Goal: Task Accomplishment & Management: Complete application form

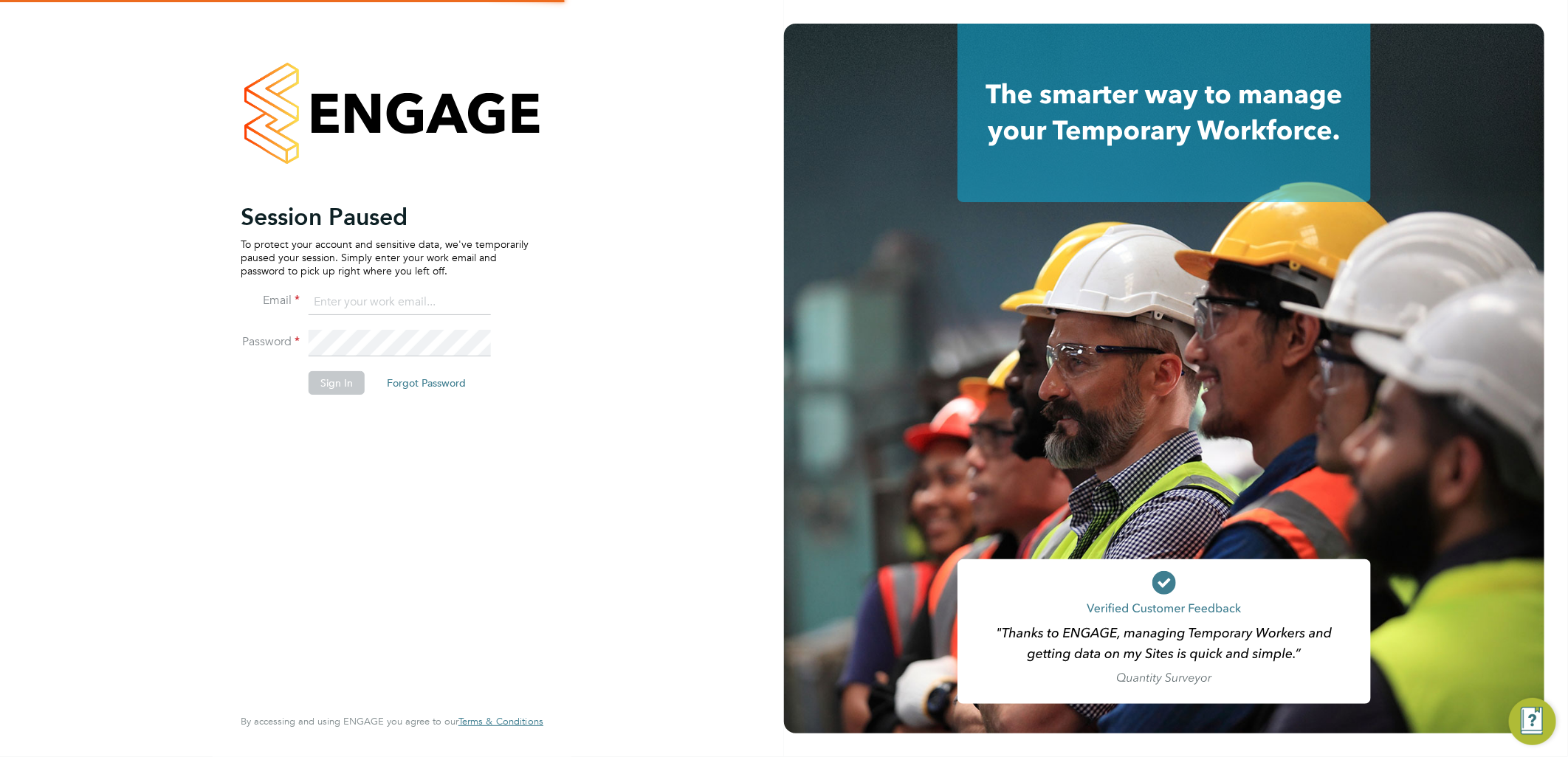
type input "ellie.page@tradelinerecruitment.co.uk"
click at [330, 389] on button "Sign In" at bounding box center [336, 383] width 56 height 24
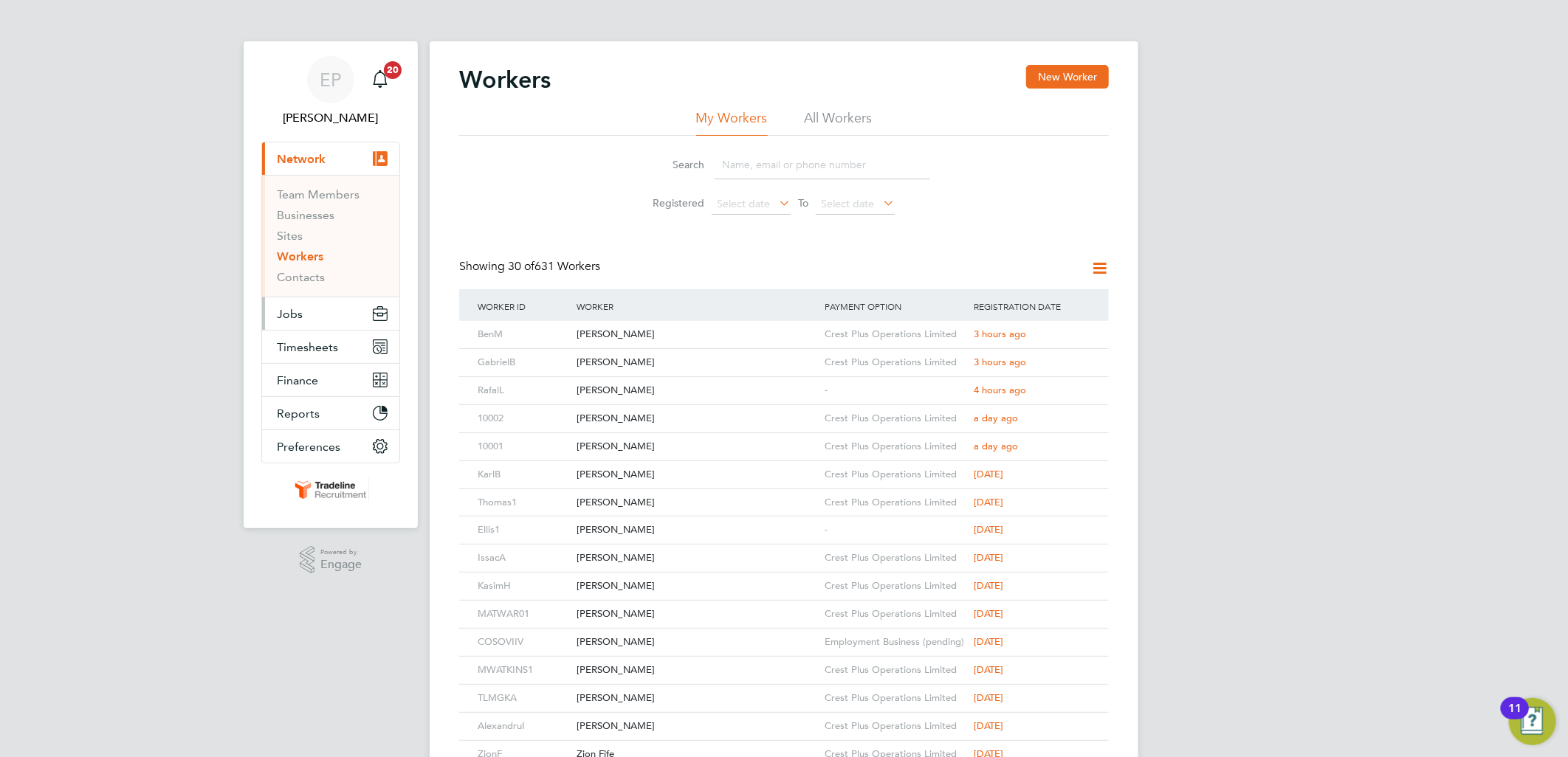
click at [336, 318] on button "Jobs" at bounding box center [330, 313] width 137 height 32
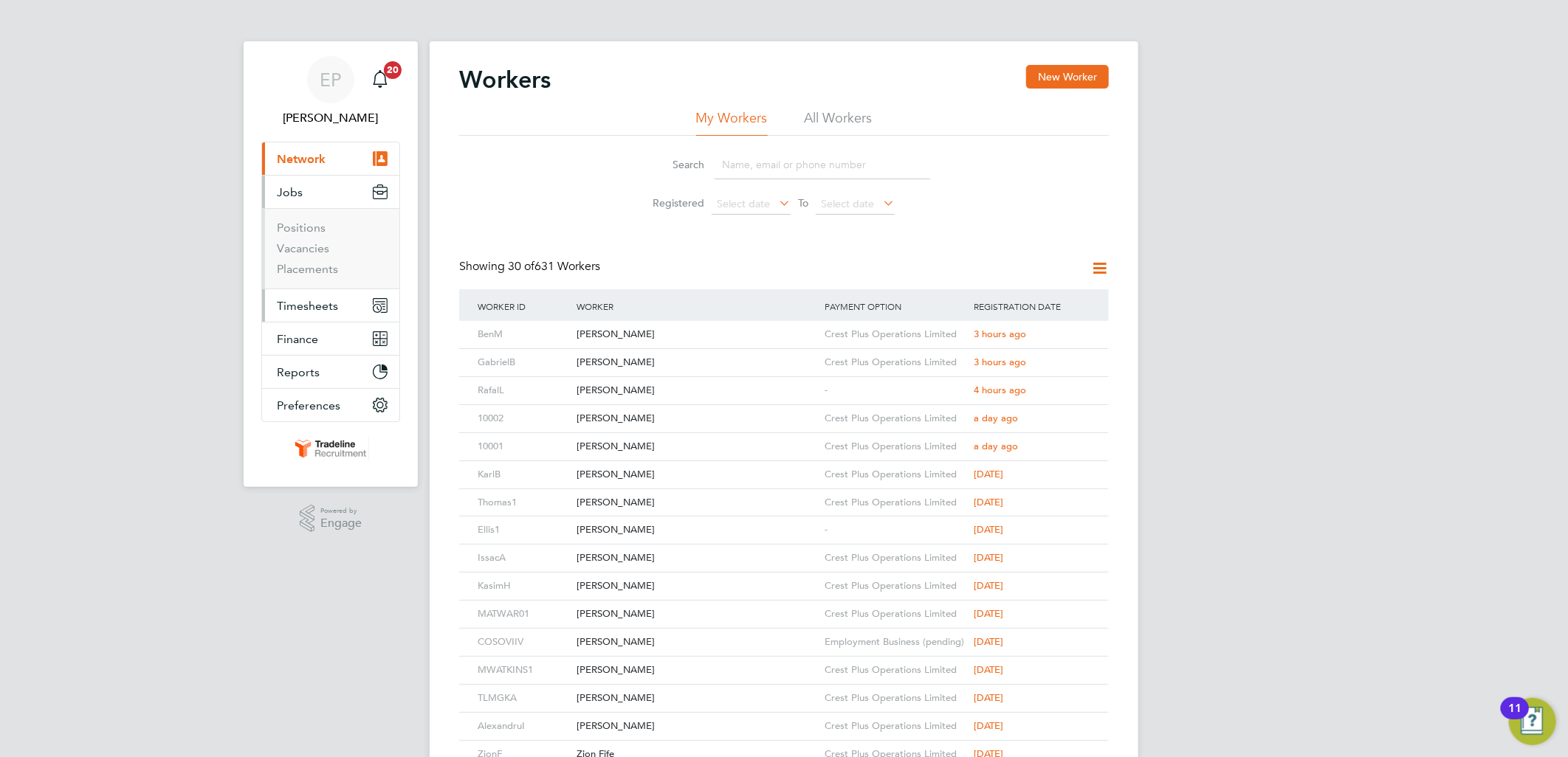
click at [328, 307] on span "Timesheets" at bounding box center [308, 306] width 61 height 14
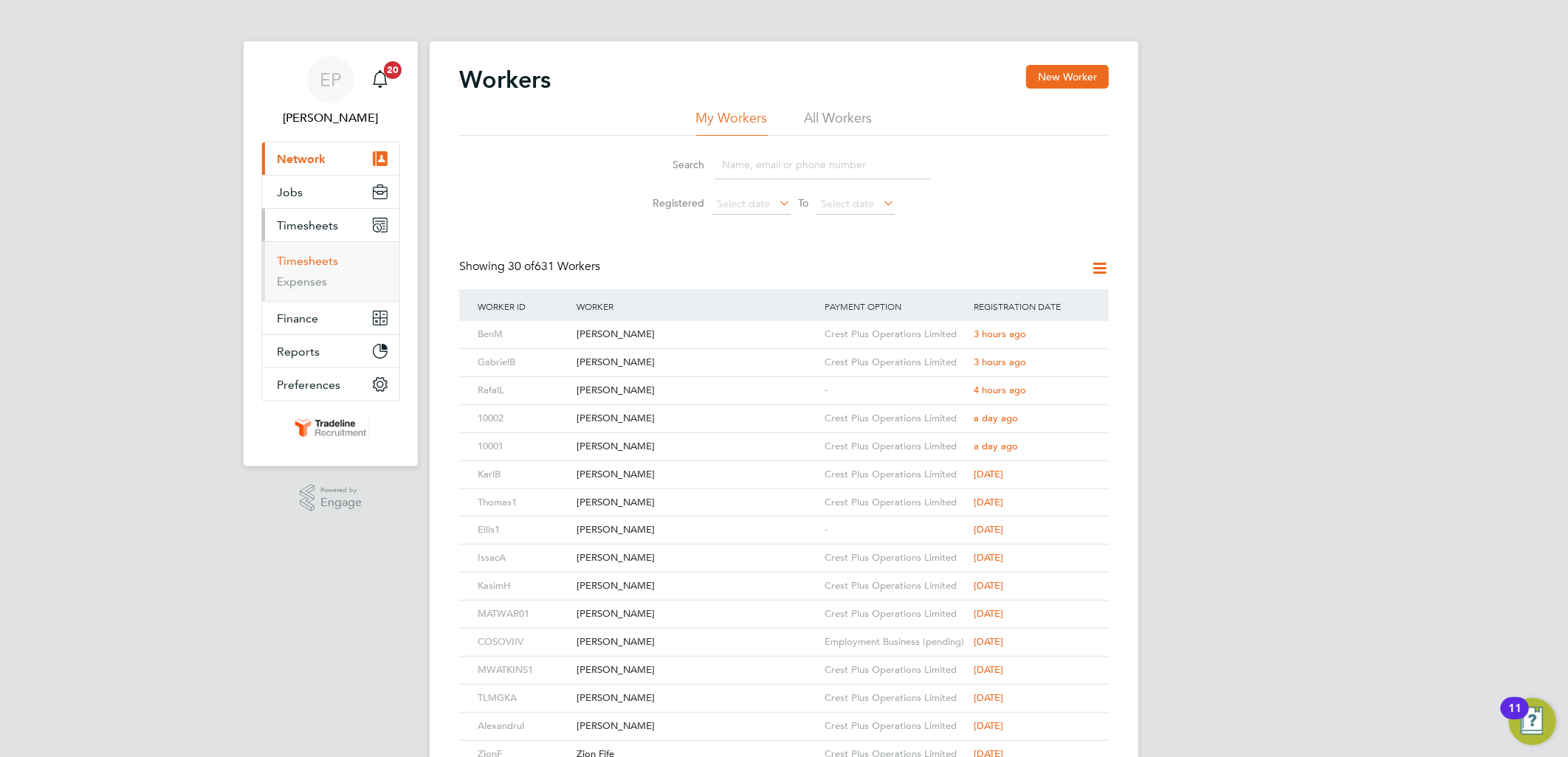
click at [324, 256] on link "Timesheets" at bounding box center [308, 261] width 61 height 14
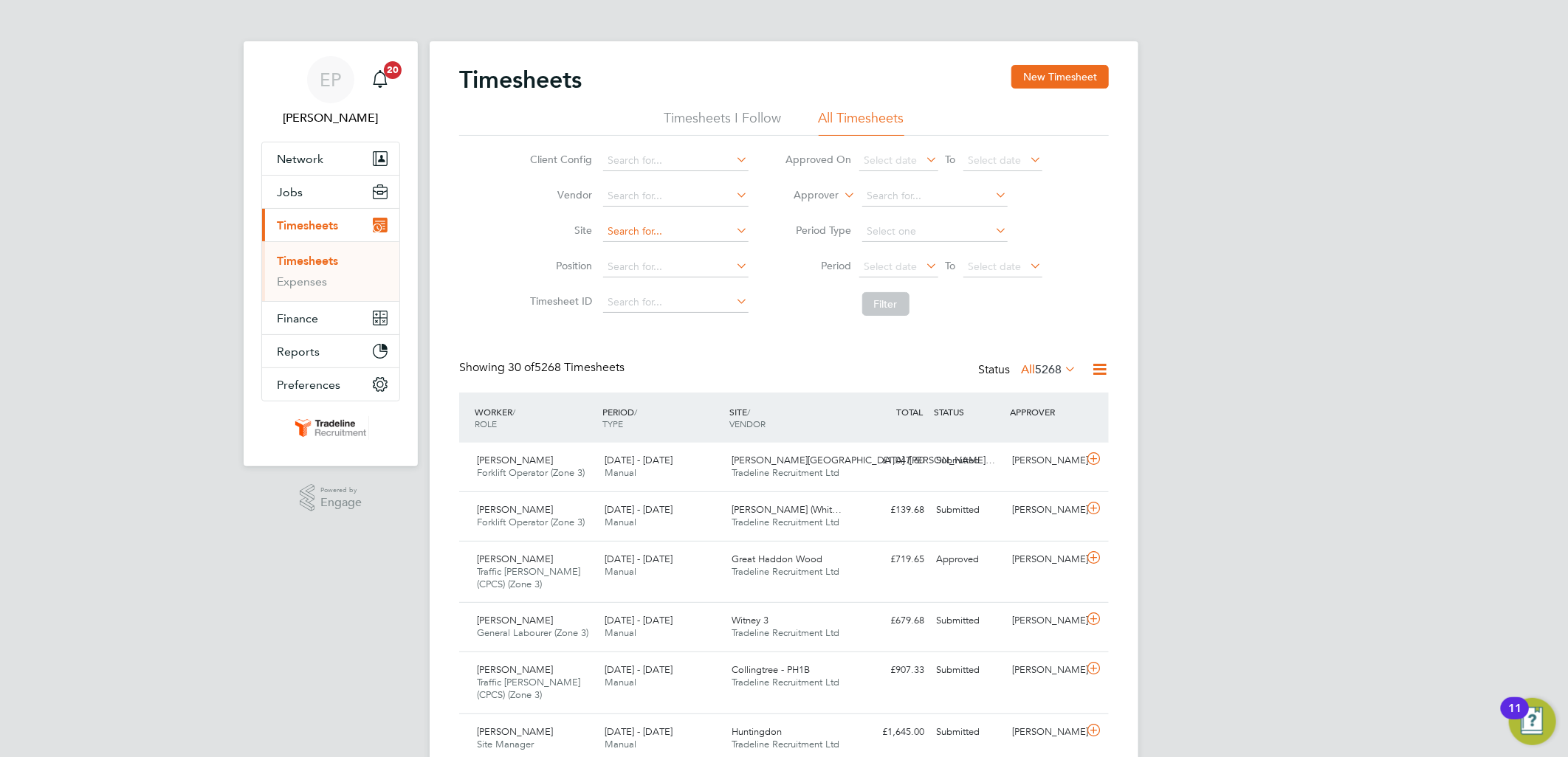
click at [636, 232] on input at bounding box center [676, 231] width 146 height 20
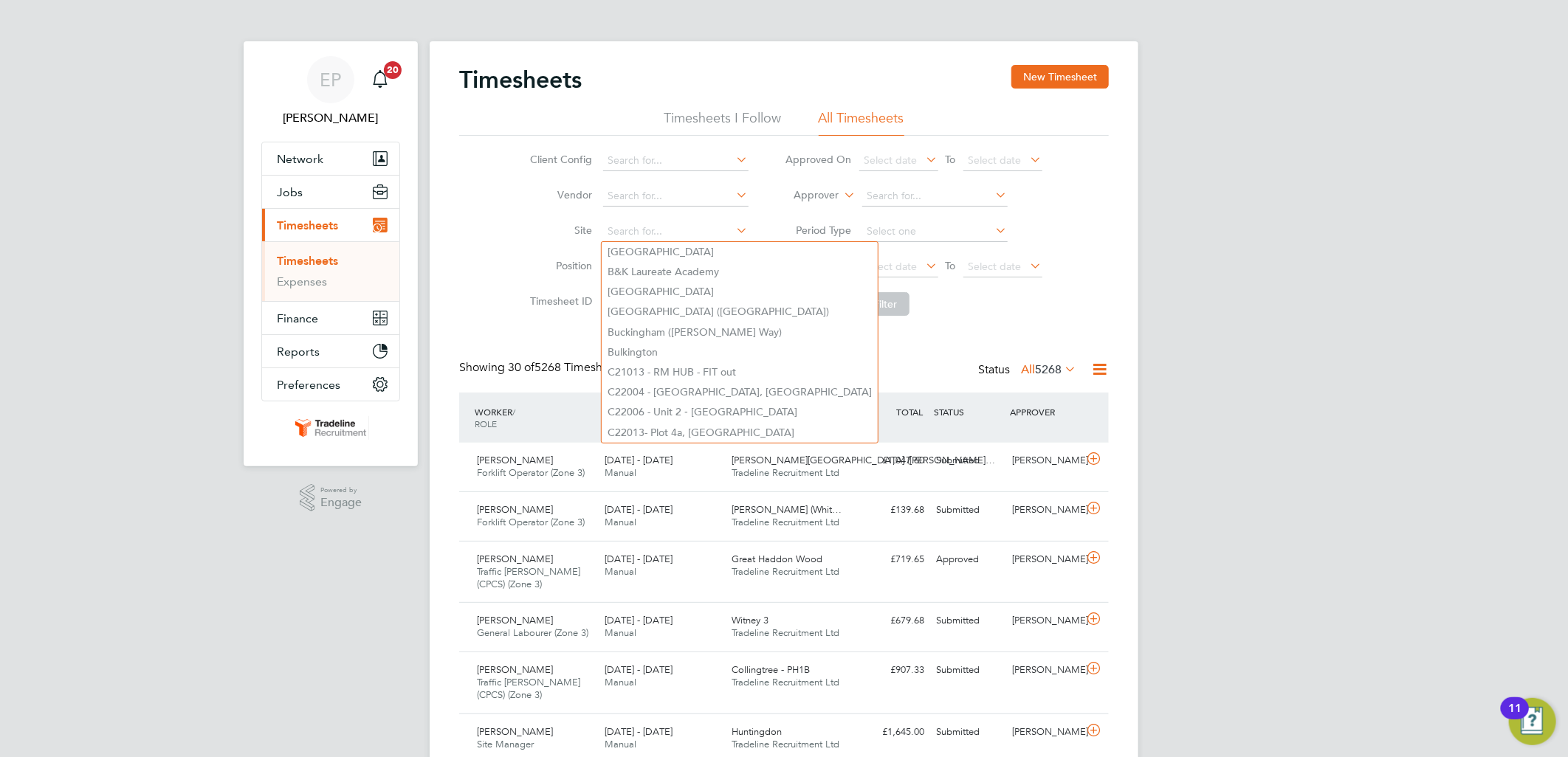
click at [489, 221] on div "Client Config Vendor Site Position Timesheet ID Approved On Select date To Sele…" at bounding box center [784, 229] width 650 height 187
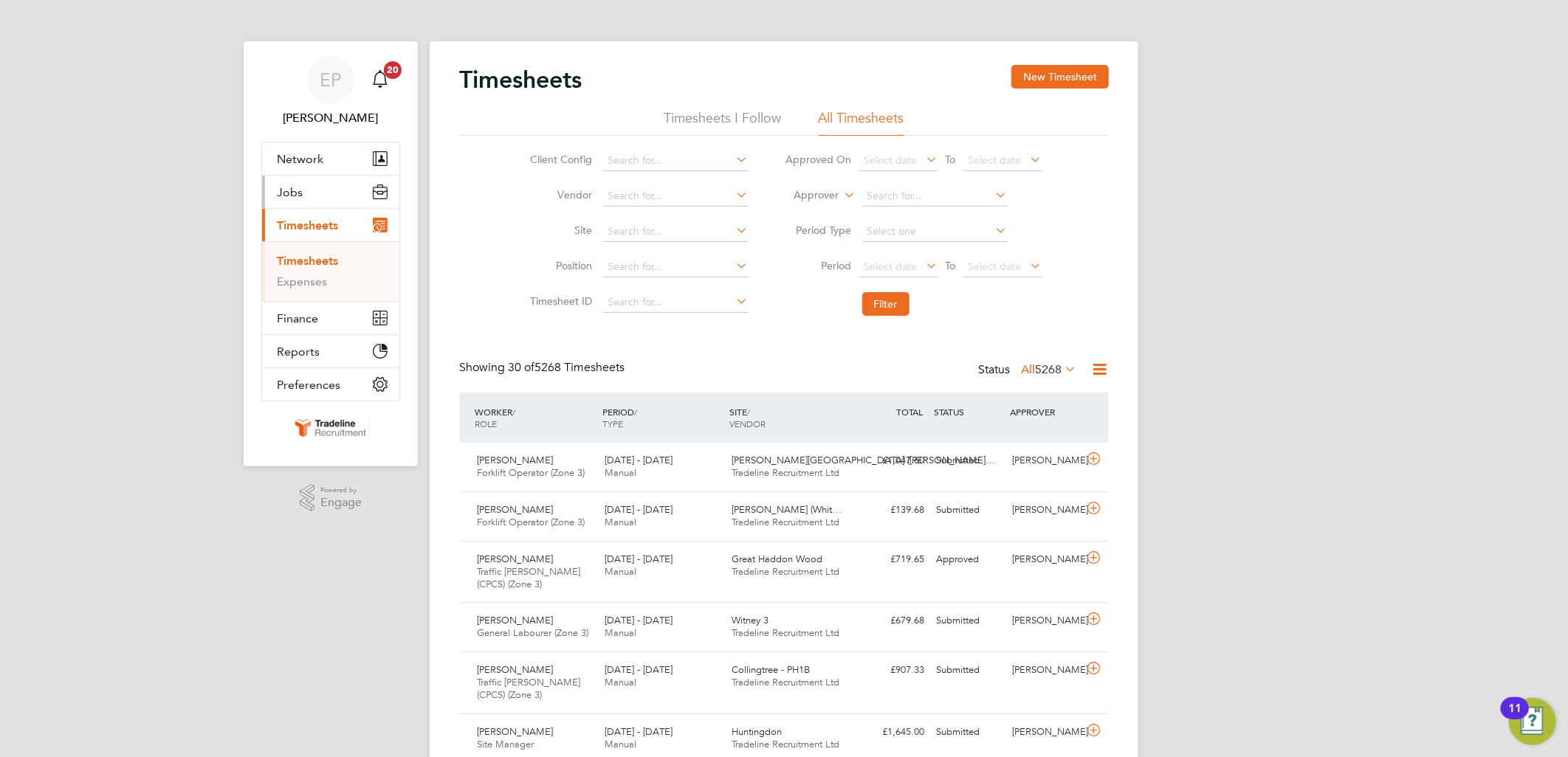
click at [302, 199] on button "Jobs" at bounding box center [330, 191] width 137 height 32
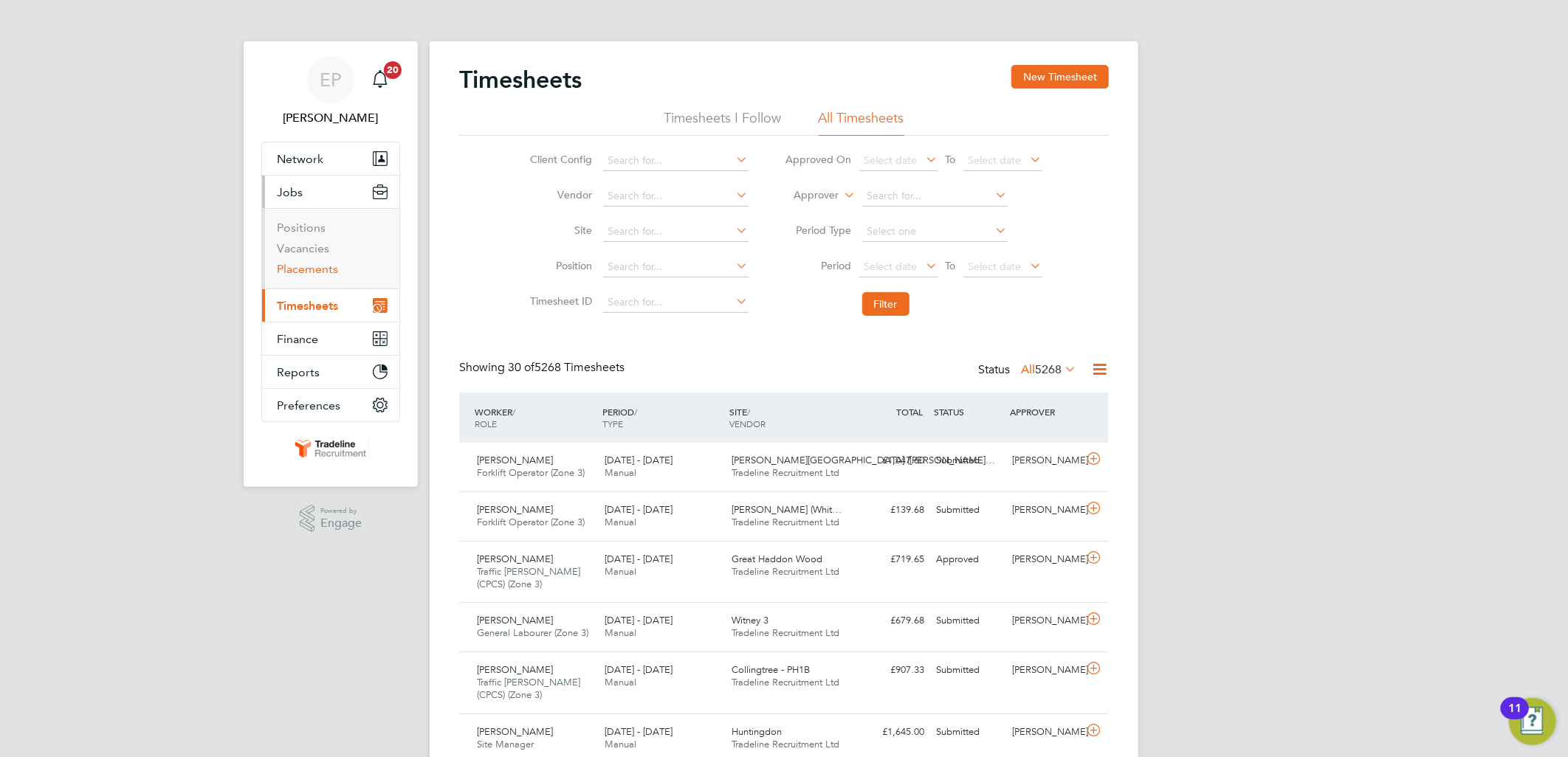
click at [315, 264] on link "Placements" at bounding box center [308, 268] width 61 height 14
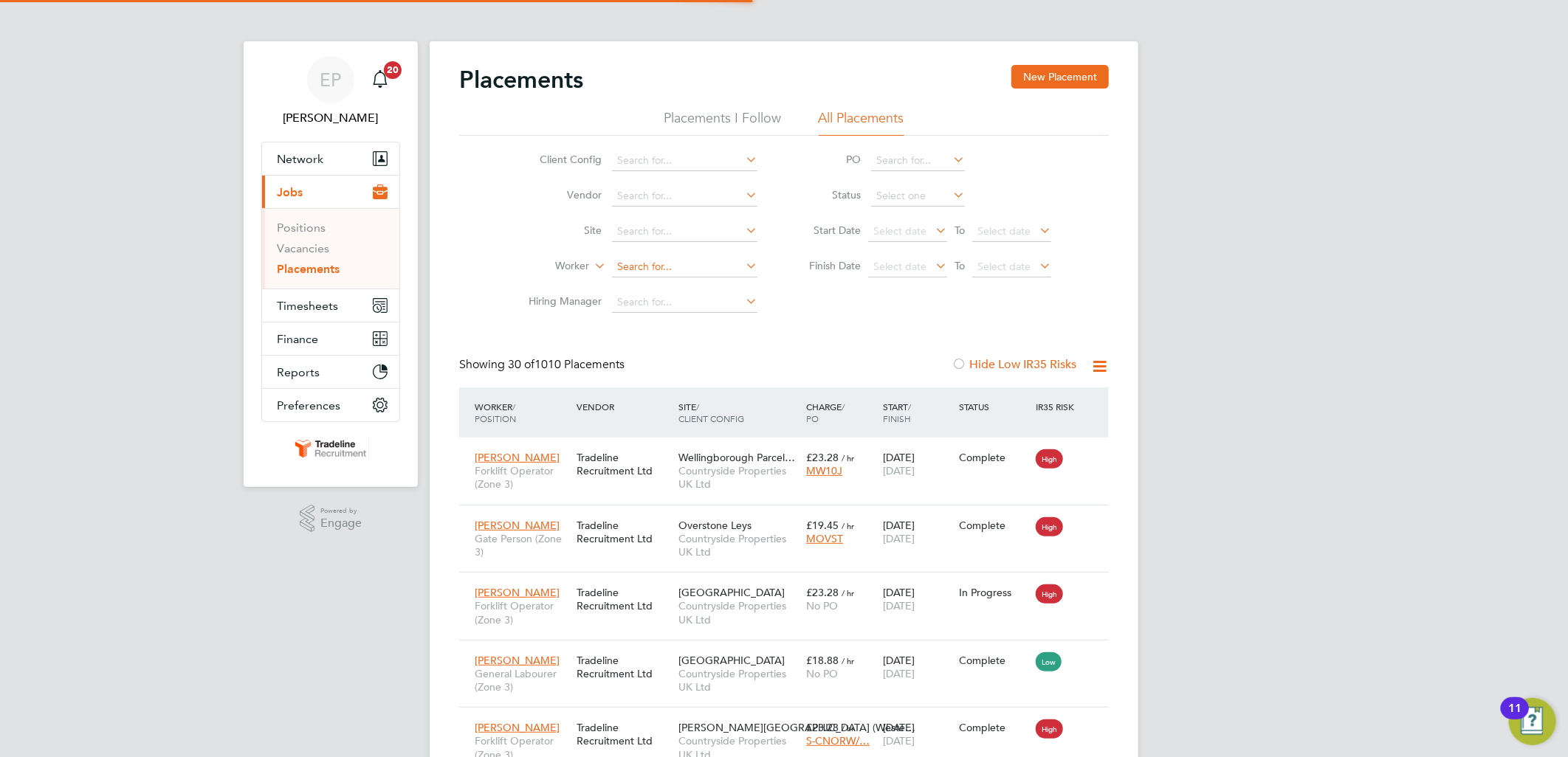
click at [625, 263] on input at bounding box center [684, 267] width 146 height 20
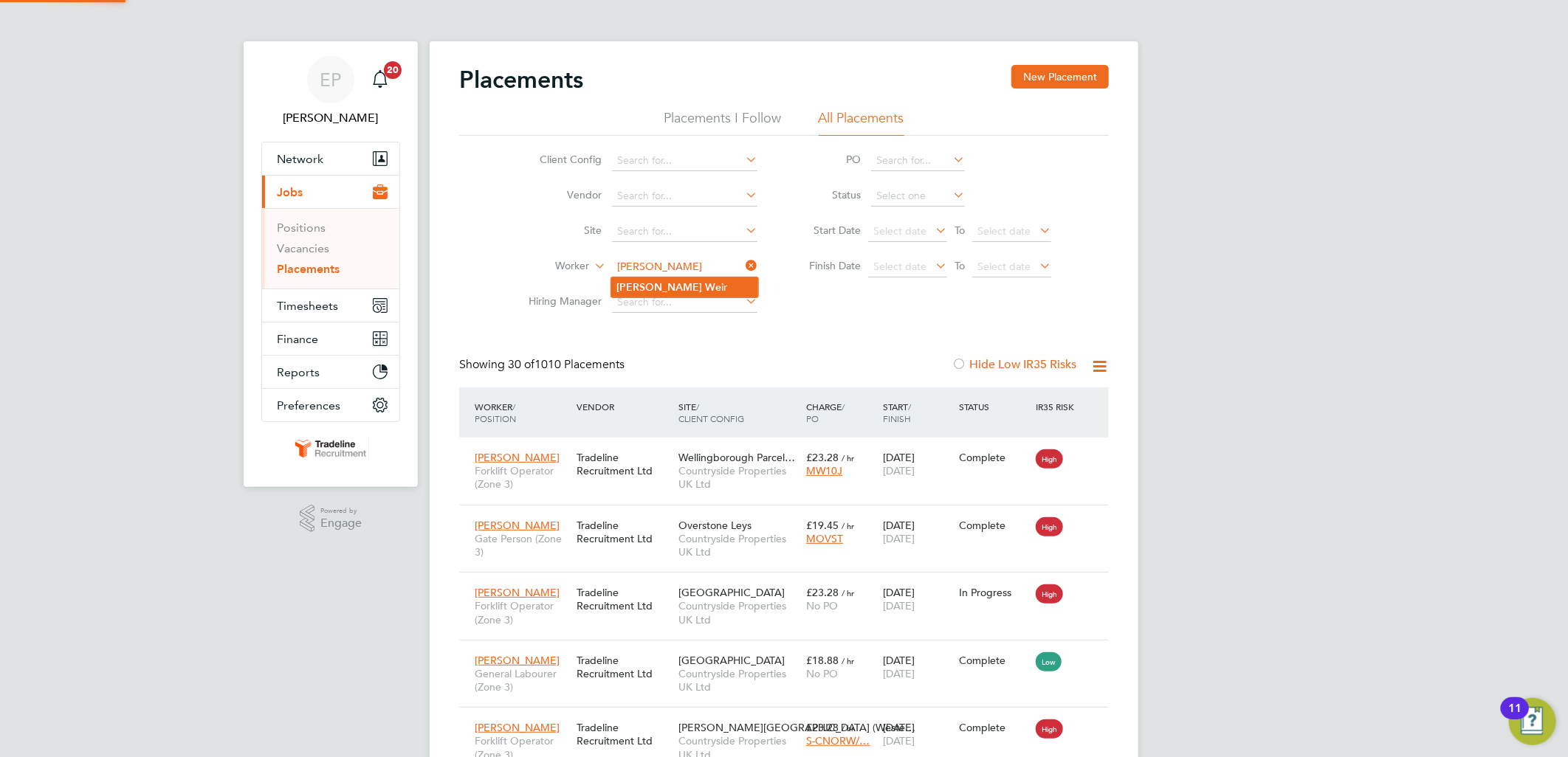
click at [694, 288] on li "Andrew We ir" at bounding box center [684, 288] width 147 height 20
type input "Andrew Weir"
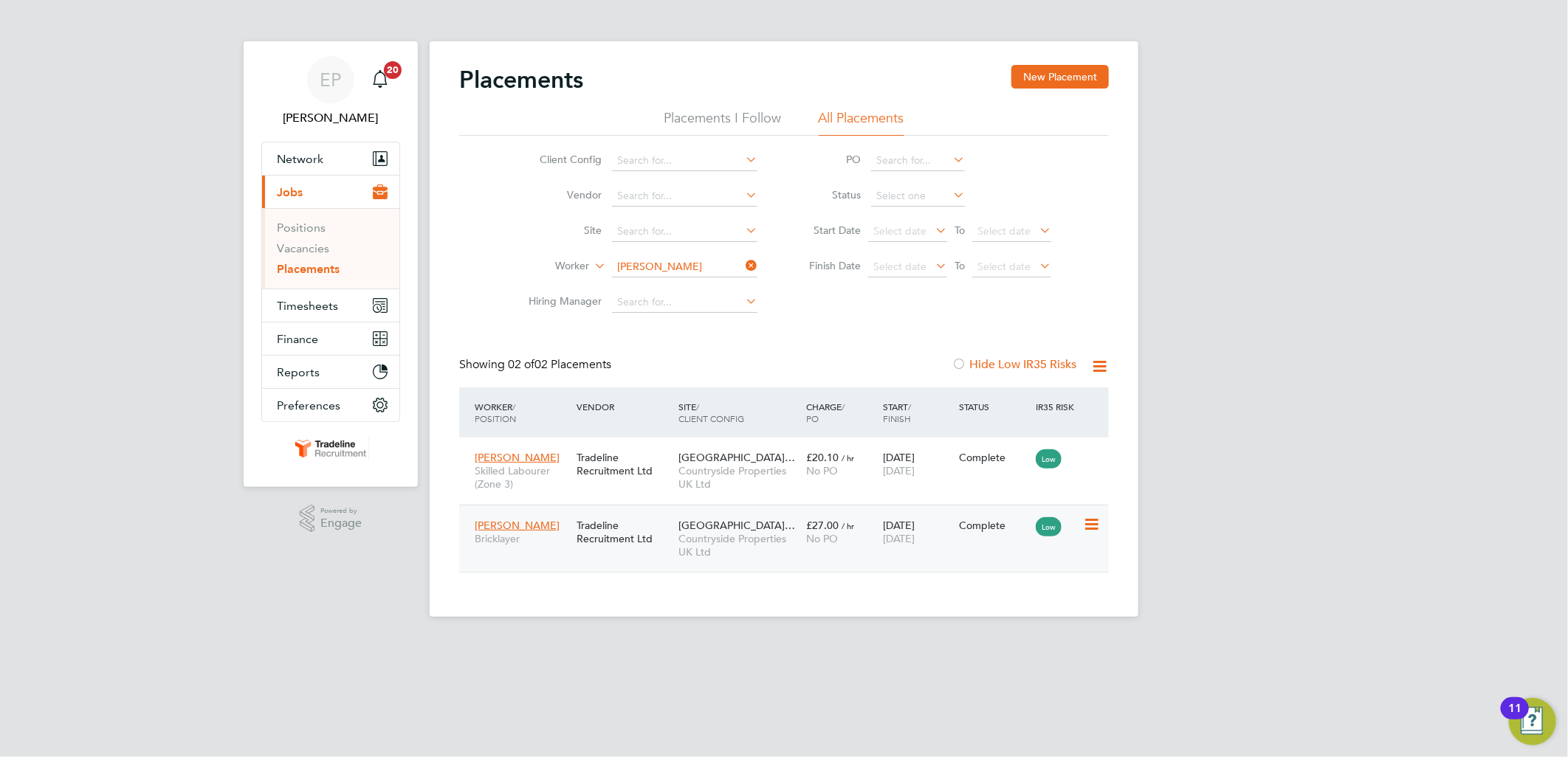
click at [842, 549] on div "£27.00 / hr No PO" at bounding box center [840, 532] width 77 height 41
click at [743, 264] on icon at bounding box center [743, 265] width 0 height 20
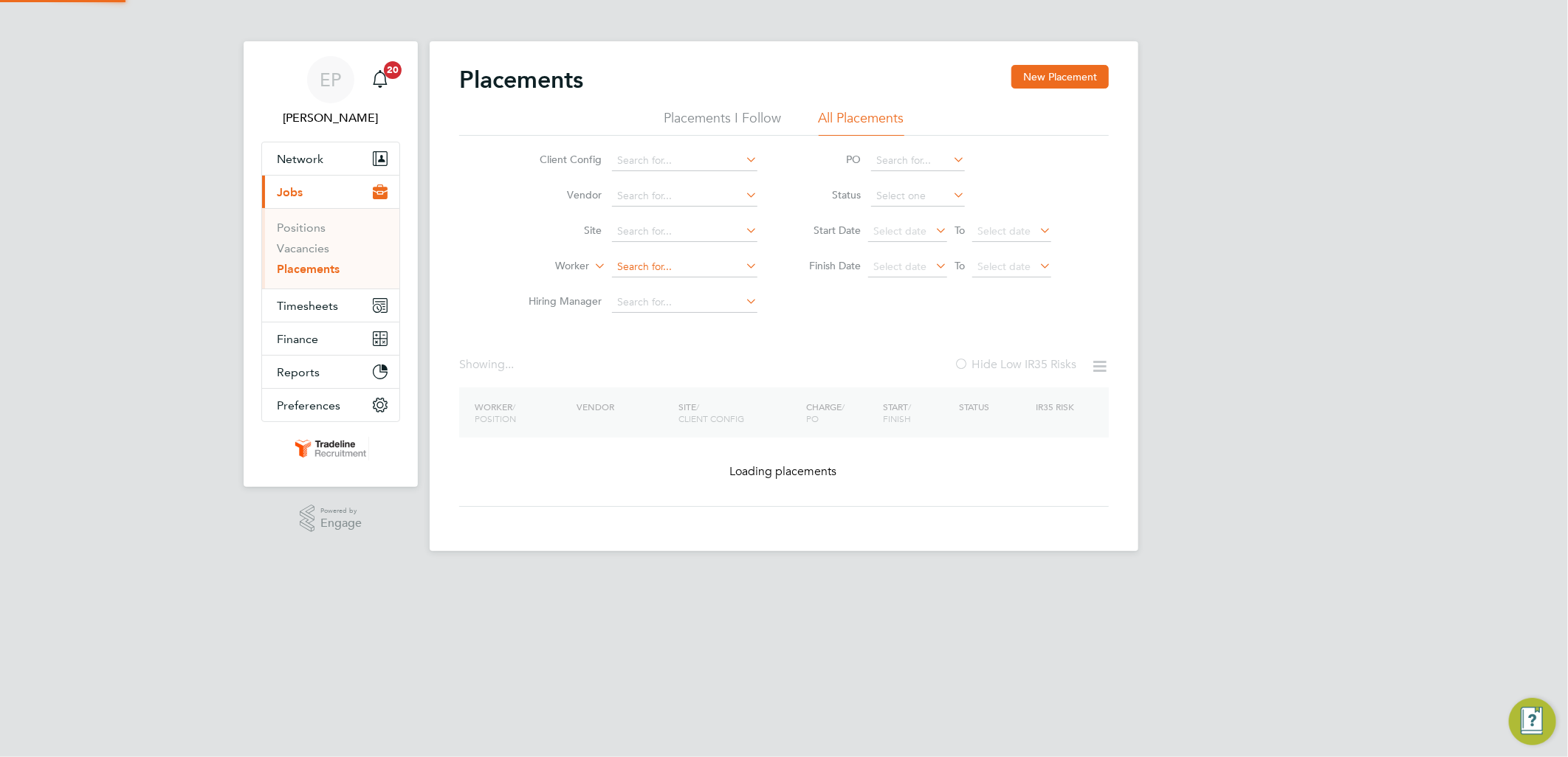
click at [703, 264] on input at bounding box center [684, 267] width 146 height 20
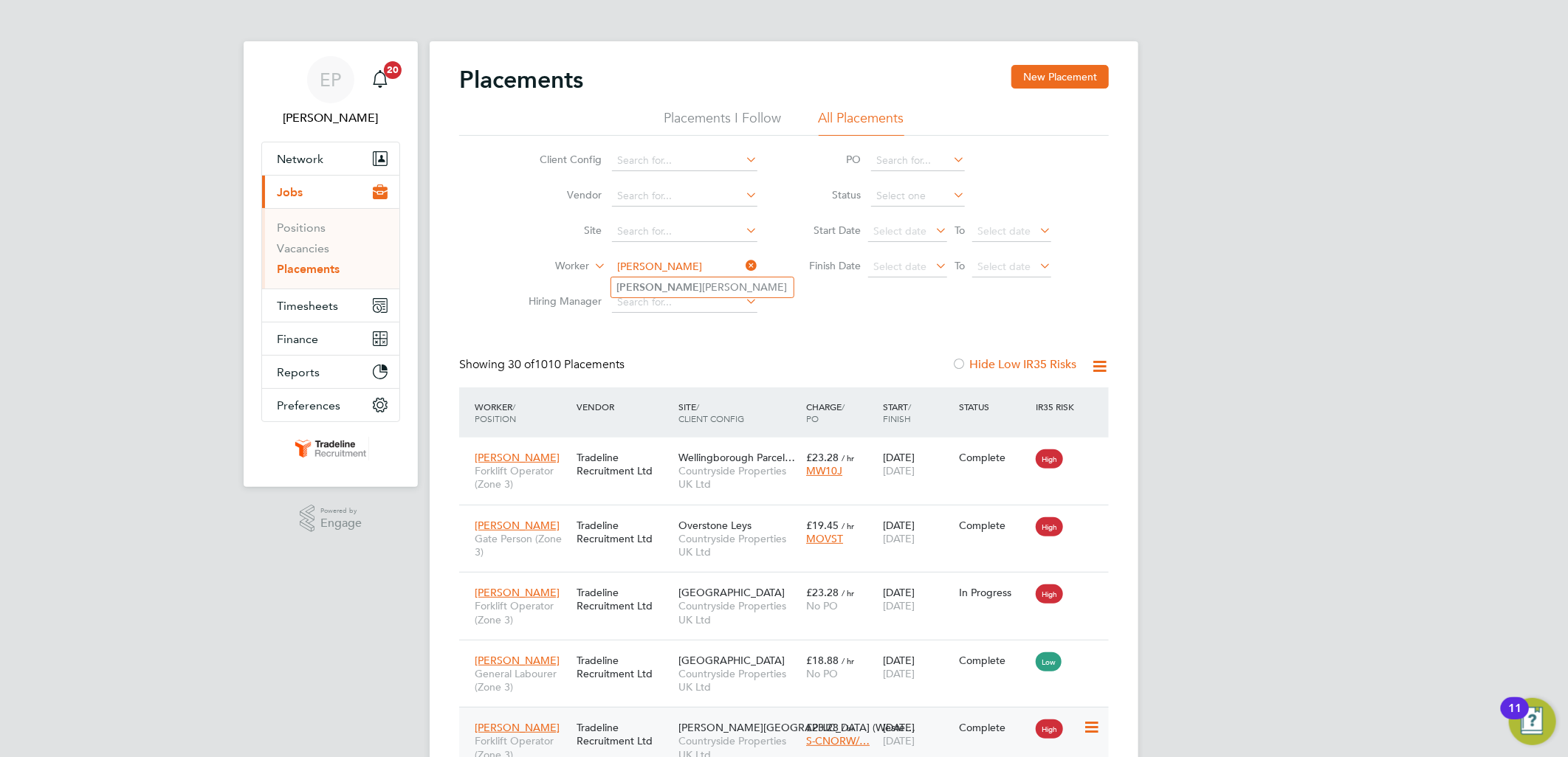
type input "karl"
drag, startPoint x: 662, startPoint y: 266, endPoint x: 672, endPoint y: 266, distance: 10.0
click at [662, 266] on input at bounding box center [684, 267] width 146 height 20
type input "KARL"
click at [743, 257] on icon at bounding box center [743, 265] width 0 height 20
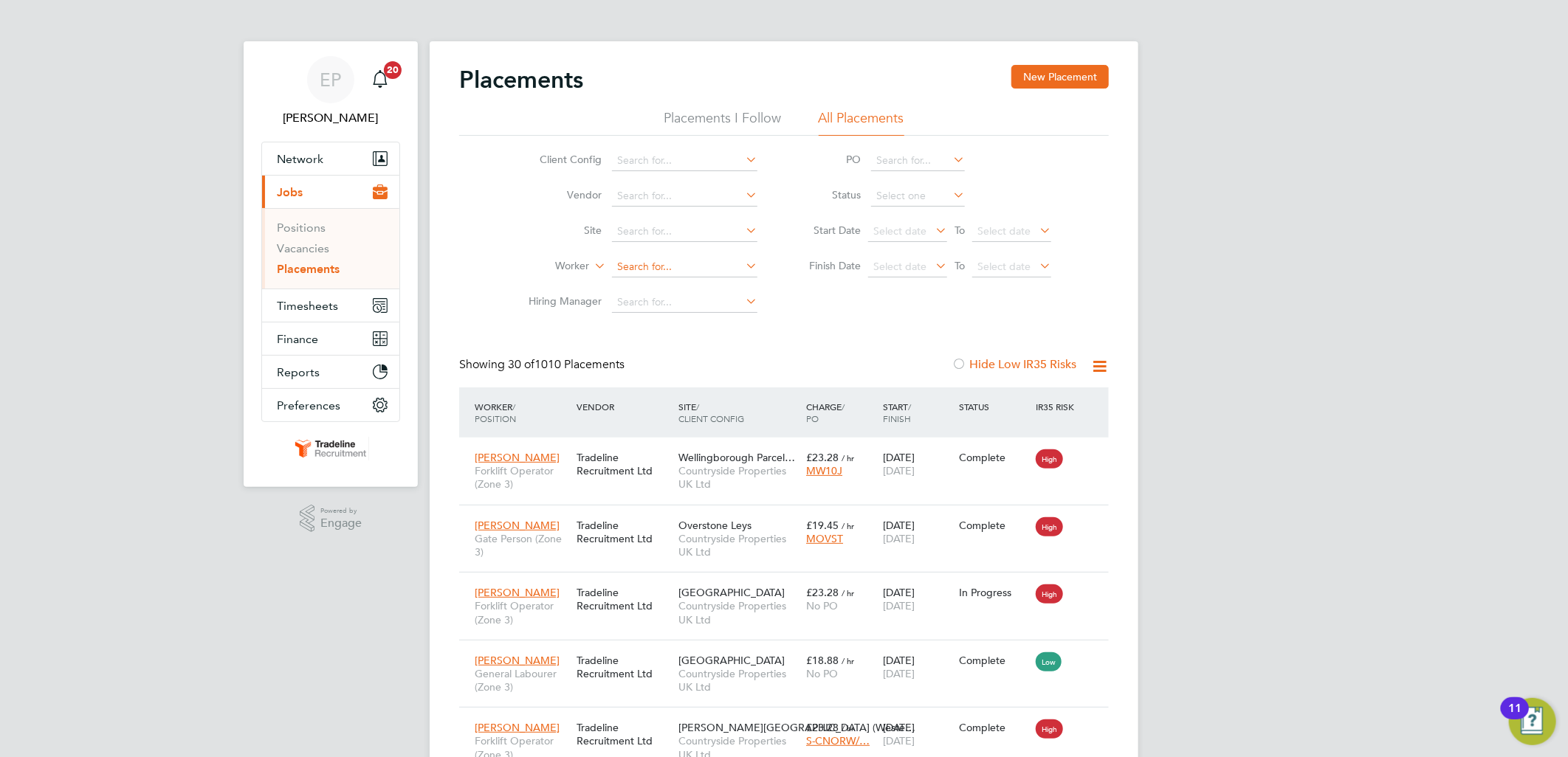
click at [662, 263] on input at bounding box center [684, 267] width 146 height 20
type input "ka"
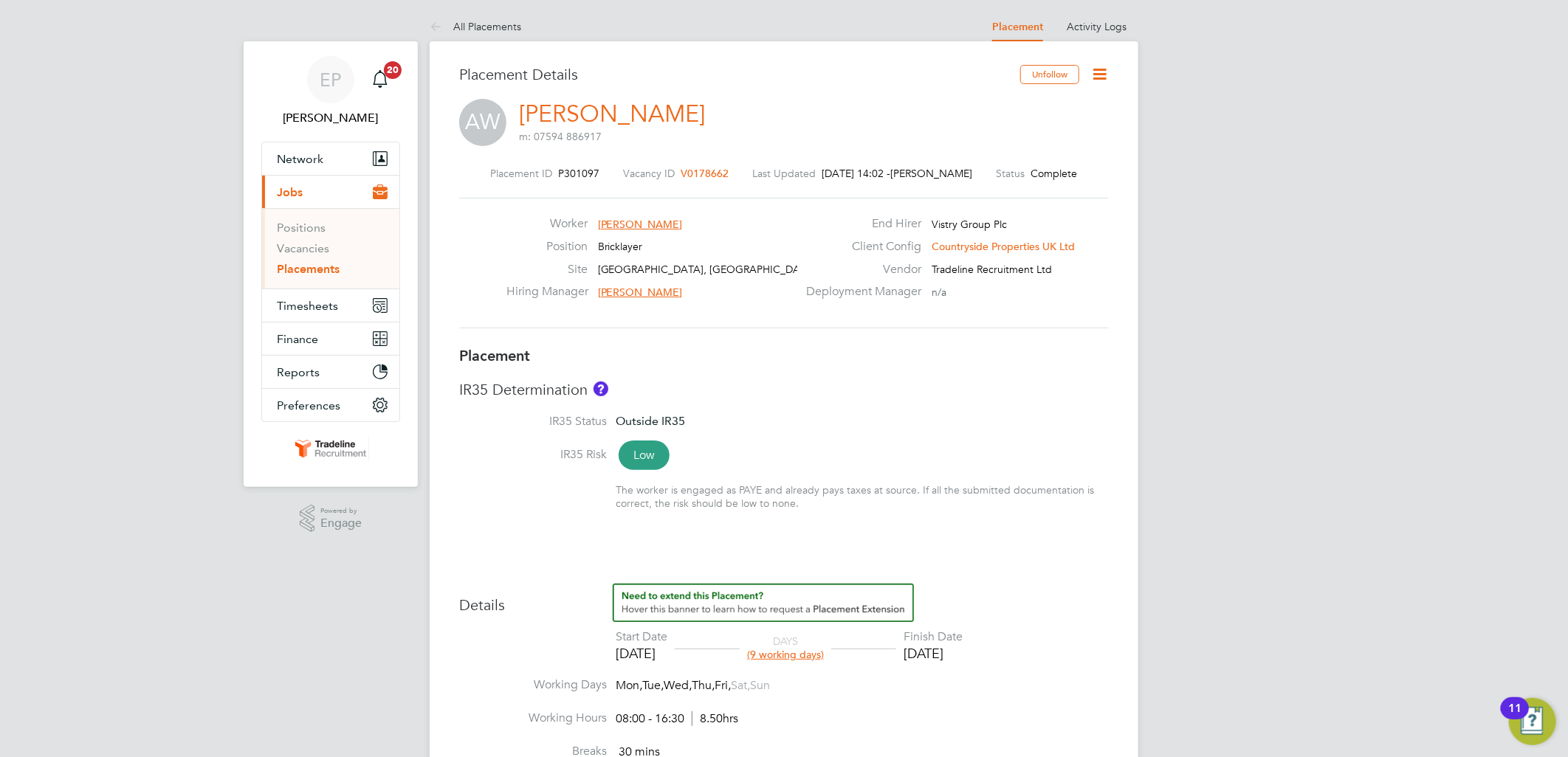
click at [773, 396] on h3 "IR35 Determination" at bounding box center [784, 390] width 650 height 19
drag, startPoint x: 565, startPoint y: 174, endPoint x: 613, endPoint y: 175, distance: 48.0
click at [613, 175] on div "Placement ID P301097 Vacancy ID V0178662 Last Updated 03 Sep 2025, 14:02 - Elli…" at bounding box center [784, 174] width 650 height 14
drag, startPoint x: 608, startPoint y: 175, endPoint x: 595, endPoint y: 170, distance: 13.9
copy span "P301097"
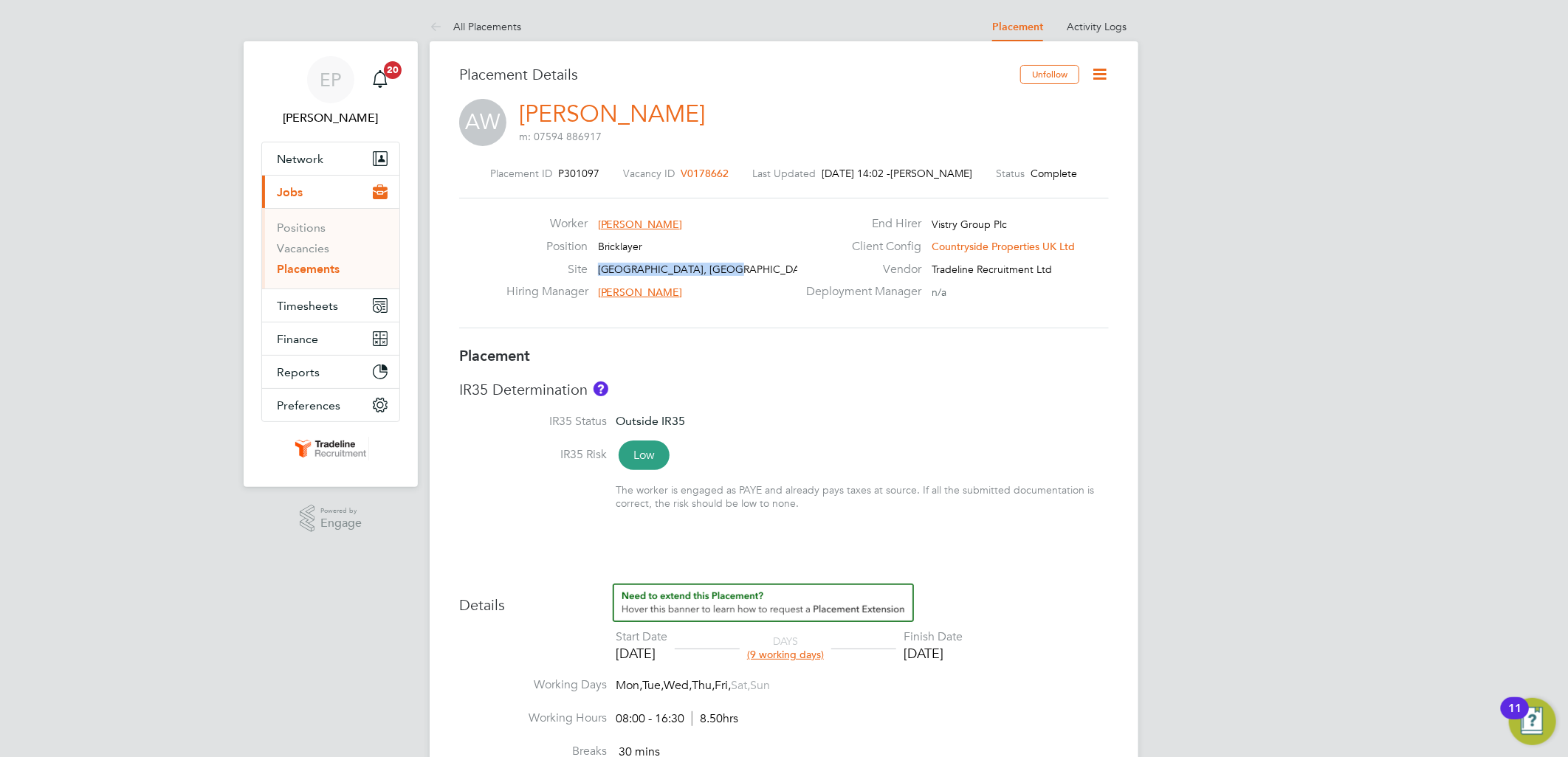
drag, startPoint x: 600, startPoint y: 266, endPoint x: 737, endPoint y: 274, distance: 137.2
click at [737, 274] on div "Site Uffington Road, Stamford" at bounding box center [651, 273] width 291 height 23
drag, startPoint x: 736, startPoint y: 274, endPoint x: 708, endPoint y: 264, distance: 29.7
copy span "Uffington Road, Stamford"
drag, startPoint x: 565, startPoint y: 169, endPoint x: 610, endPoint y: 175, distance: 45.4
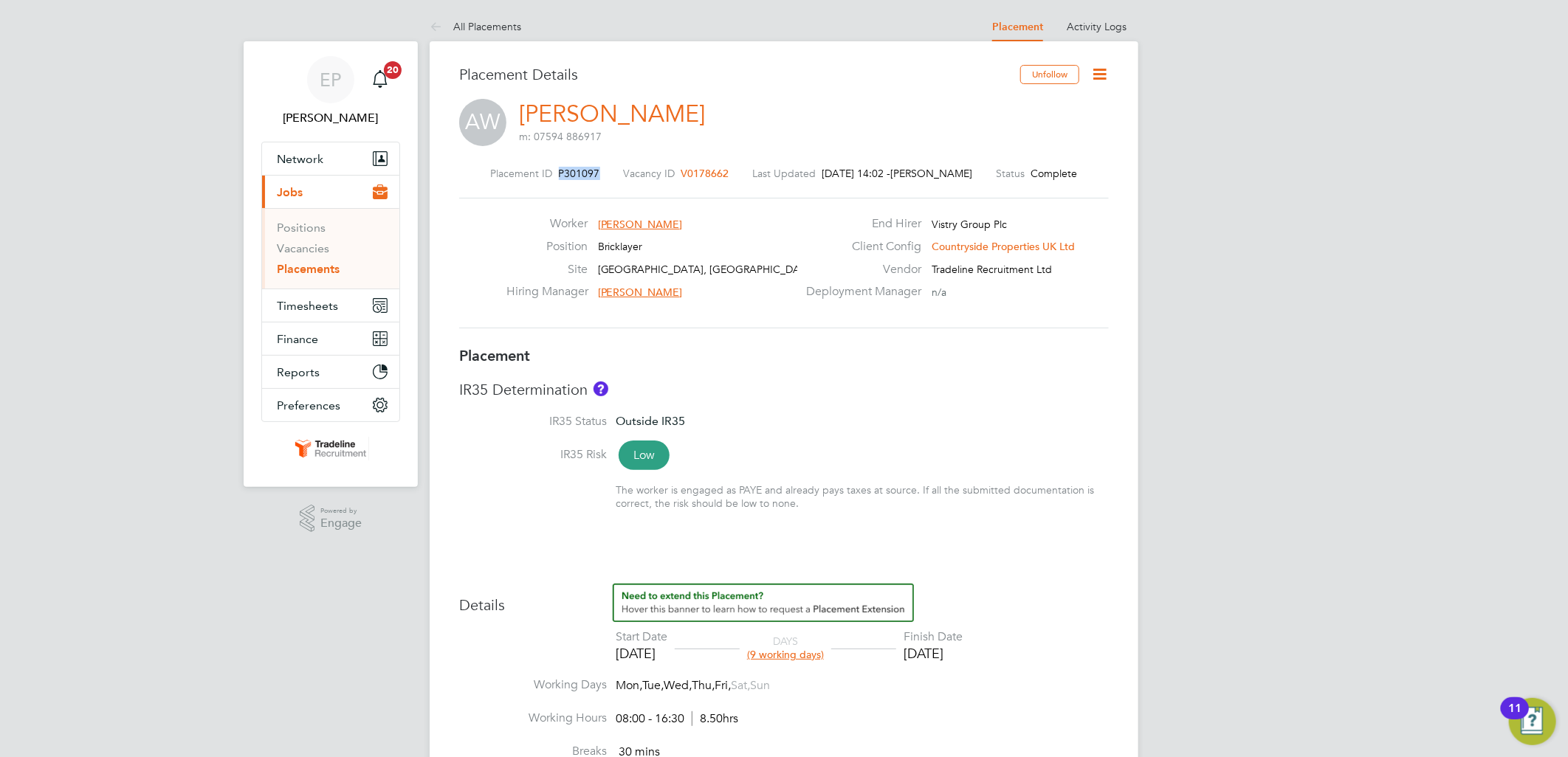
click at [610, 175] on div "Placement ID P301097 Vacancy ID V0178662 Last Updated 03 Sep 2025, 14:02 - Elli…" at bounding box center [784, 174] width 650 height 14
drag, startPoint x: 608, startPoint y: 175, endPoint x: 595, endPoint y: 175, distance: 13.0
copy span "P301097"
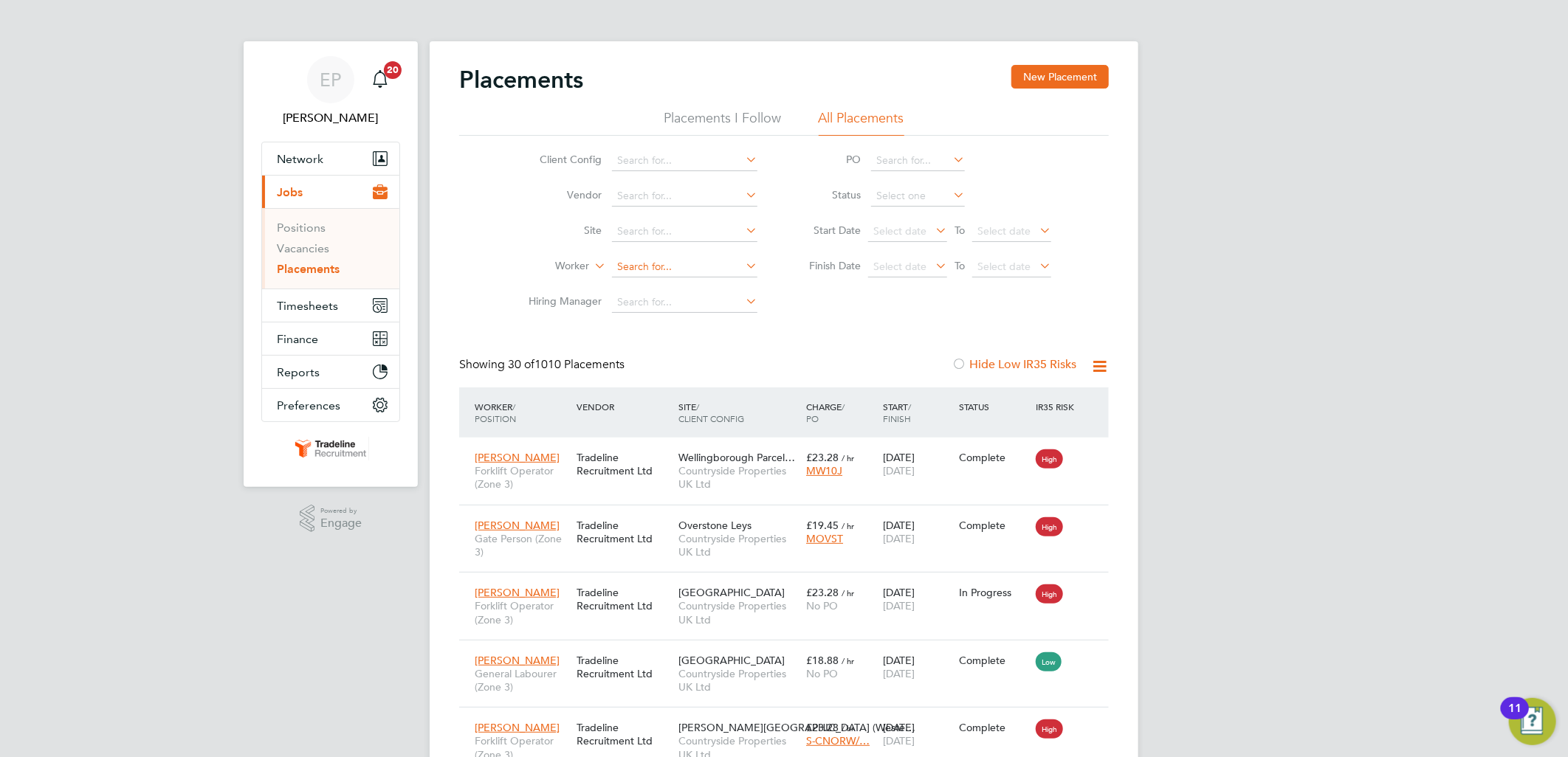
click at [667, 266] on input at bounding box center [684, 267] width 146 height 20
click at [670, 290] on li "Karl Buckley" at bounding box center [701, 288] width 182 height 20
type input "[PERSON_NAME]"
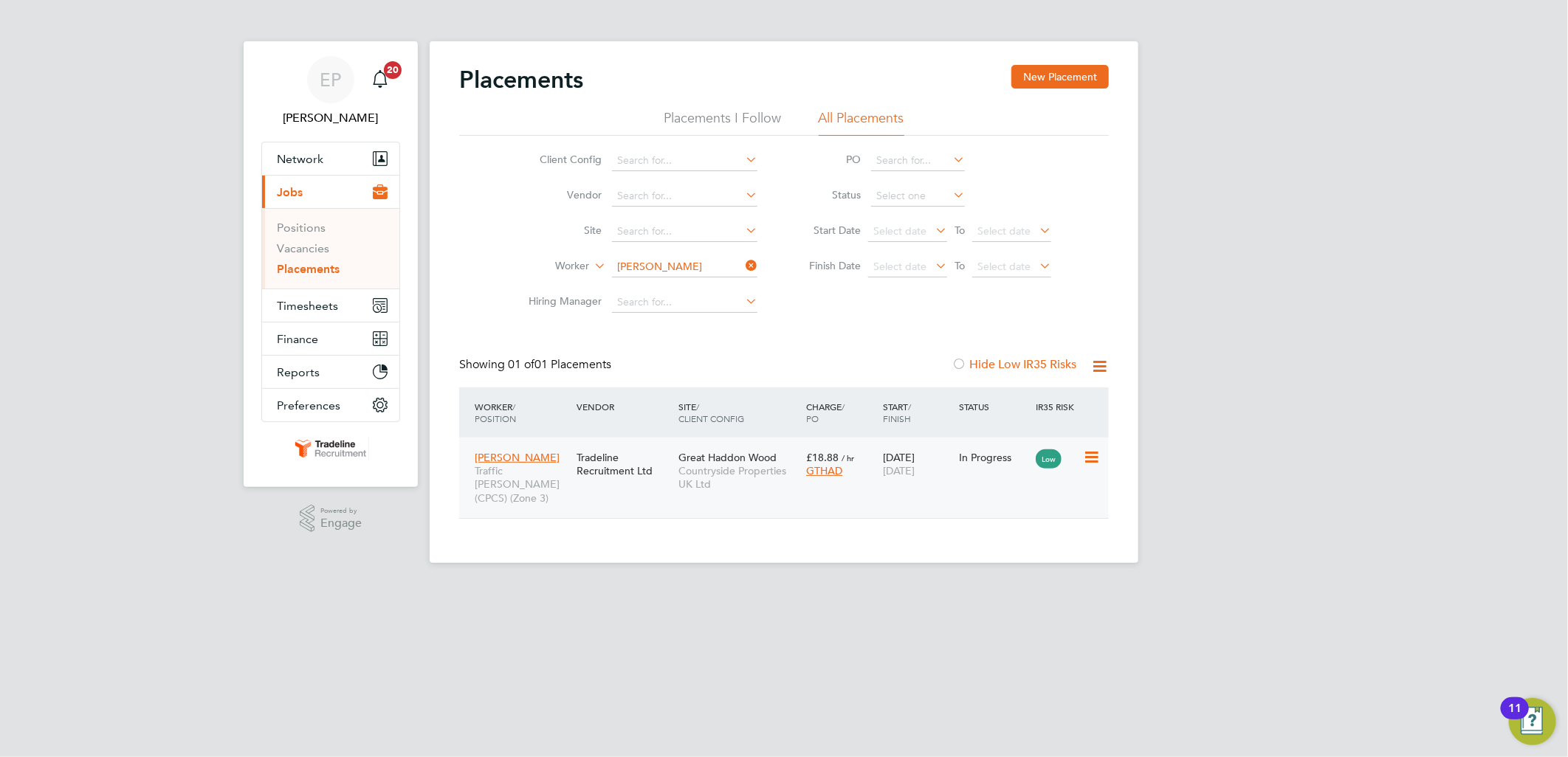
click at [704, 469] on span "Countryside Properties UK Ltd" at bounding box center [739, 477] width 120 height 26
click at [940, 456] on div "26 Aug 2025 31 Oct 2025" at bounding box center [917, 464] width 77 height 41
click at [743, 476] on span "Countryside Properties UK Ltd" at bounding box center [739, 477] width 120 height 26
click at [743, 262] on icon at bounding box center [743, 265] width 0 height 20
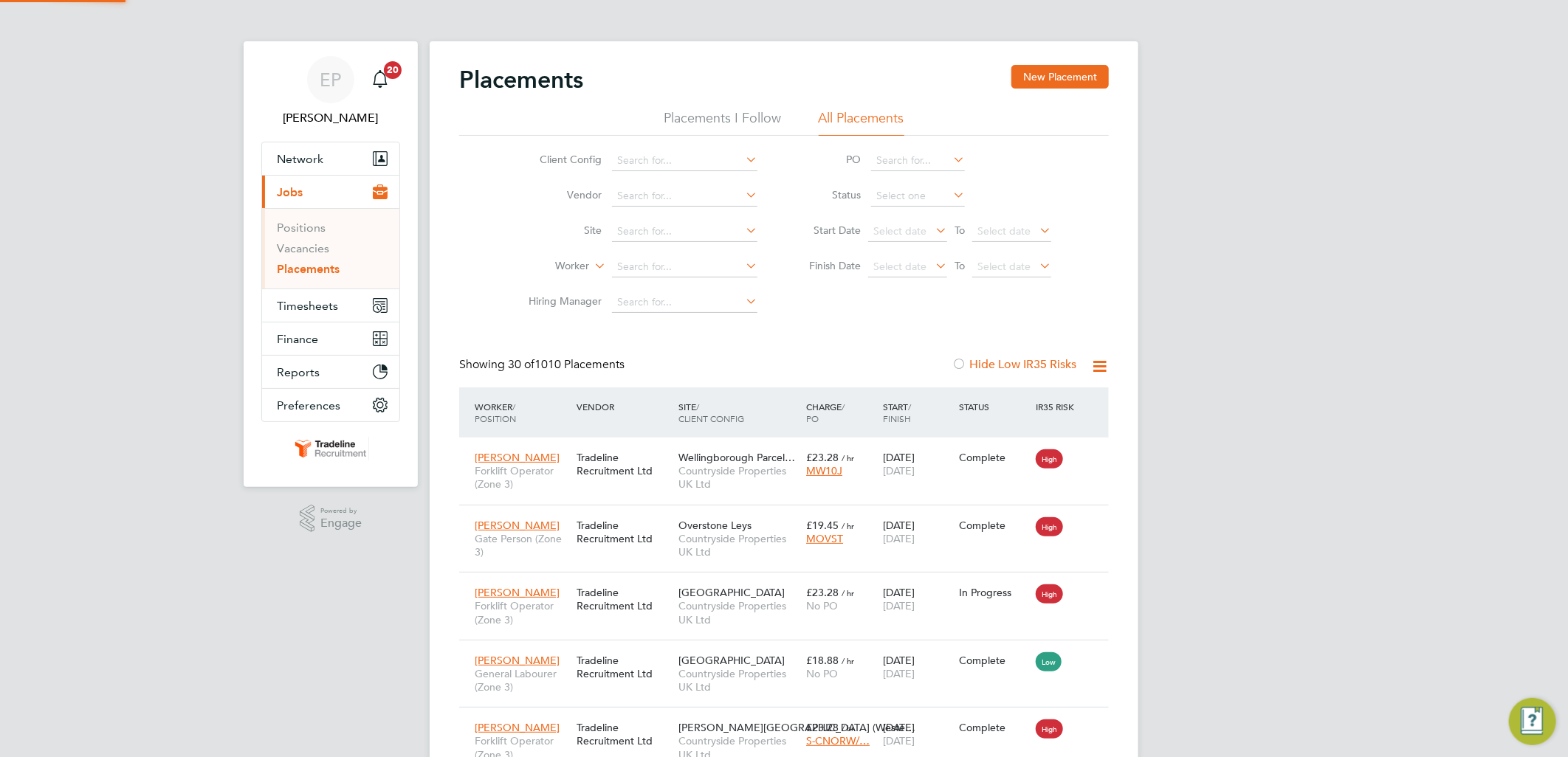
scroll to position [55, 129]
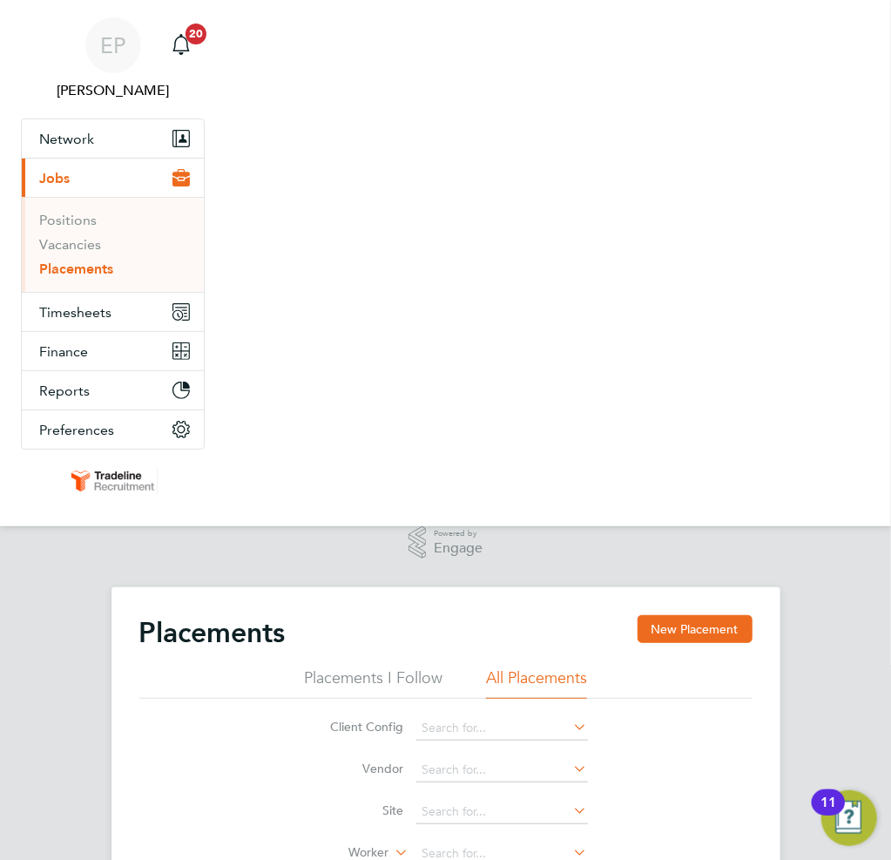
scroll to position [65, 146]
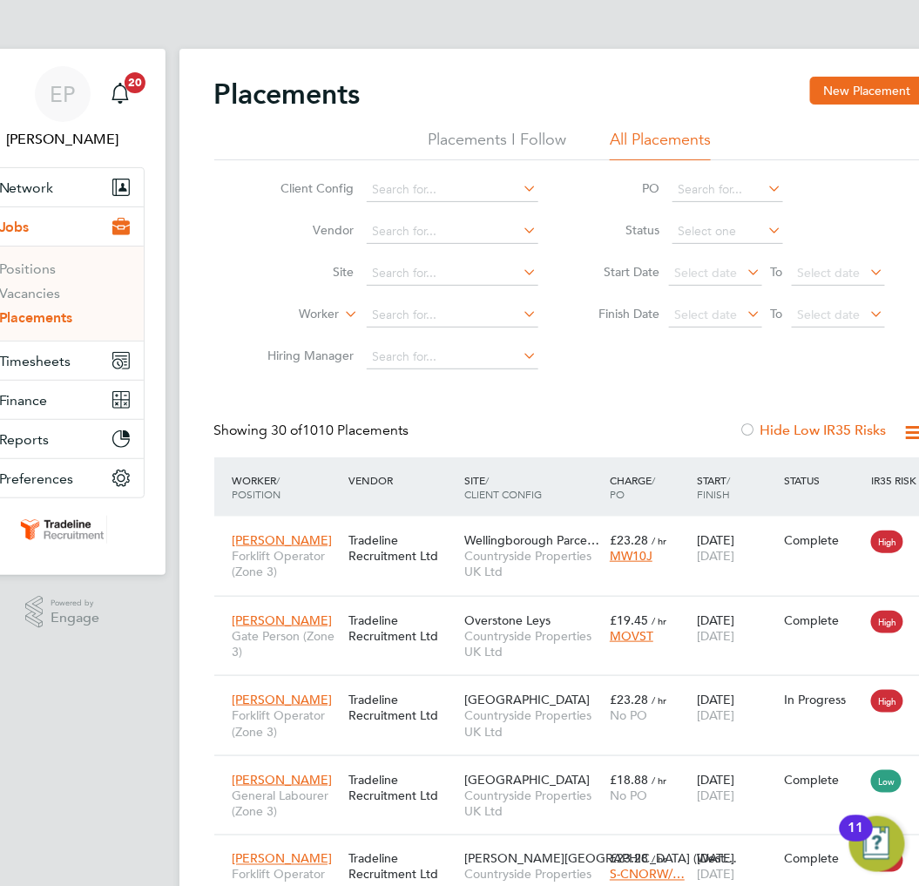
click at [675, 91] on div "Placements New Placement" at bounding box center [569, 103] width 711 height 52
click at [38, 190] on span "Network" at bounding box center [26, 187] width 55 height 17
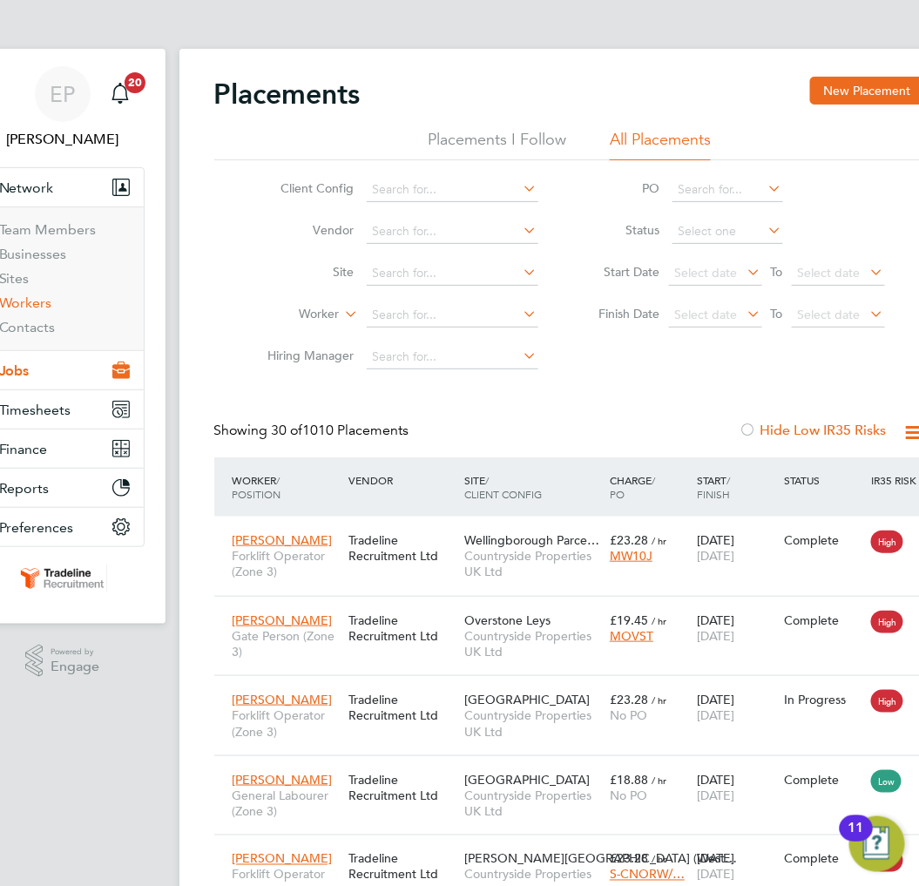
click at [22, 305] on link "Workers" at bounding box center [25, 303] width 53 height 17
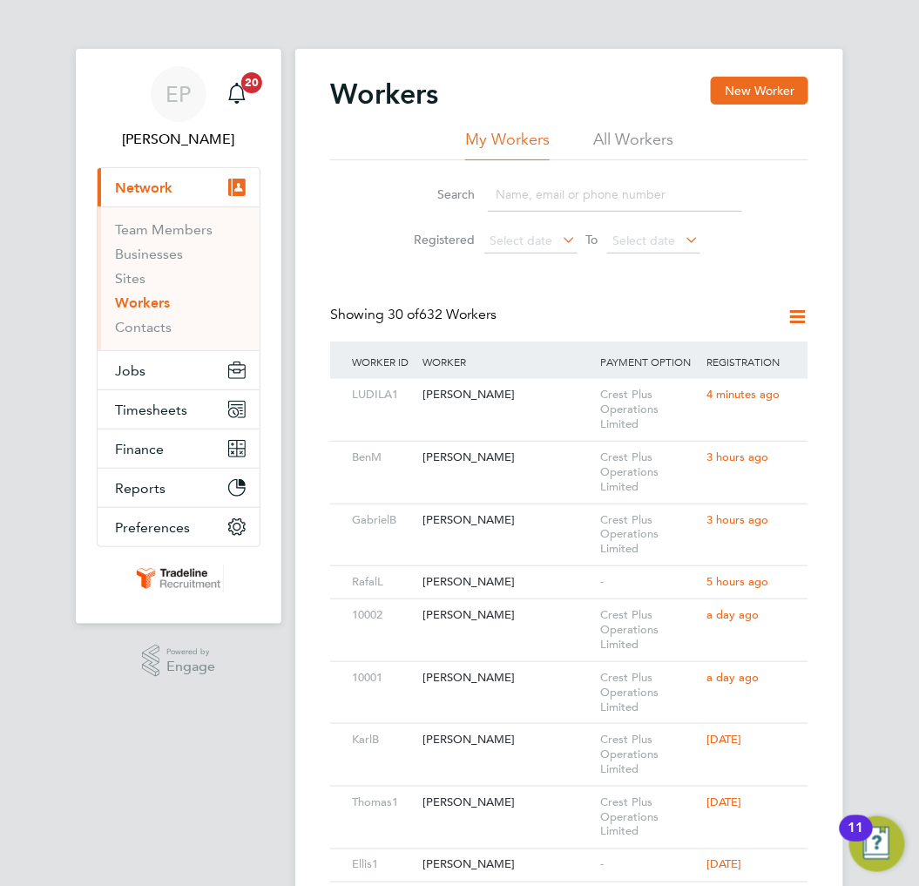
paste input "k_dunkley@sky.com"
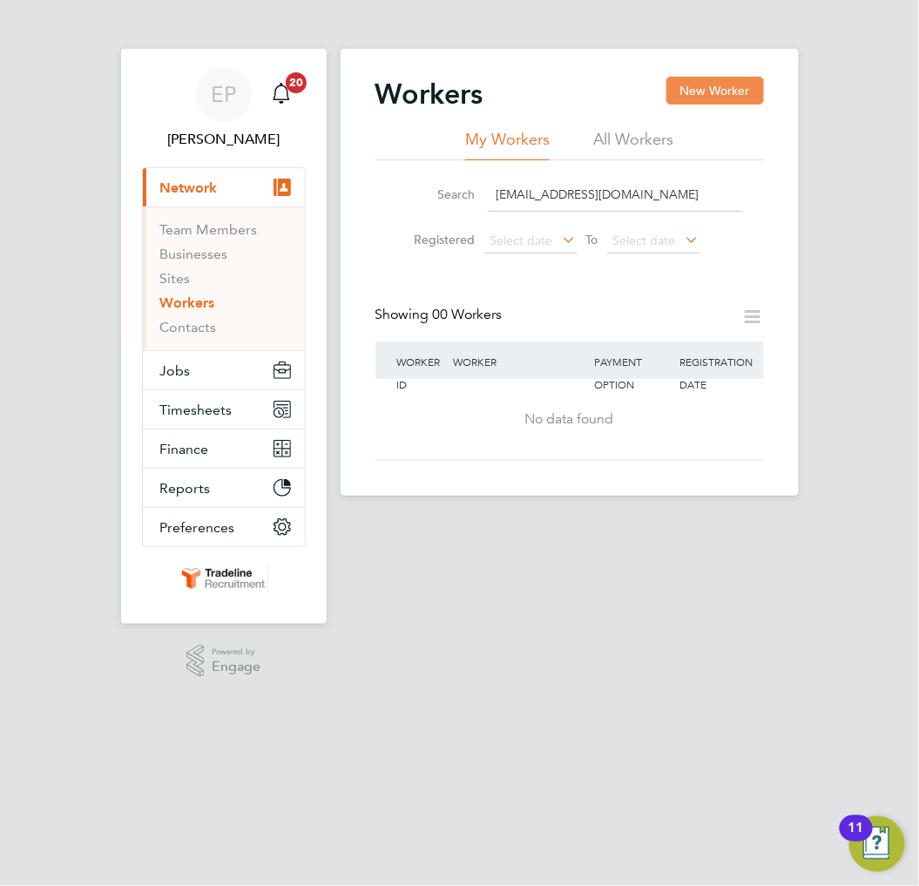
type input "k_dunkley@sky.com"
click at [712, 88] on button "New Worker" at bounding box center [716, 91] width 98 height 28
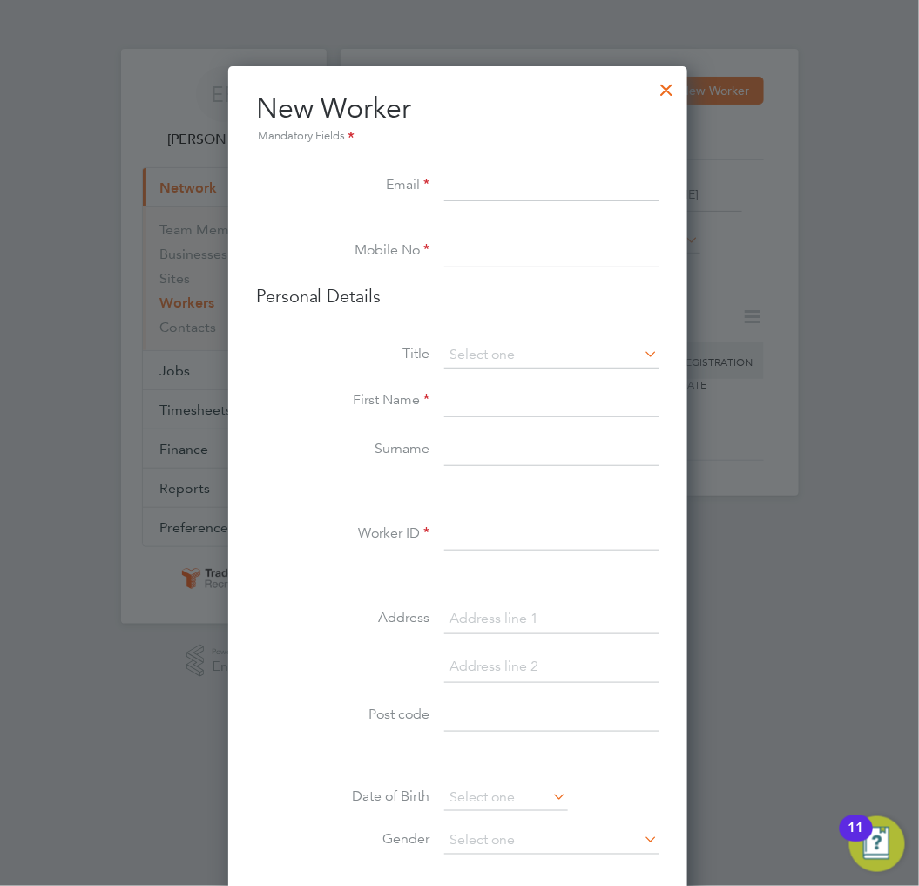
paste input "k_dunkley@sky.com"
type input "k_dunkley@sky.com"
drag, startPoint x: 488, startPoint y: 254, endPoint x: 564, endPoint y: 229, distance: 79.6
click at [488, 254] on input at bounding box center [551, 251] width 215 height 31
paste input "07771 926265"
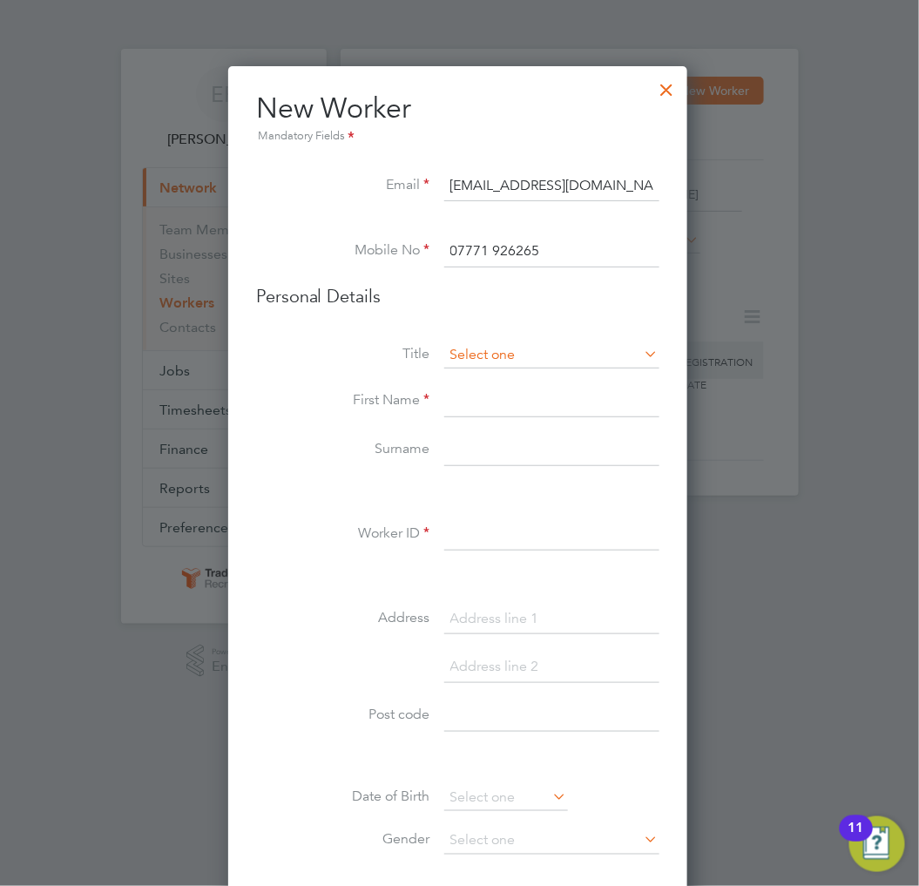
type input "07771 926265"
click at [518, 349] on input at bounding box center [551, 355] width 215 height 26
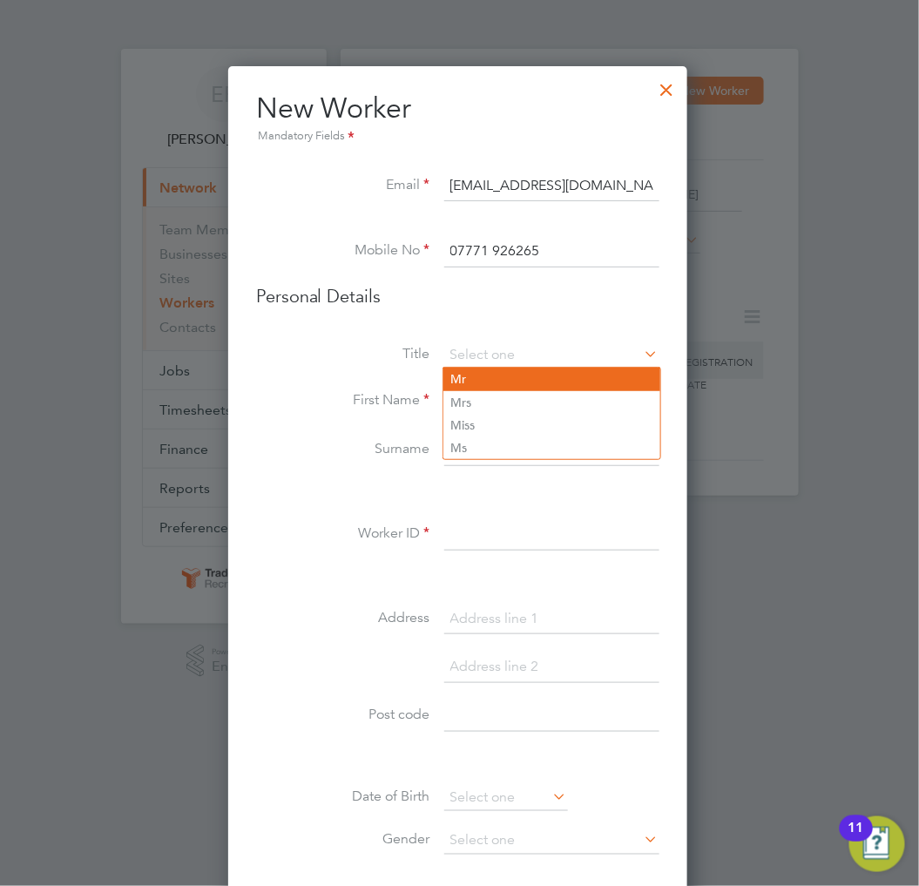
click at [493, 375] on li "Mr" at bounding box center [552, 379] width 217 height 23
type input "Mr"
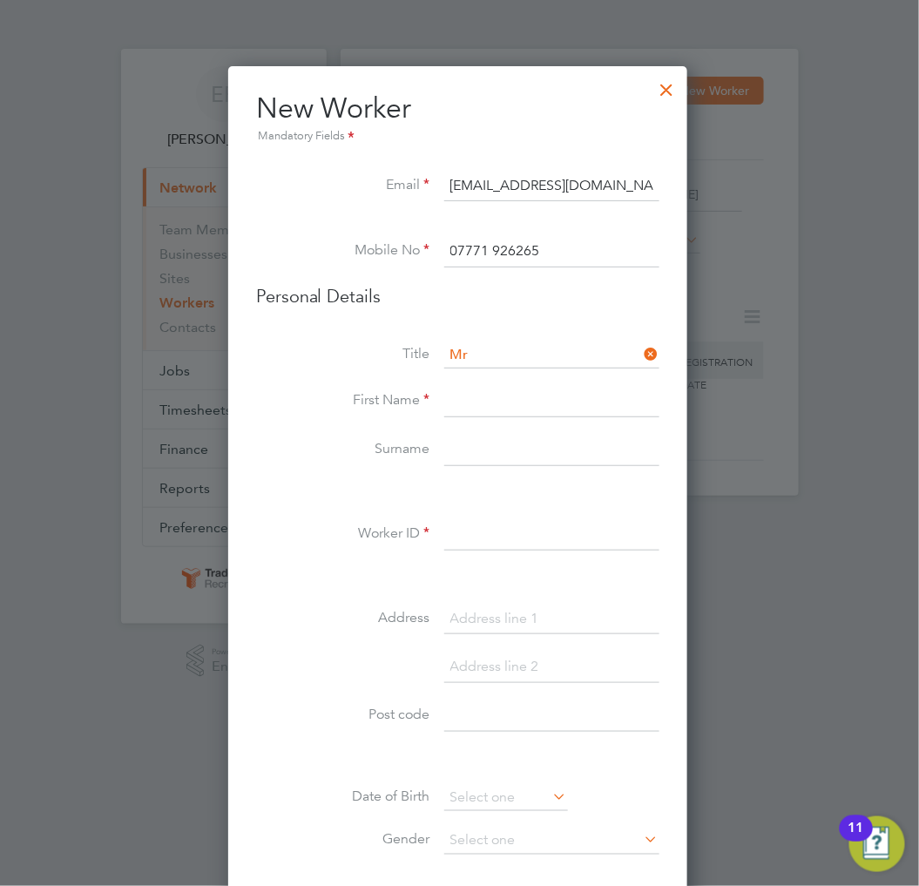
paste input "Karl"
type input "Karl"
paste input "Dunkley"
type input "Dunkley"
click at [545, 533] on input at bounding box center [551, 534] width 215 height 31
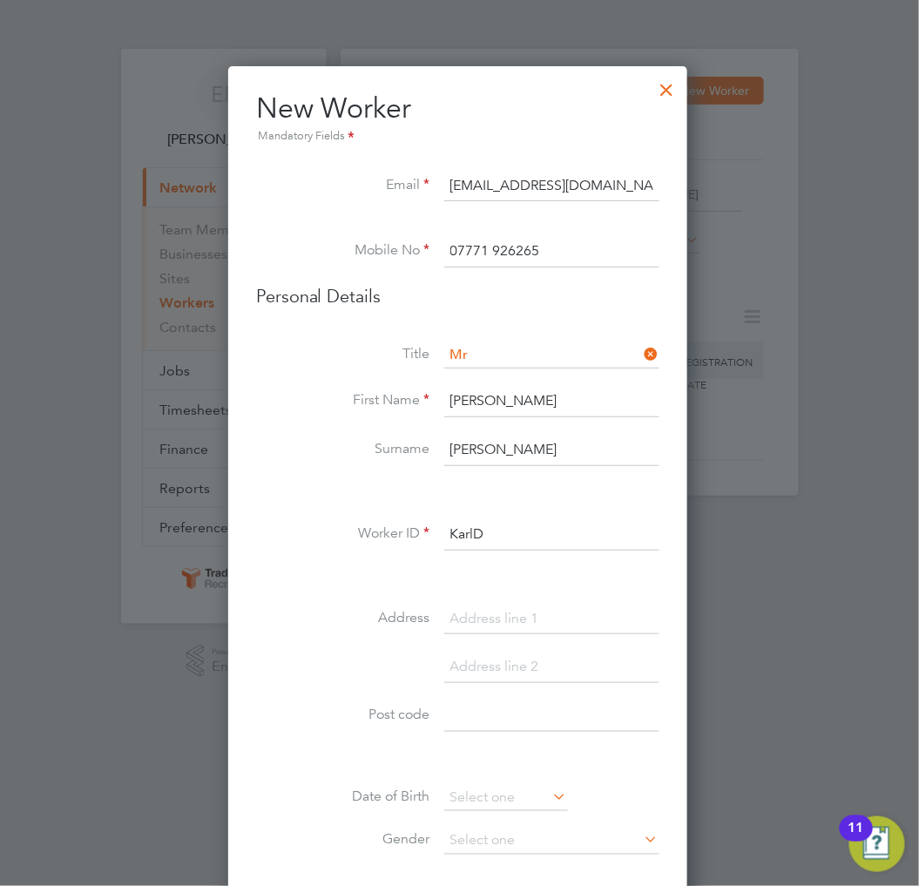
drag, startPoint x: 553, startPoint y: 530, endPoint x: 390, endPoint y: 538, distance: 163.1
click at [390, 538] on li "Worker ID KarlD" at bounding box center [457, 543] width 403 height 49
type input "KarlD"
paste input "59 Ayres Drive"
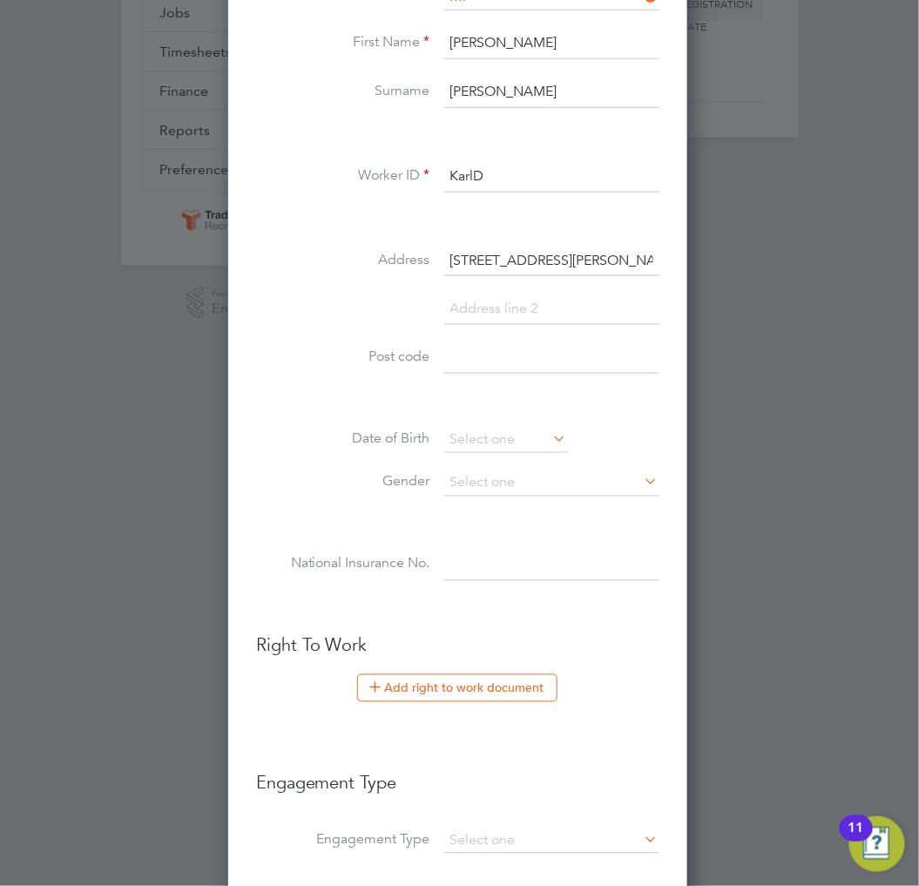
scroll to position [387, 0]
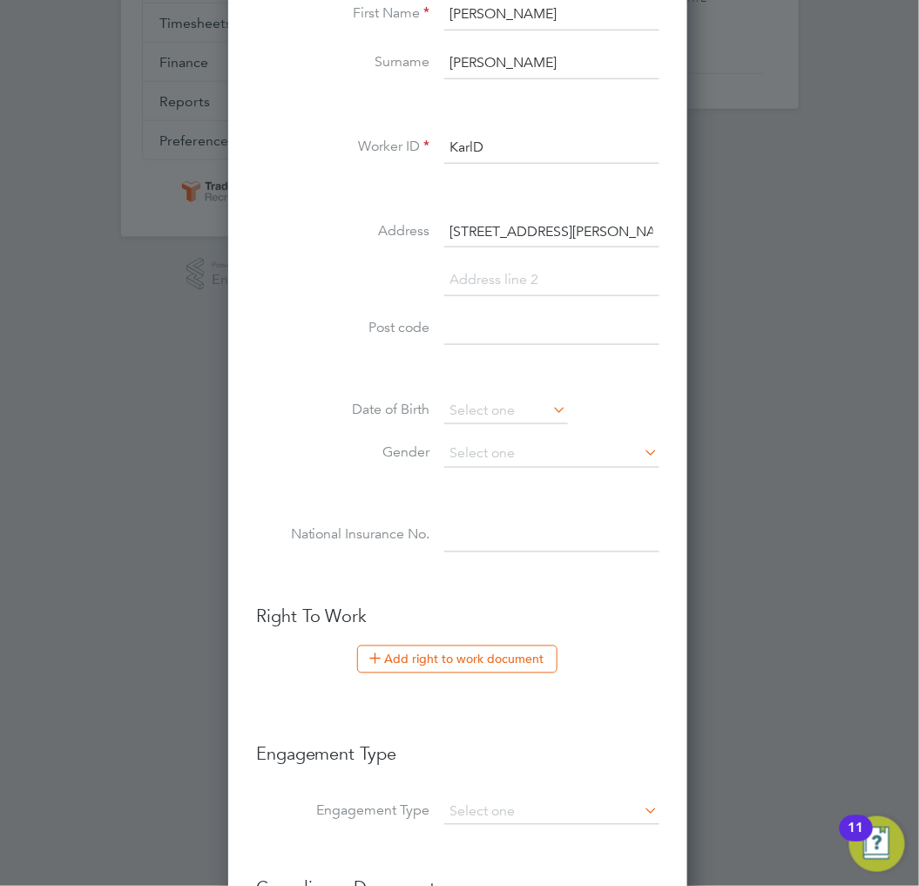
type input "59 Ayres Drive"
paste input "PE2 8JS"
type input "PE2 8JS"
click at [529, 401] on input at bounding box center [506, 411] width 124 height 26
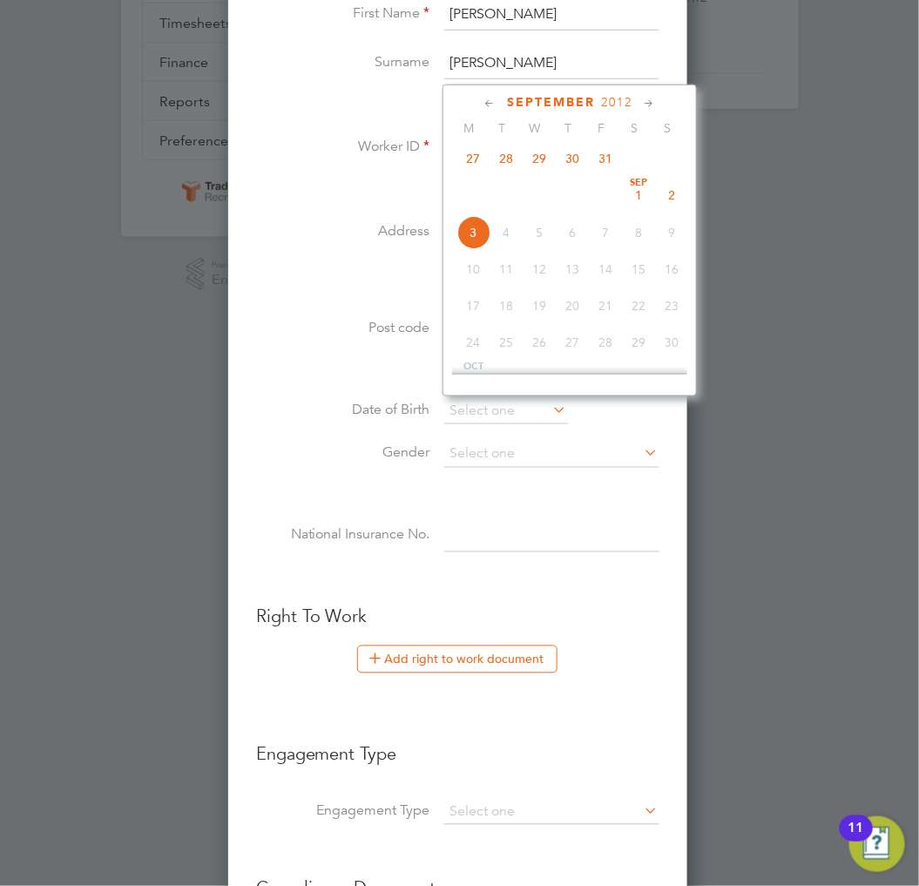
click at [623, 102] on span "2012" at bounding box center [616, 102] width 31 height 15
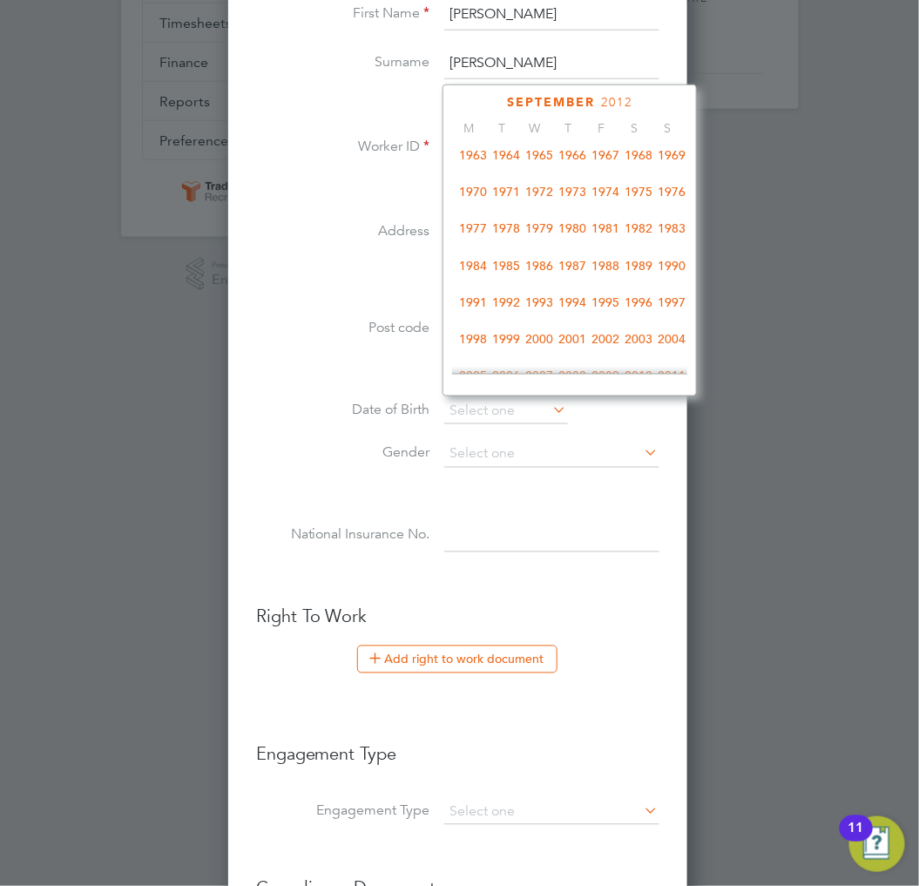
scroll to position [262, 0]
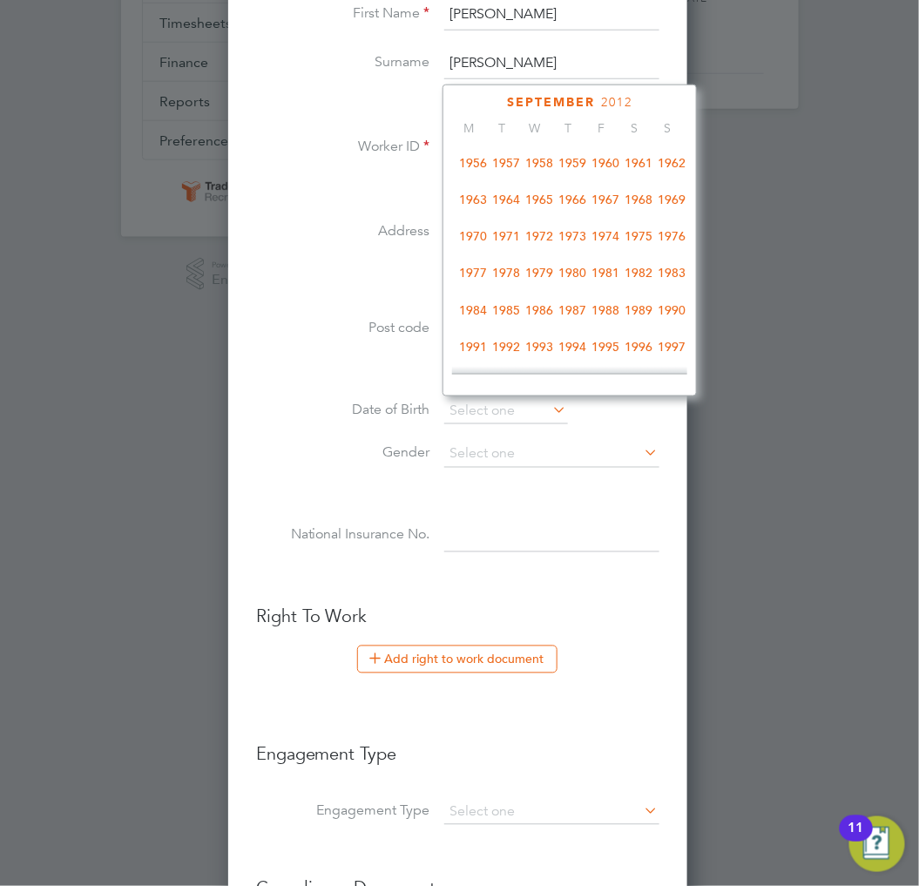
click at [508, 285] on span "1978" at bounding box center [506, 272] width 33 height 33
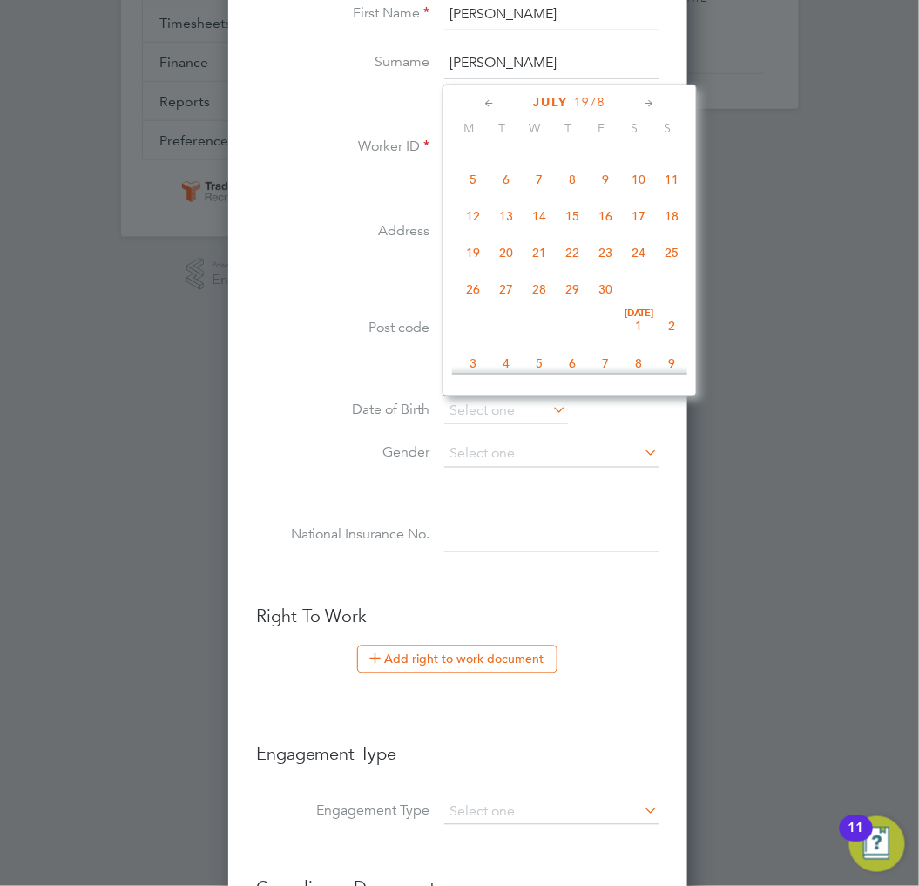
scroll to position [352, 0]
click at [576, 334] on span "27" at bounding box center [572, 330] width 33 height 33
type input "27 Jul 1978"
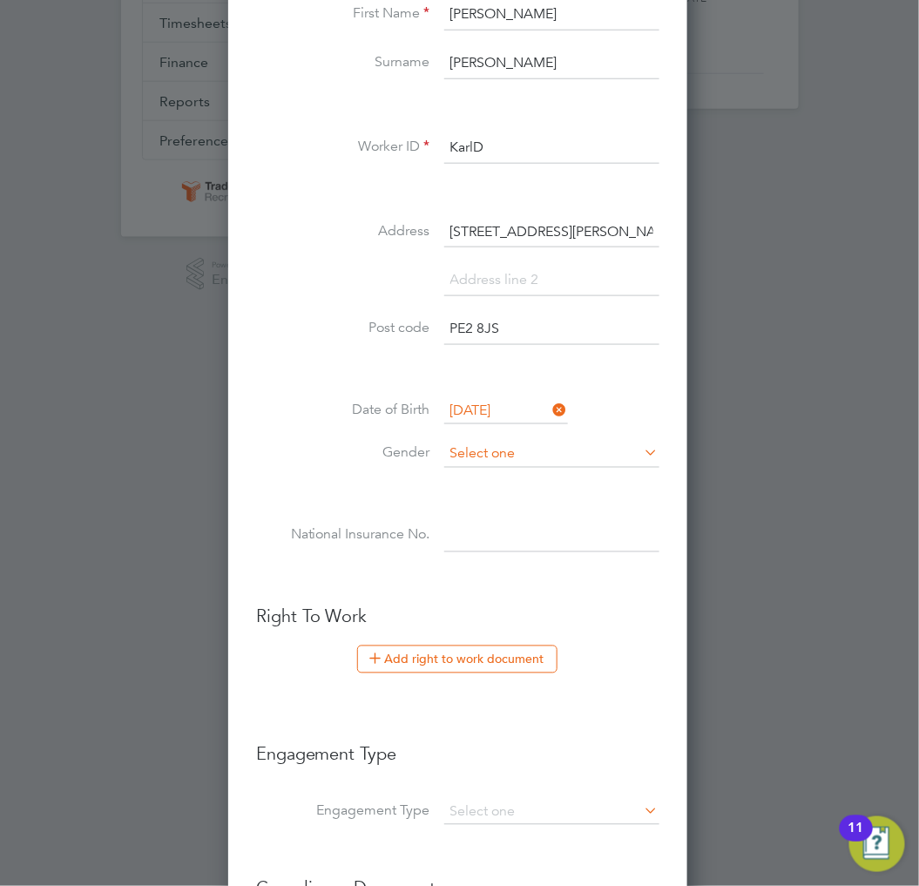
click at [506, 442] on input at bounding box center [551, 455] width 215 height 26
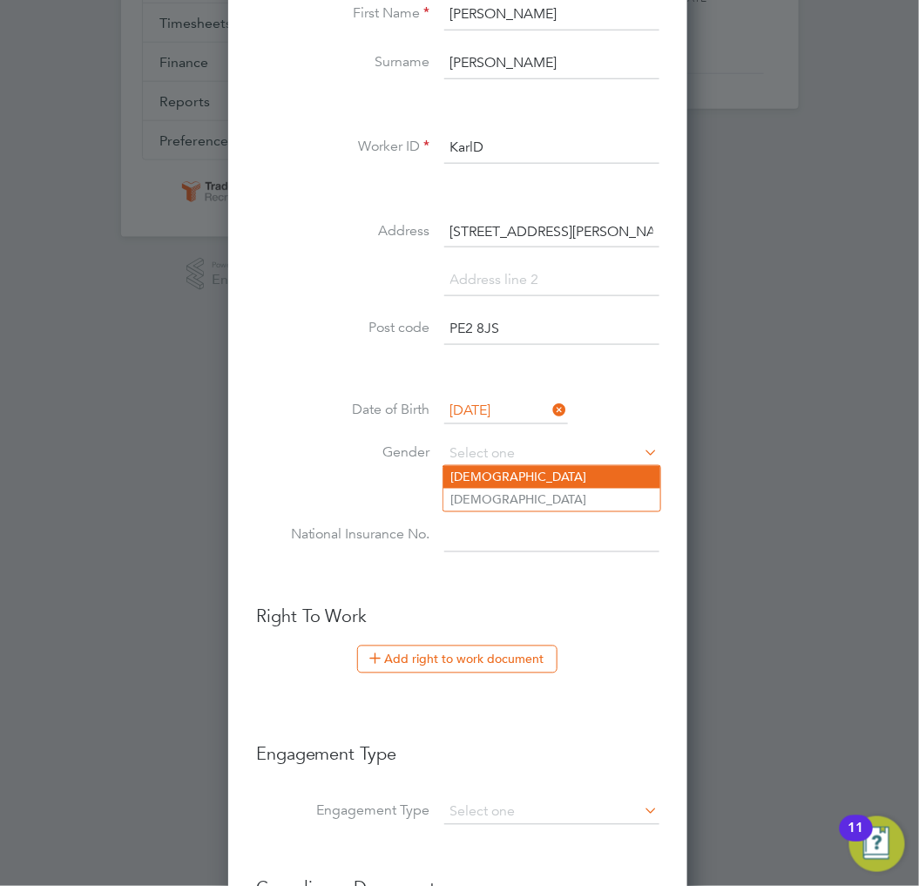
click at [492, 473] on li "[DEMOGRAPHIC_DATA]" at bounding box center [552, 477] width 217 height 23
type input "[DEMOGRAPHIC_DATA]"
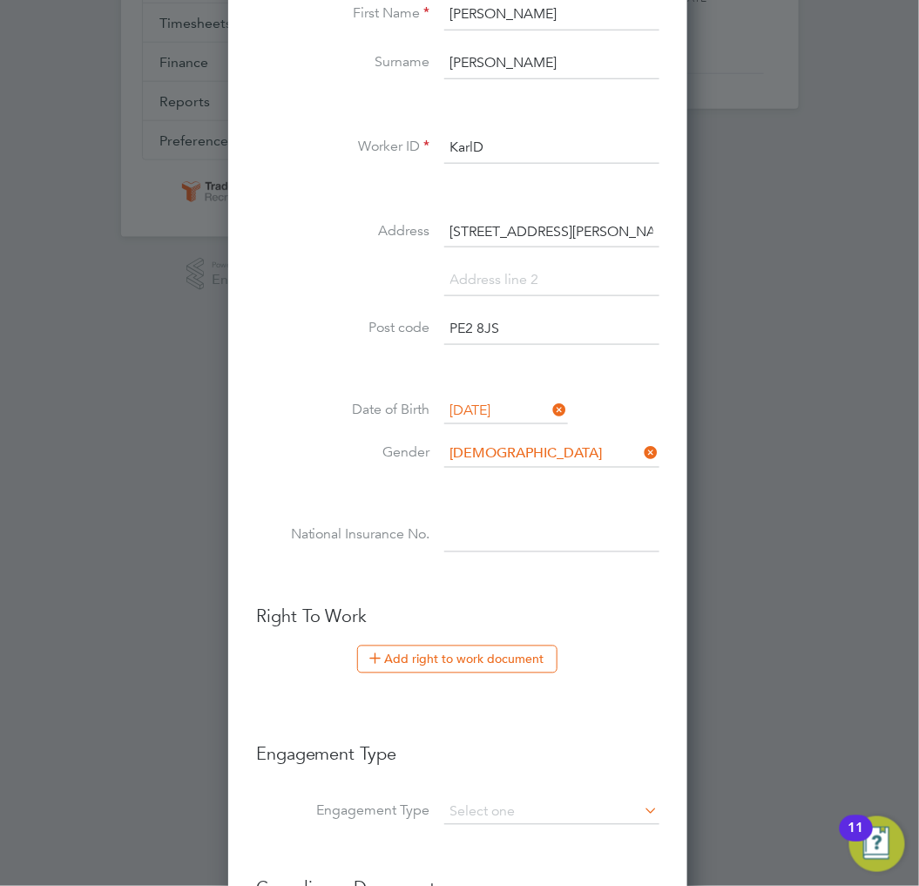
paste input "JS363897B"
type input "JS 36 38 97 B"
click at [326, 474] on li "Gender Male" at bounding box center [457, 464] width 403 height 44
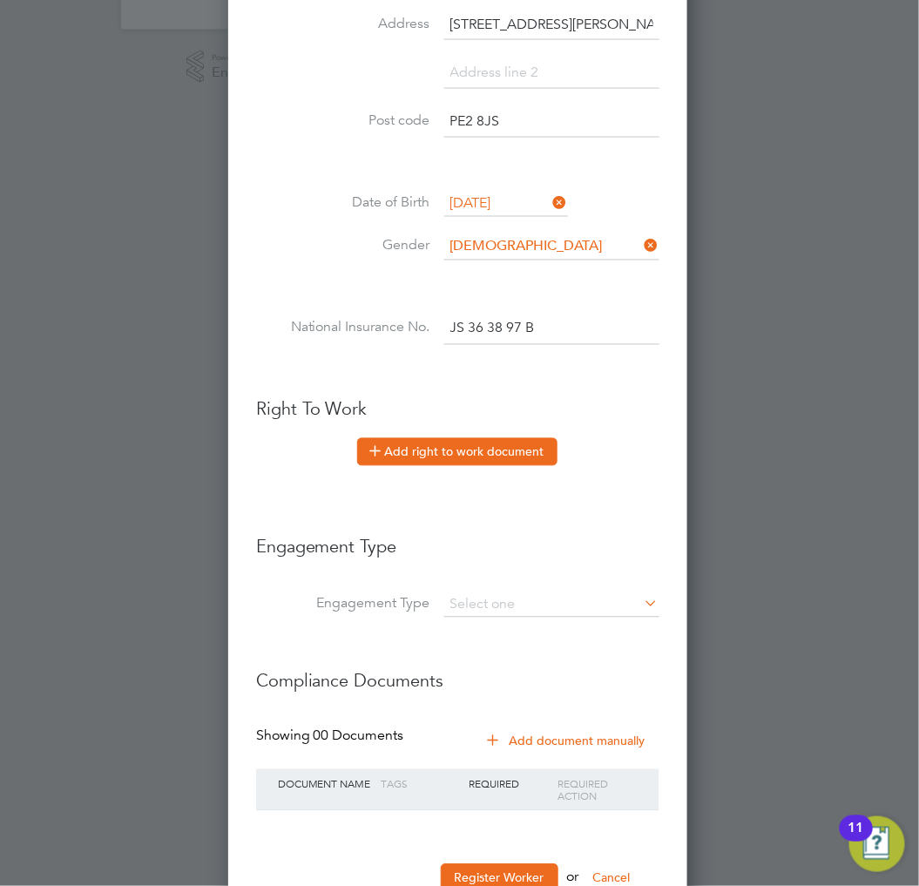
scroll to position [650, 0]
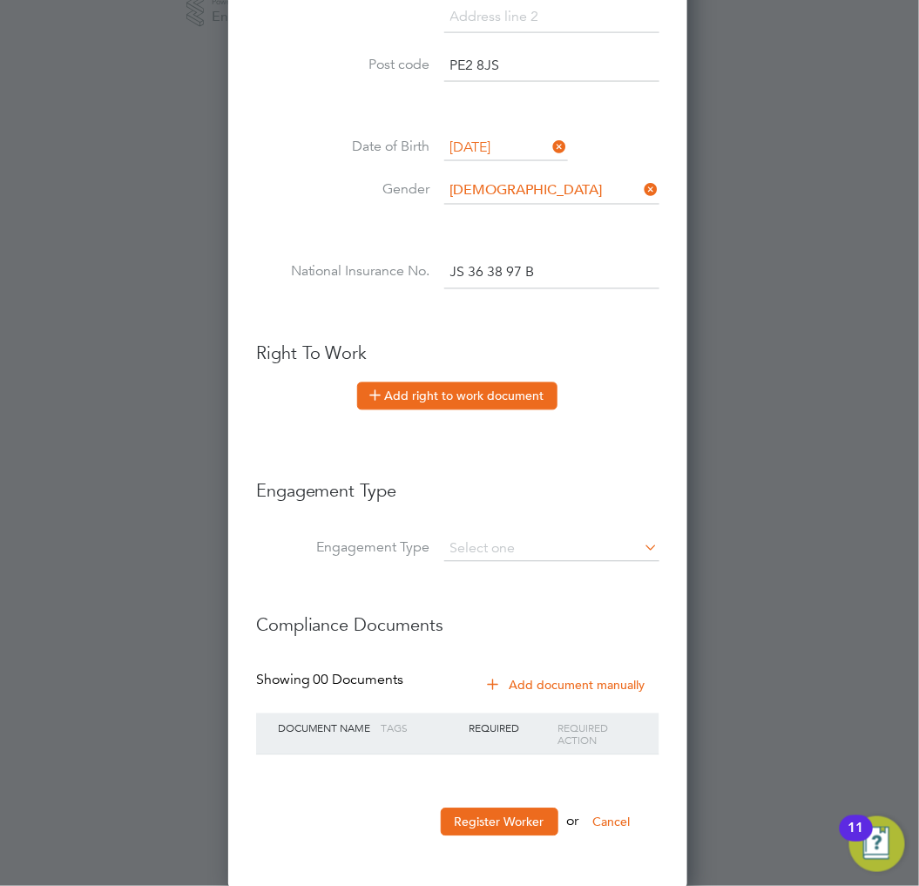
click at [482, 396] on button "Add right to work document" at bounding box center [457, 397] width 200 height 28
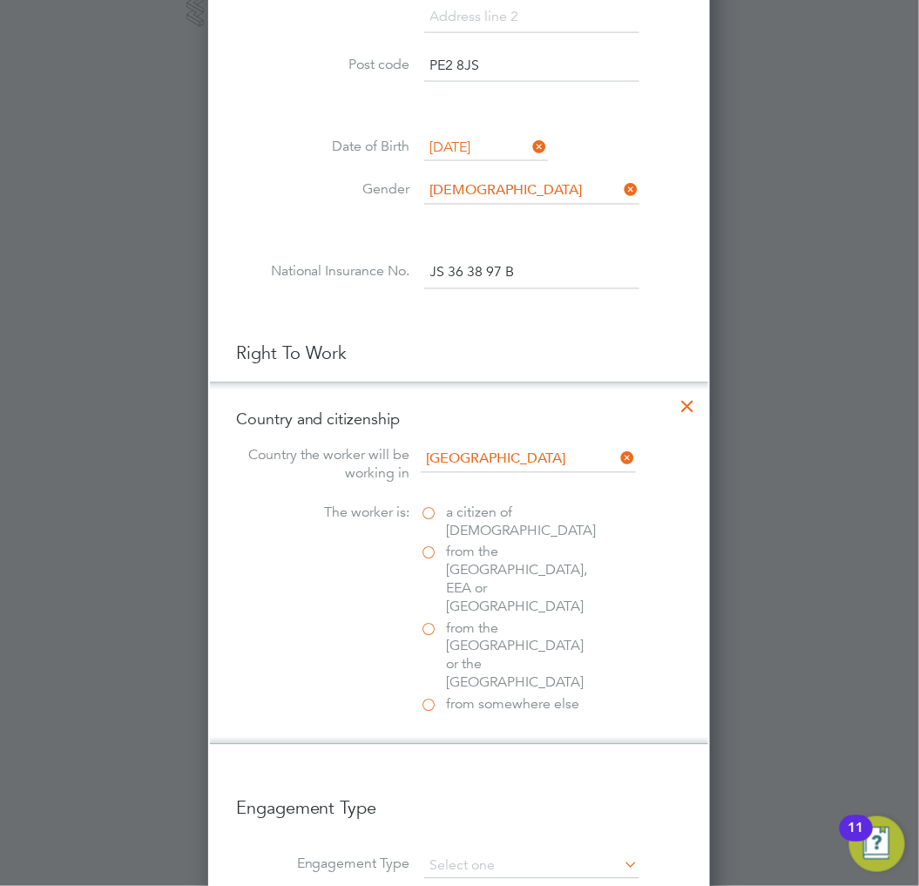
scroll to position [1735, 503]
click at [473, 515] on span "a citizen of United Kingdom" at bounding box center [522, 523] width 150 height 37
click at [0, 0] on input "a citizen of United Kingdom" at bounding box center [0, 0] width 0 height 0
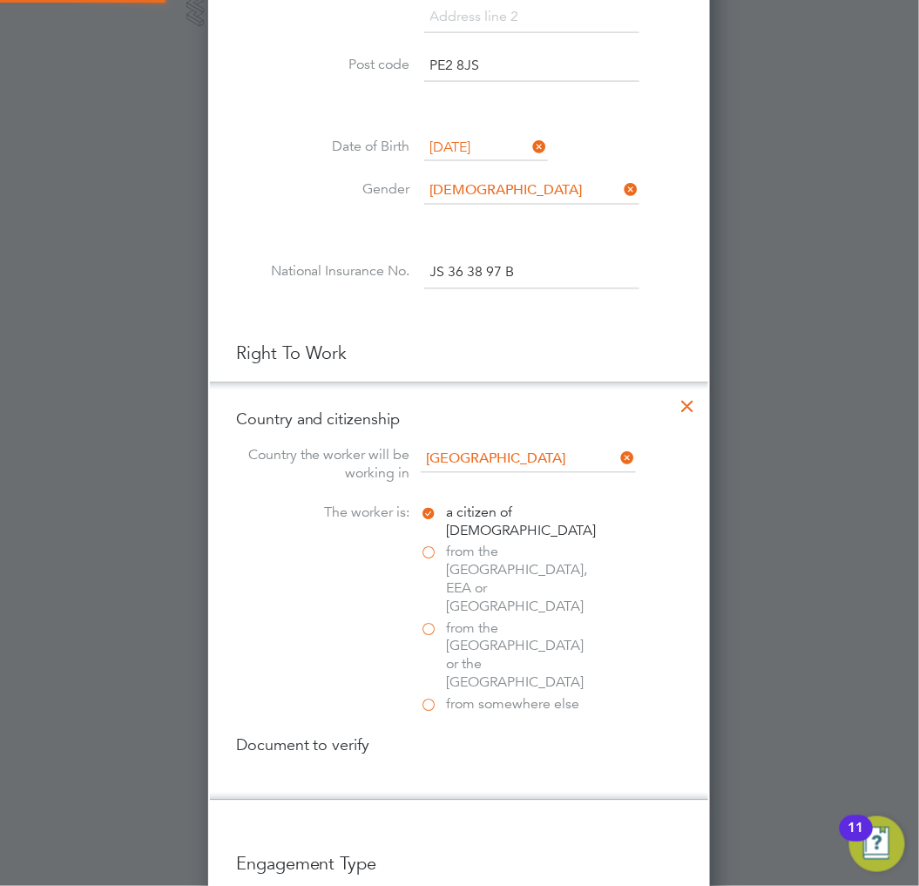
scroll to position [1830, 503]
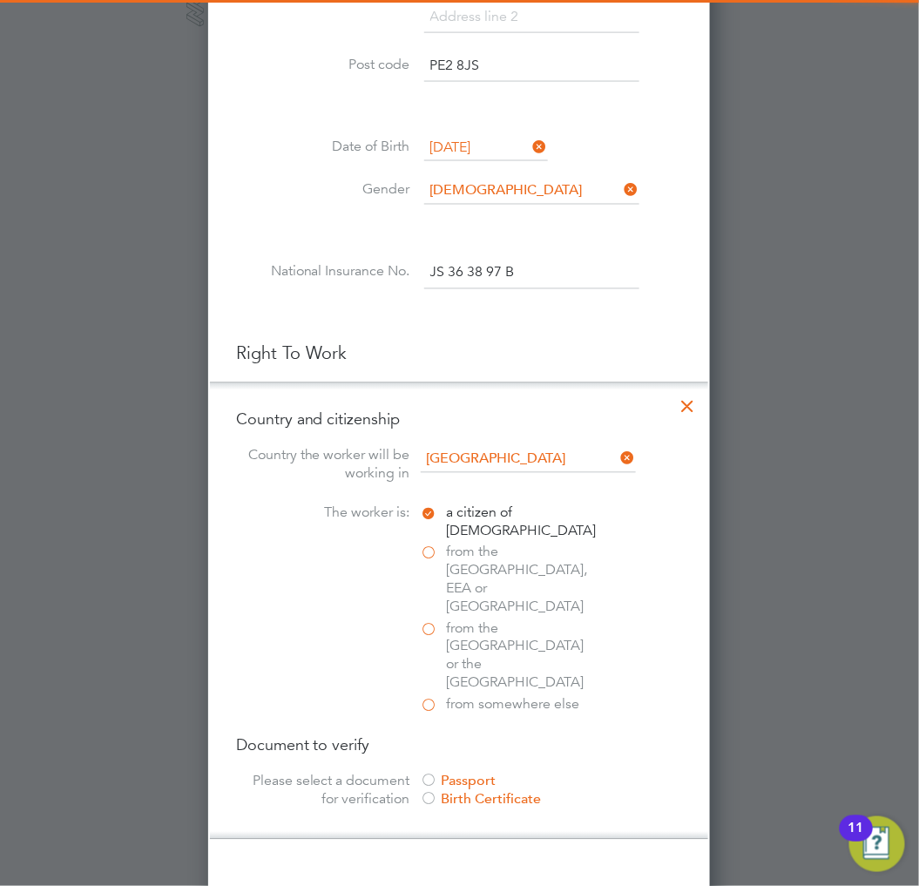
click at [492, 773] on div "Passport" at bounding box center [551, 782] width 261 height 18
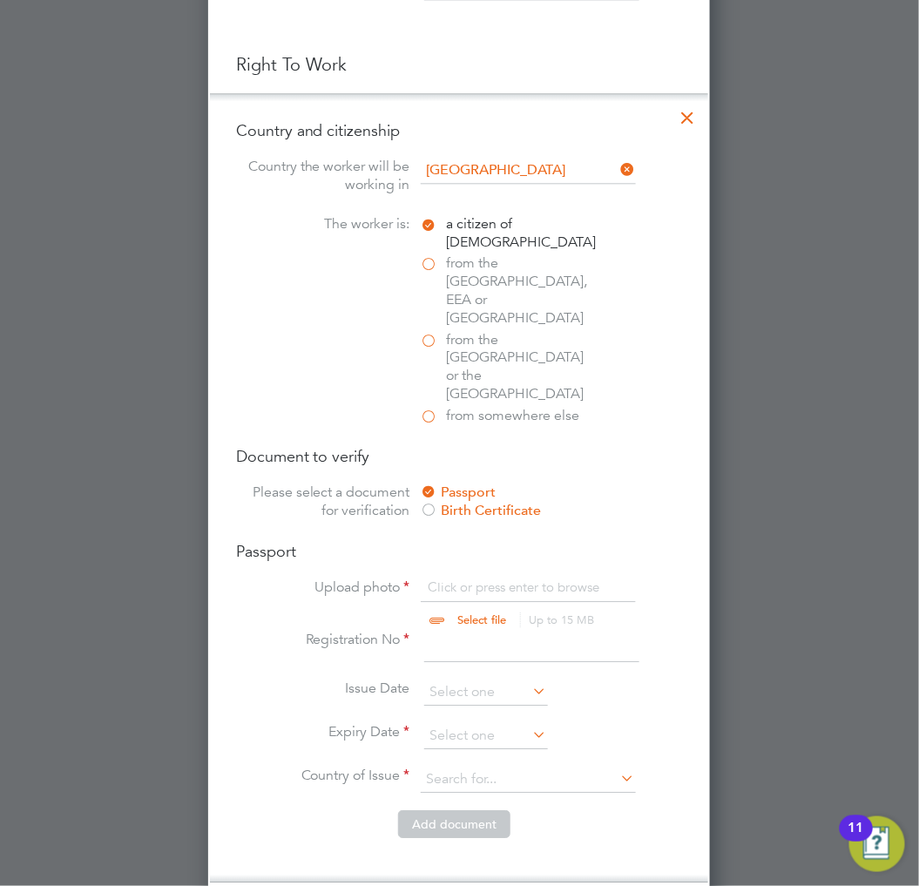
scroll to position [941, 0]
click at [497, 577] on input "file" at bounding box center [499, 603] width 274 height 52
type input "C:\fakepath\Passport.jpg"
click at [621, 573] on icon at bounding box center [624, 582] width 19 height 19
click at [511, 577] on input "file" at bounding box center [499, 603] width 274 height 52
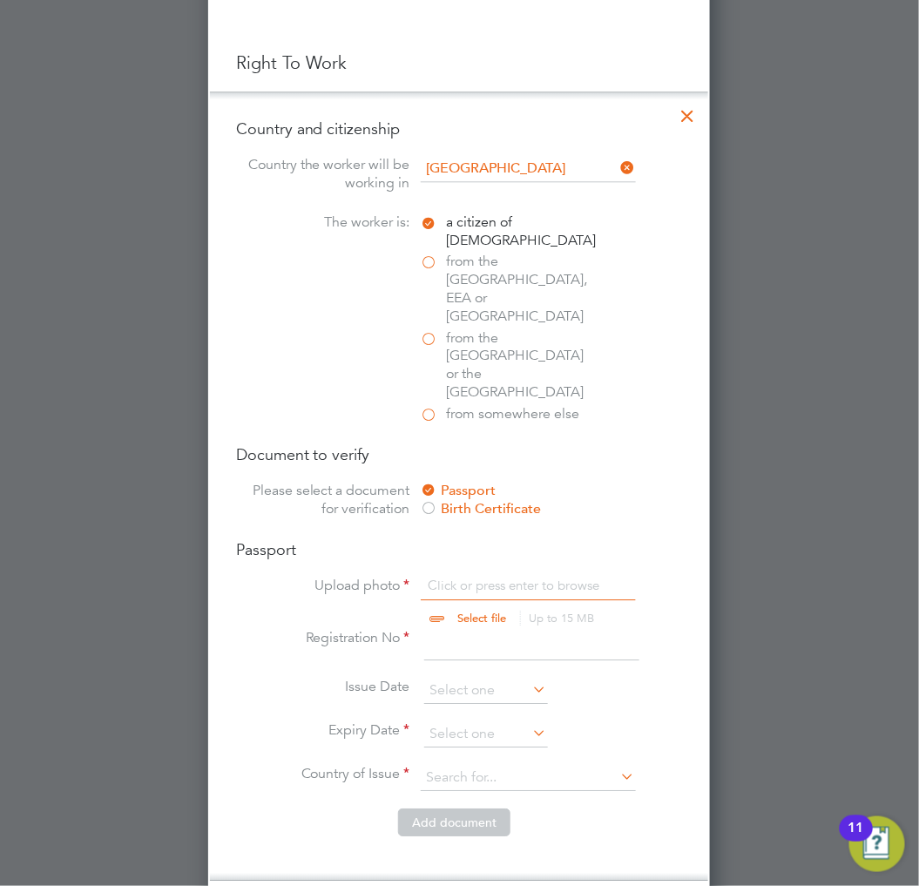
type input "C:\fakepath\Passport.jpg"
click at [493, 629] on input at bounding box center [531, 644] width 215 height 31
type input "563498426"
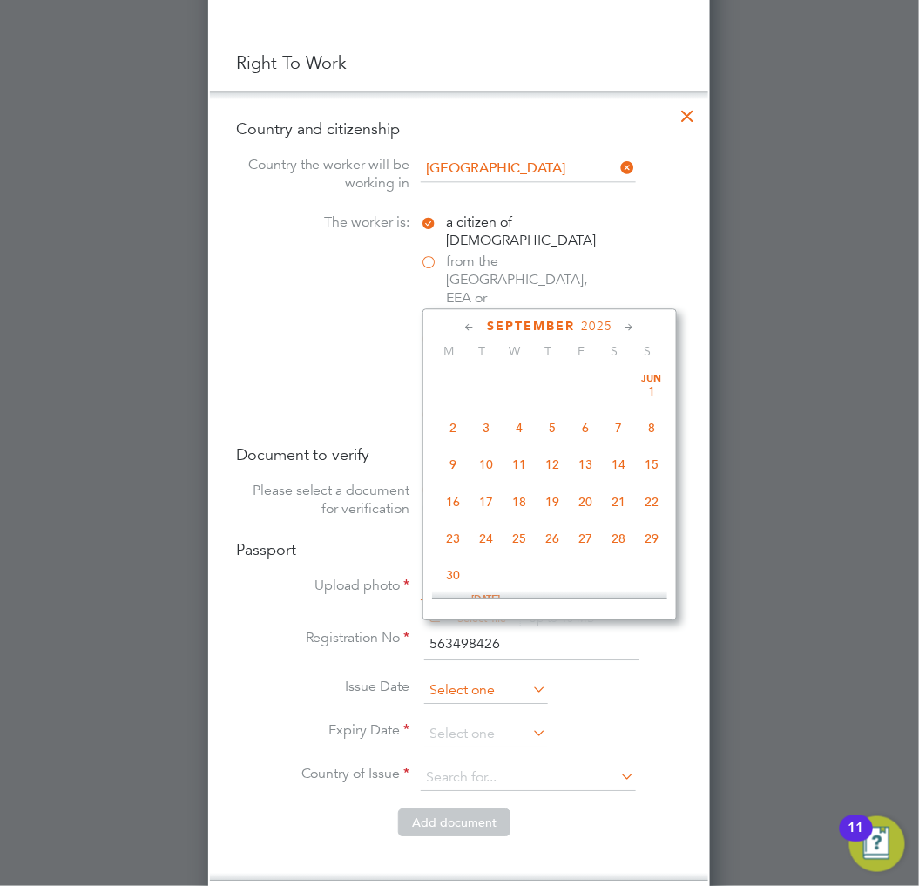
click at [463, 678] on input at bounding box center [486, 691] width 124 height 26
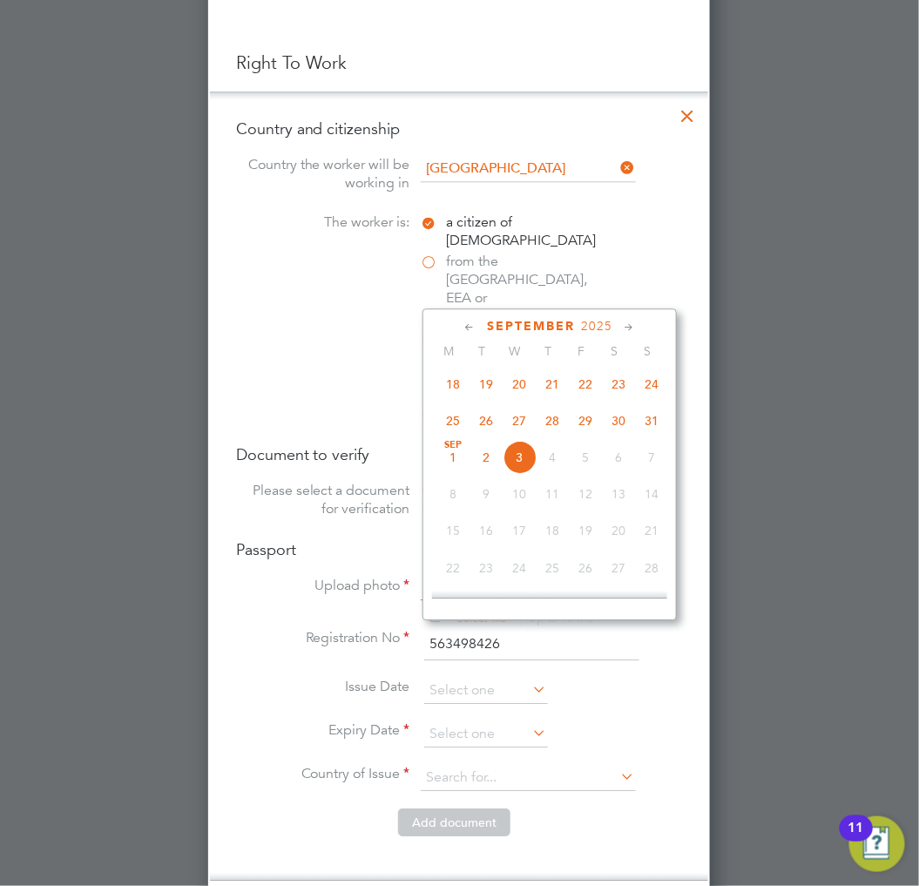
click at [590, 326] on span "2025" at bounding box center [596, 326] width 31 height 15
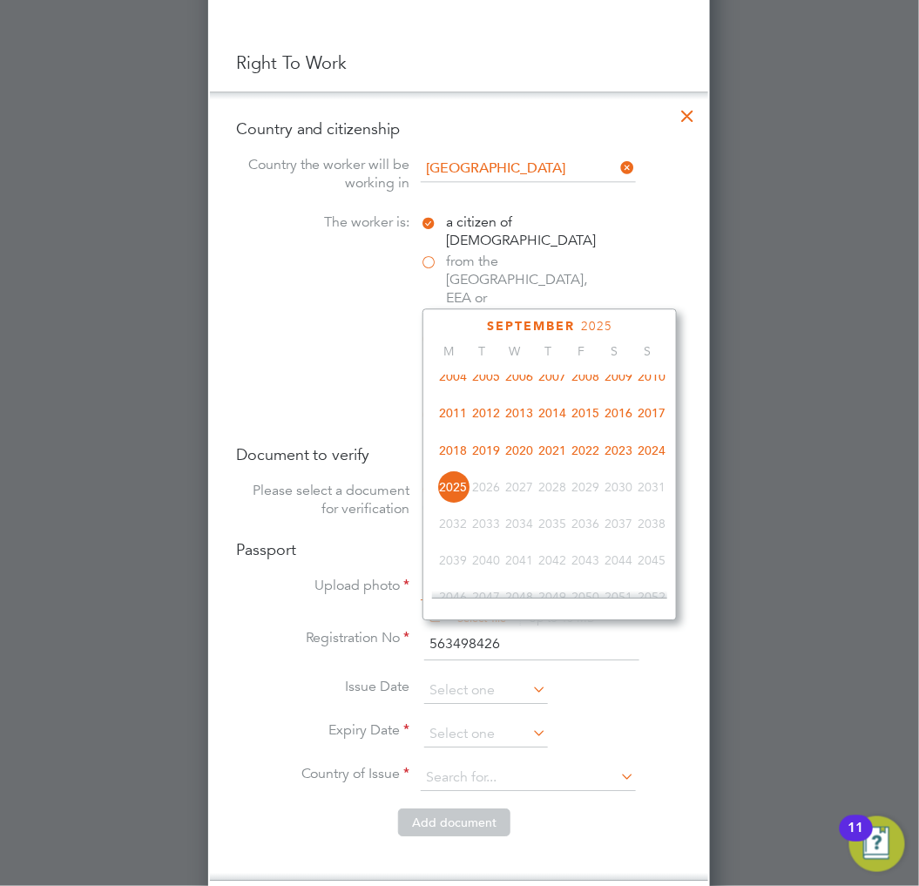
click at [491, 460] on span "2019" at bounding box center [486, 450] width 33 height 33
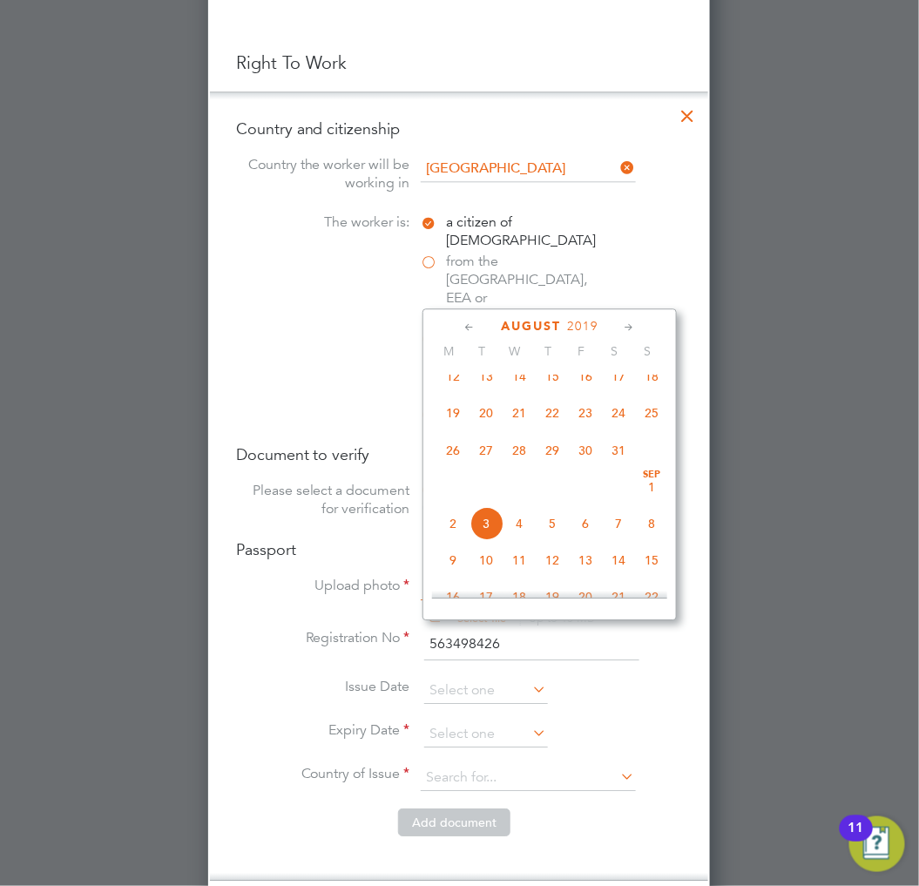
scroll to position [359, 0]
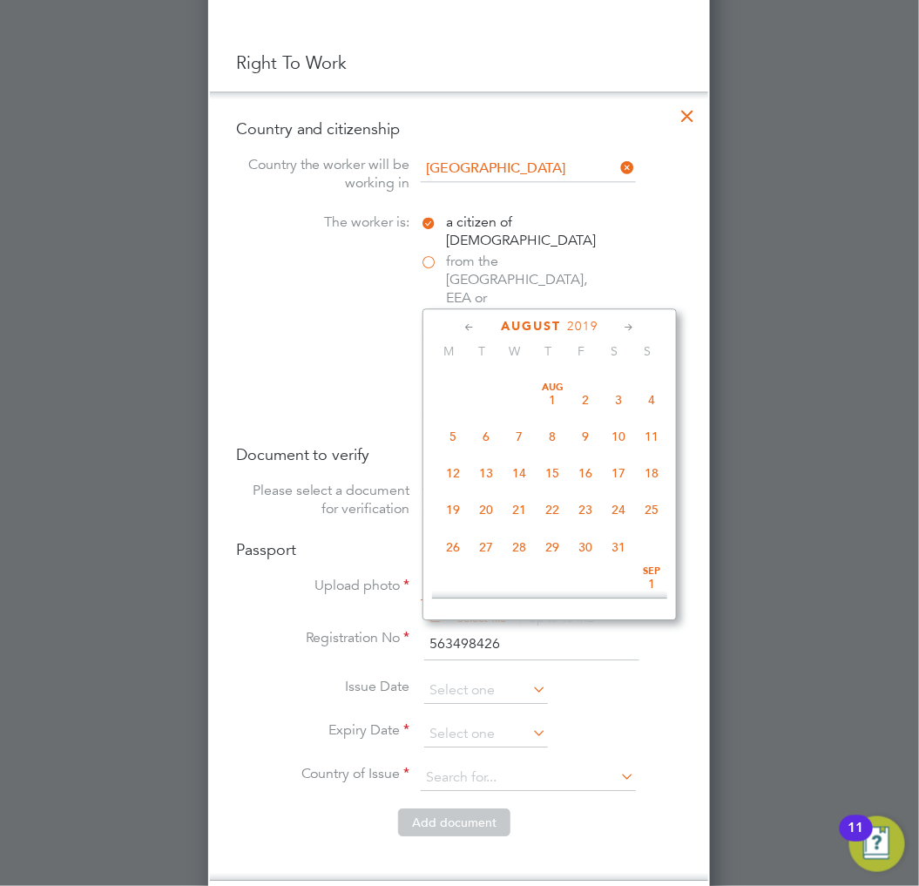
click at [585, 437] on span "9" at bounding box center [585, 436] width 33 height 33
type input "09 Aug 2019"
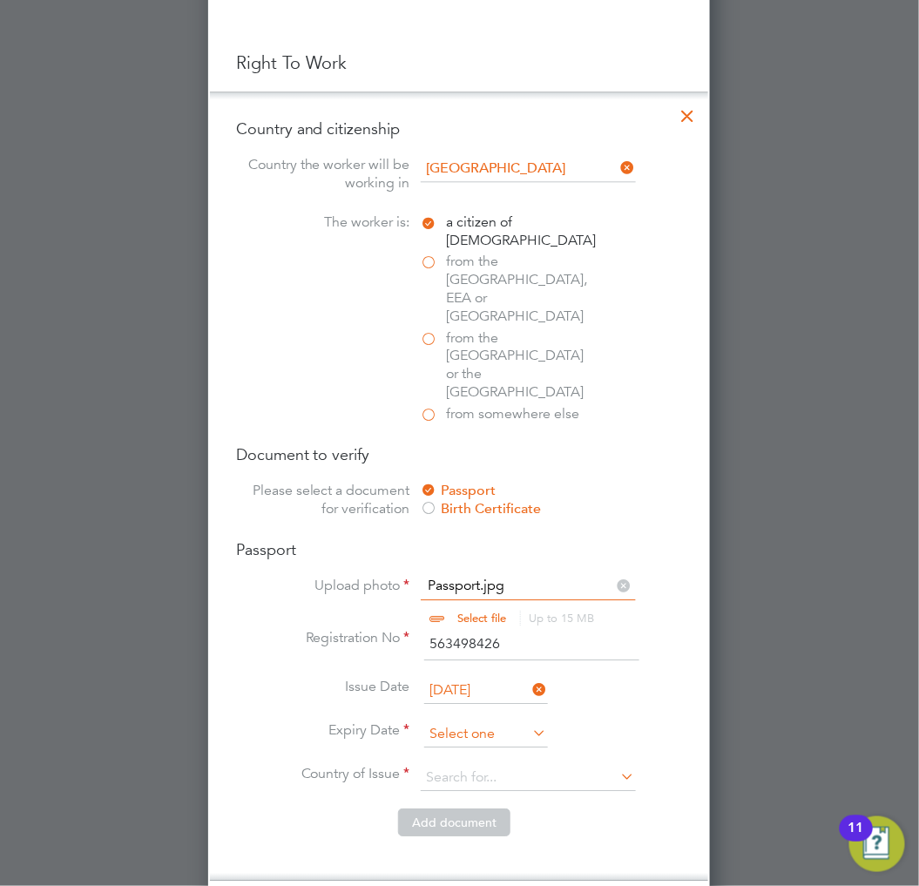
click at [511, 721] on input at bounding box center [486, 734] width 124 height 26
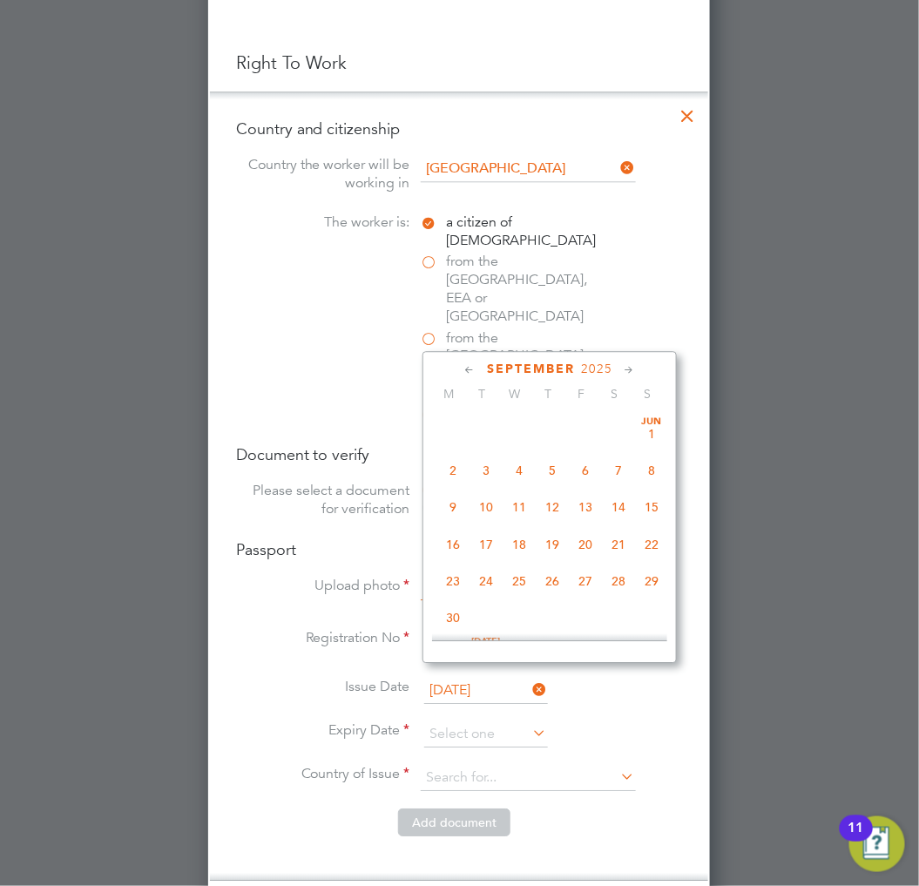
scroll to position [523, 0]
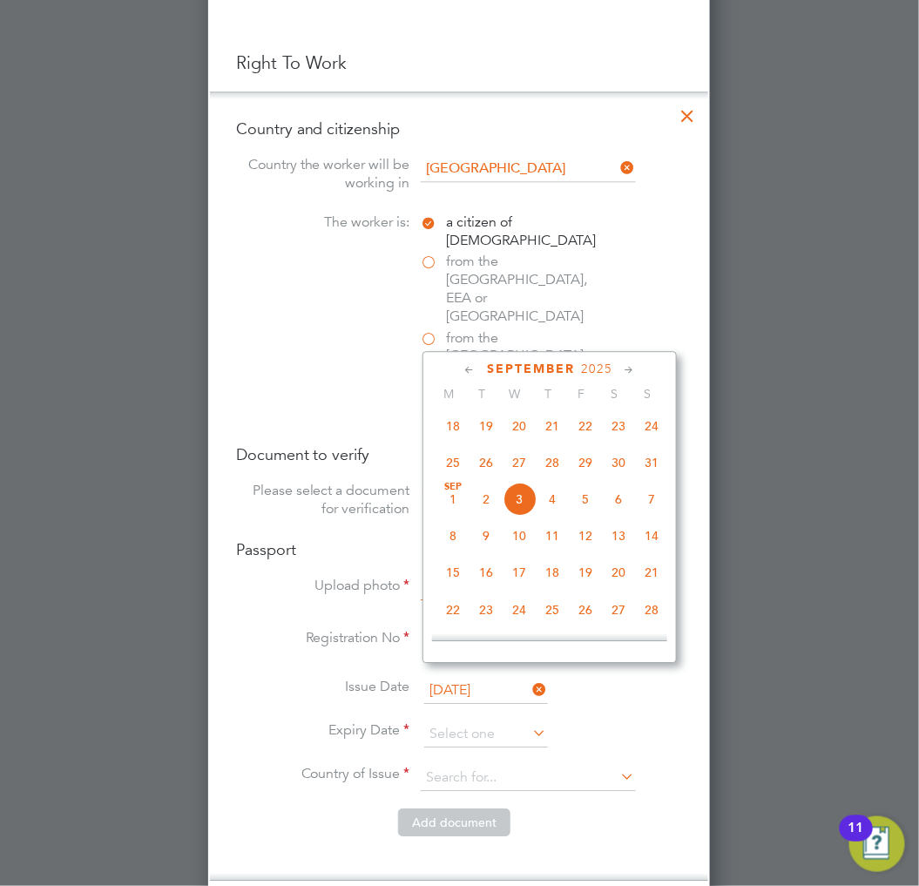
click at [603, 364] on span "2025" at bounding box center [596, 369] width 31 height 15
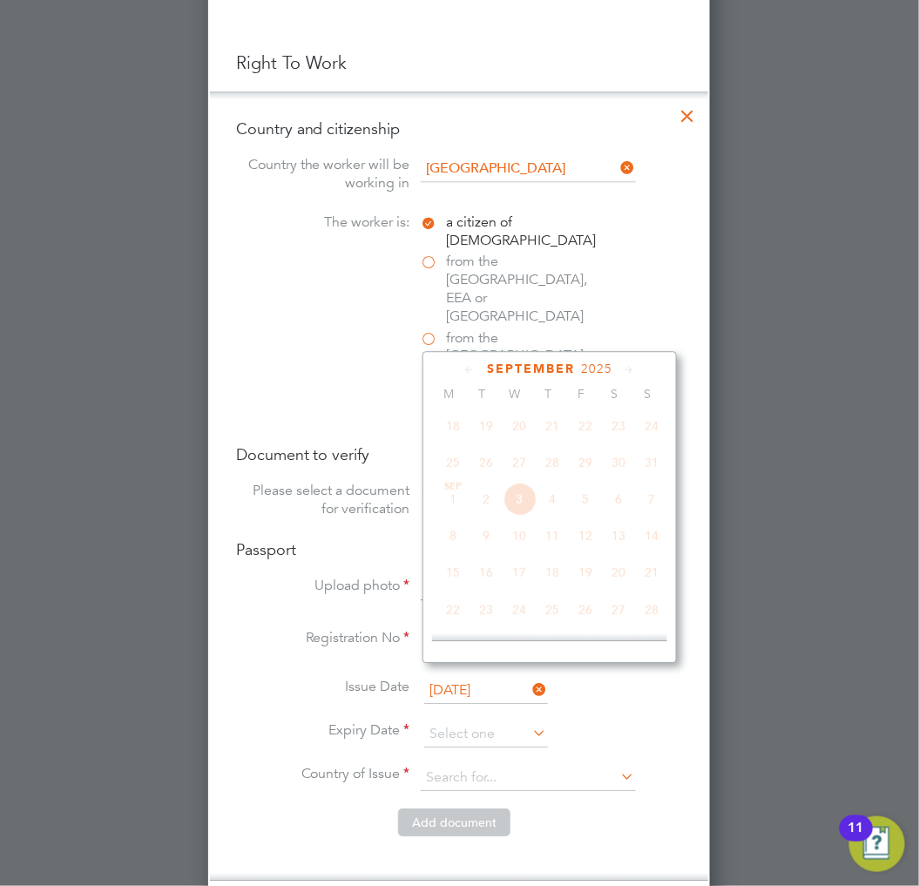
scroll to position [456, 0]
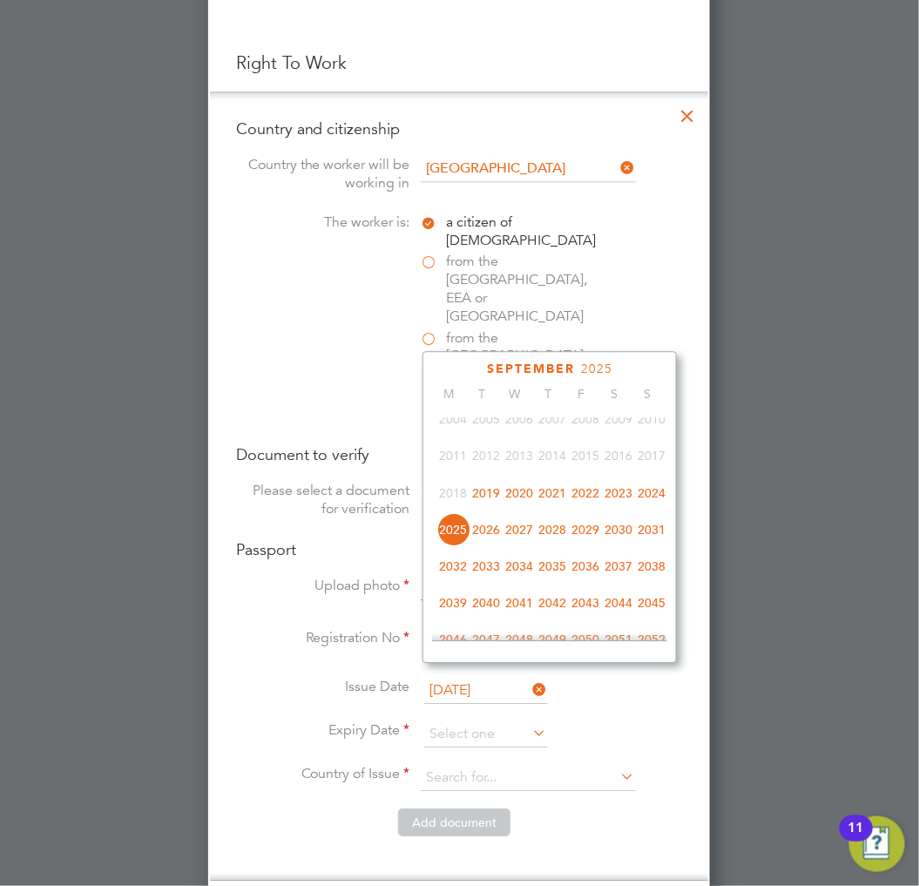
click at [588, 538] on span "2029" at bounding box center [585, 529] width 33 height 33
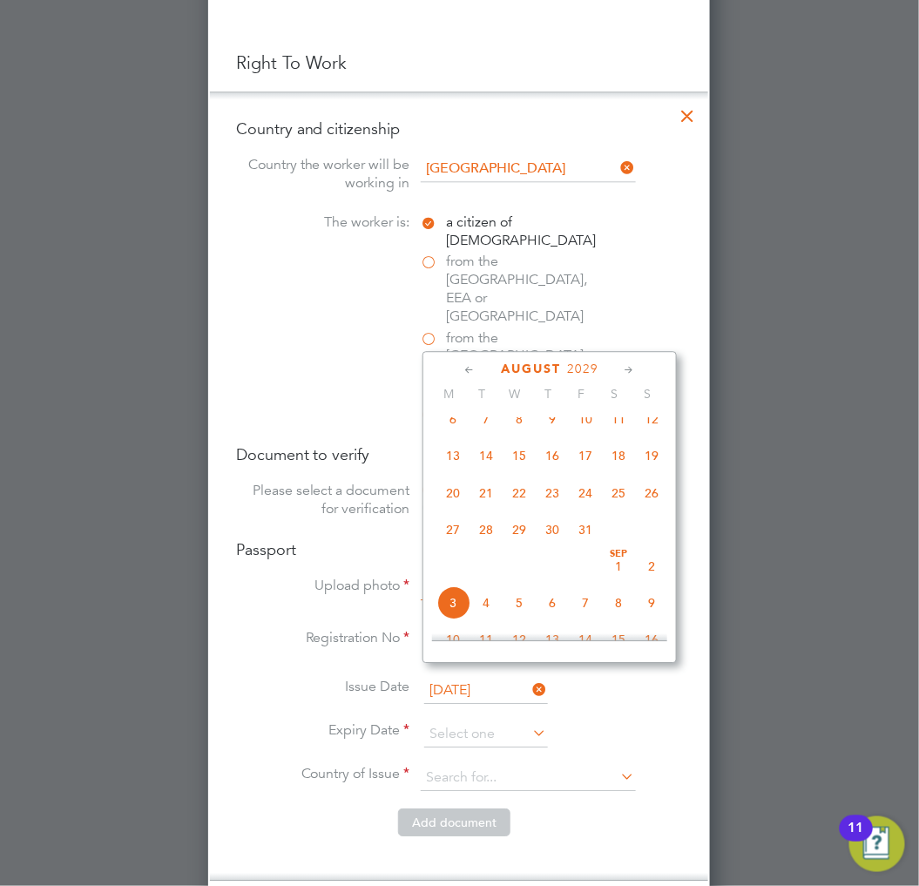
click at [554, 423] on span "9" at bounding box center [552, 419] width 33 height 33
type input "09 Aug 2029"
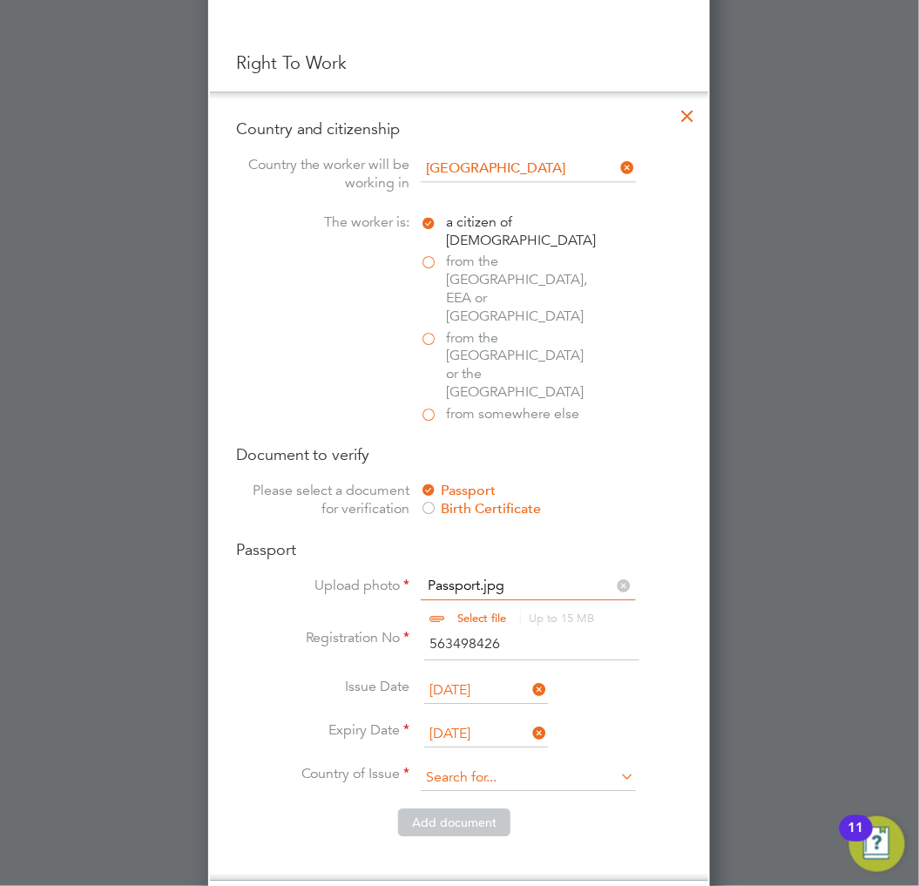
click at [469, 765] on input at bounding box center [528, 778] width 215 height 26
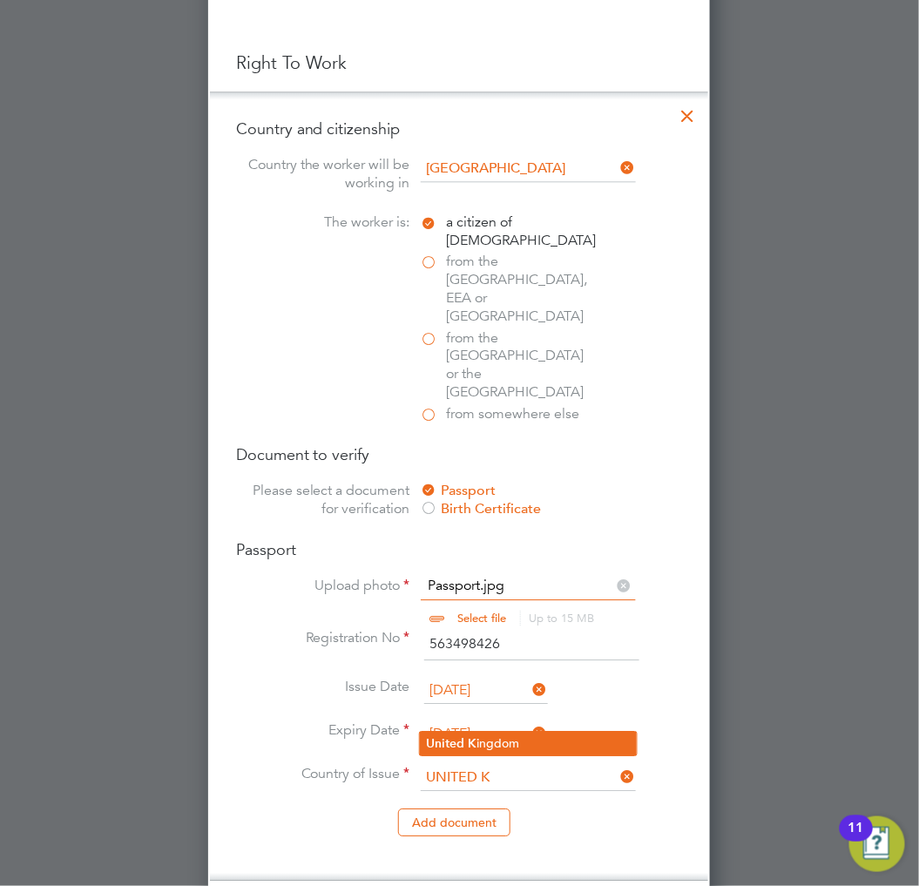
click at [497, 736] on li "United K ingdom" at bounding box center [528, 744] width 217 height 24
type input "United Kingdom"
click at [545, 809] on li "Add document" at bounding box center [459, 831] width 446 height 45
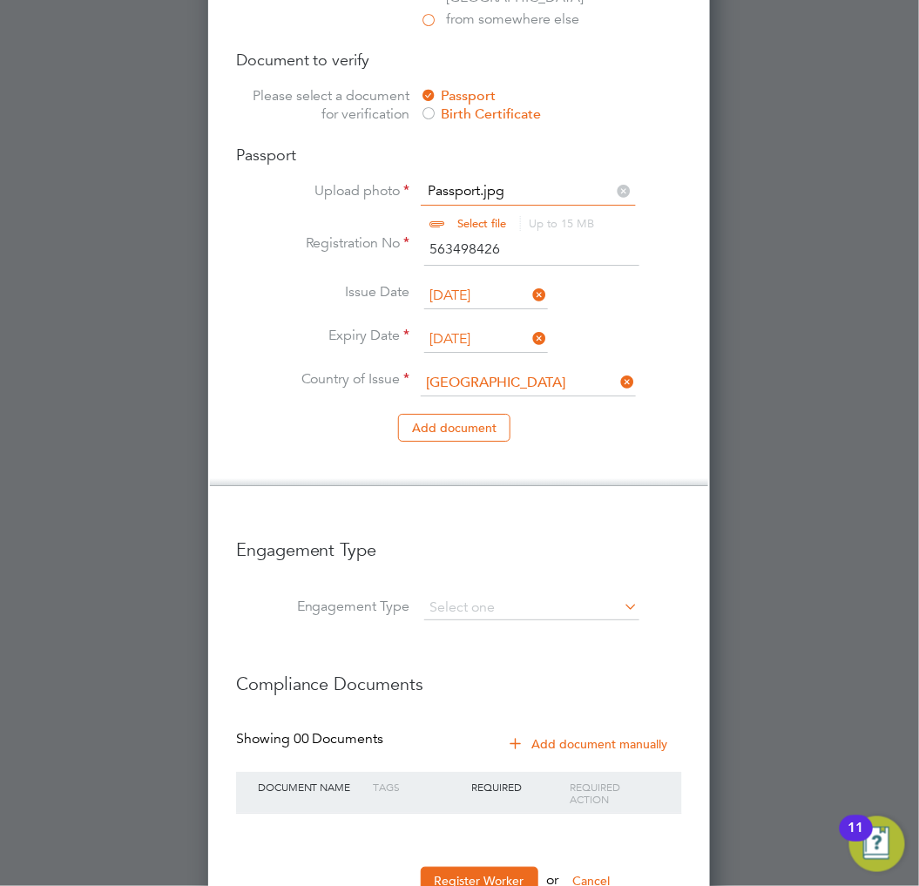
scroll to position [1338, 0]
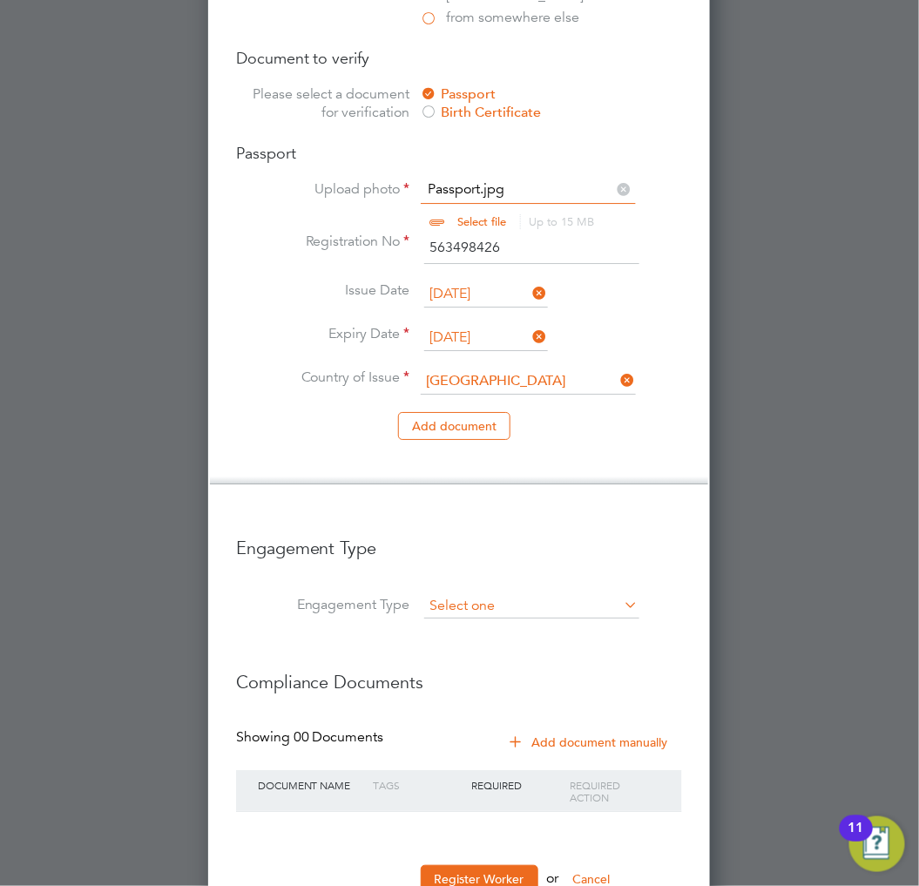
click at [570, 594] on input at bounding box center [531, 606] width 215 height 24
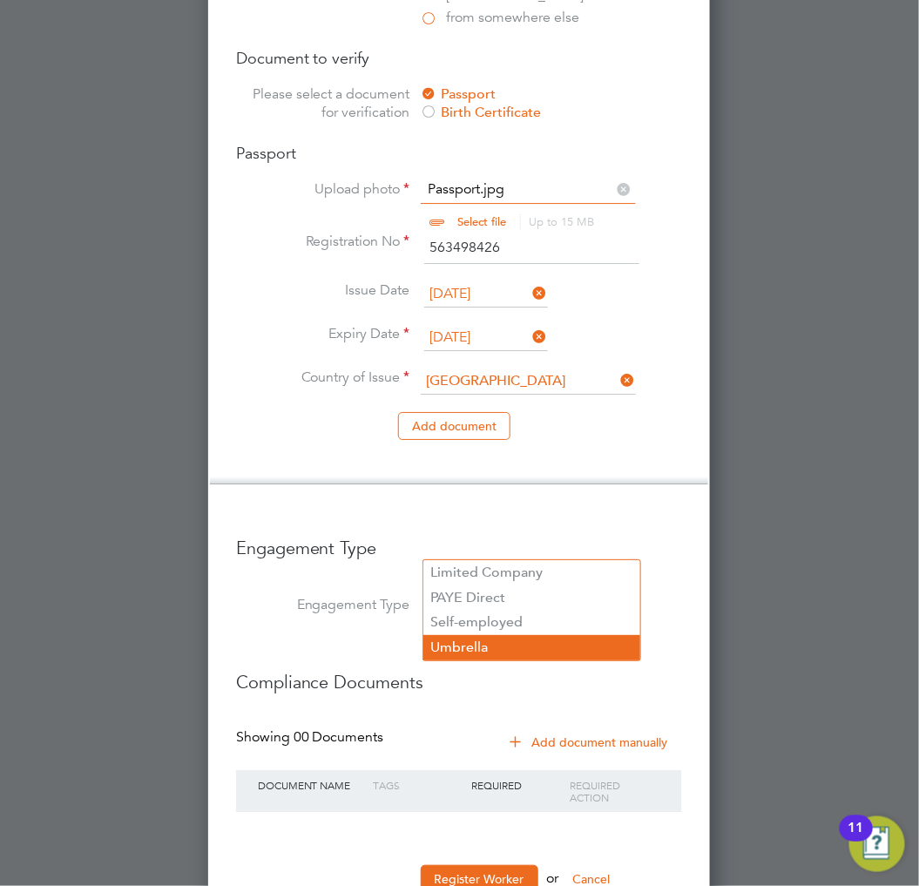
click at [492, 642] on li "Umbrella" at bounding box center [531, 647] width 217 height 25
type input "Umbrella"
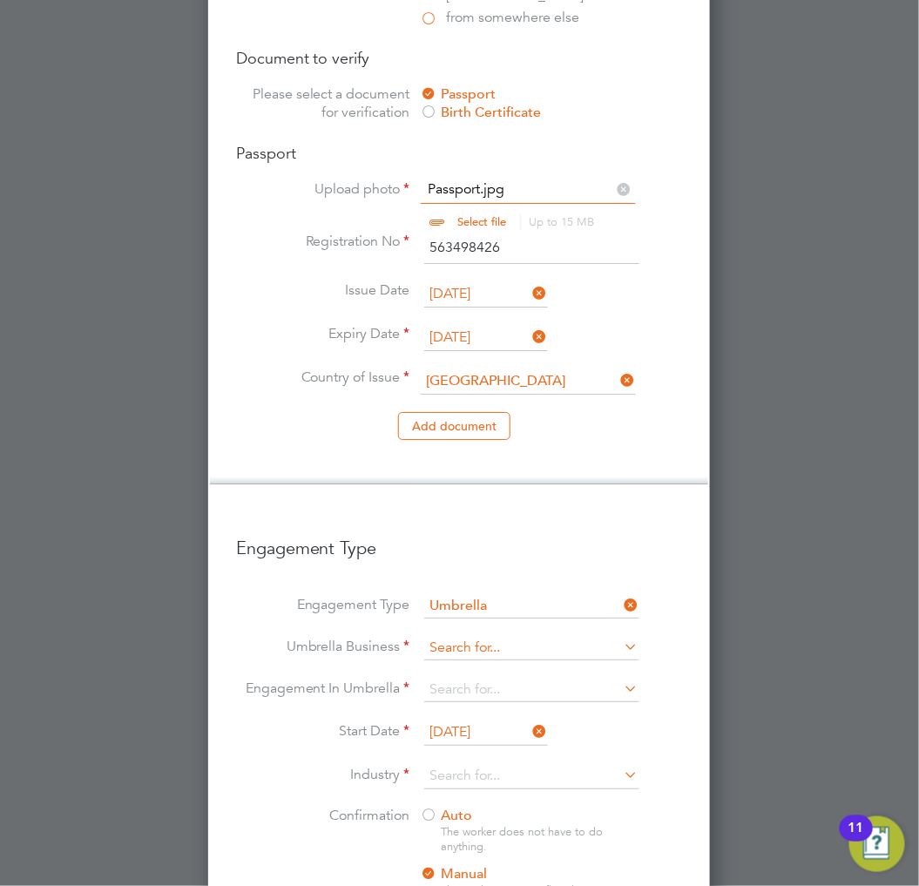
scroll to position [2480, 503]
click at [504, 636] on input at bounding box center [531, 648] width 215 height 24
click at [536, 636] on input at bounding box center [531, 648] width 215 height 24
click at [523, 615] on li "Cres t Plus Operations Limited" at bounding box center [531, 614] width 217 height 25
type input "Crest Plus Operations Limited"
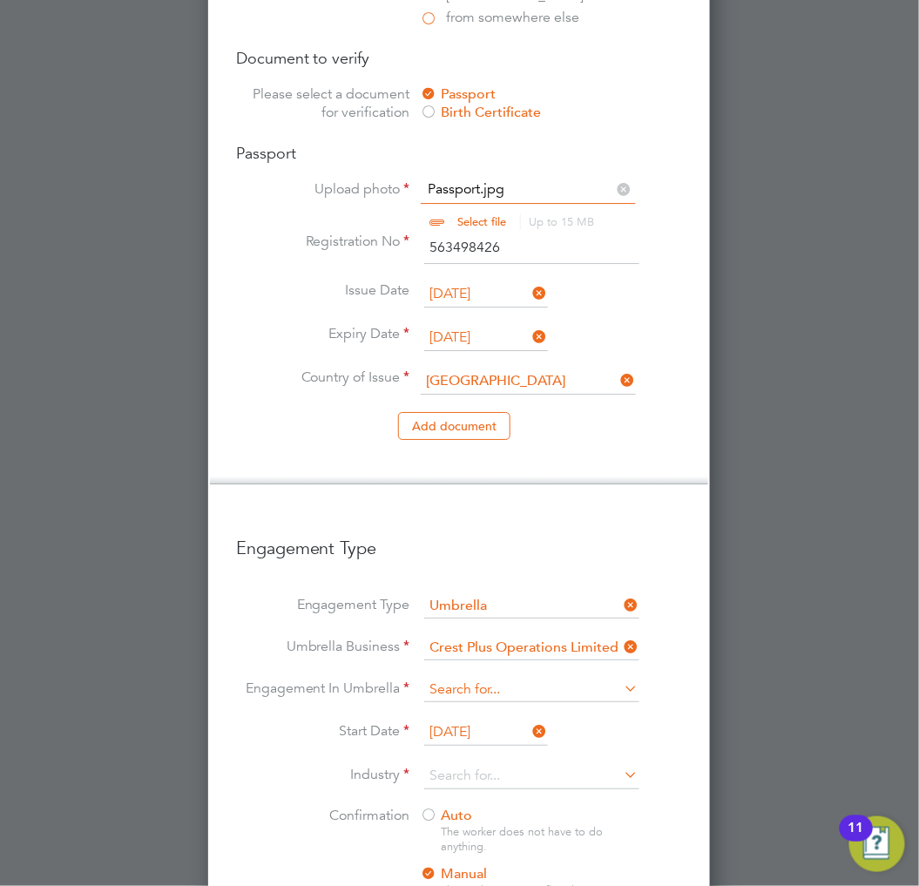
click at [509, 678] on input at bounding box center [531, 690] width 215 height 24
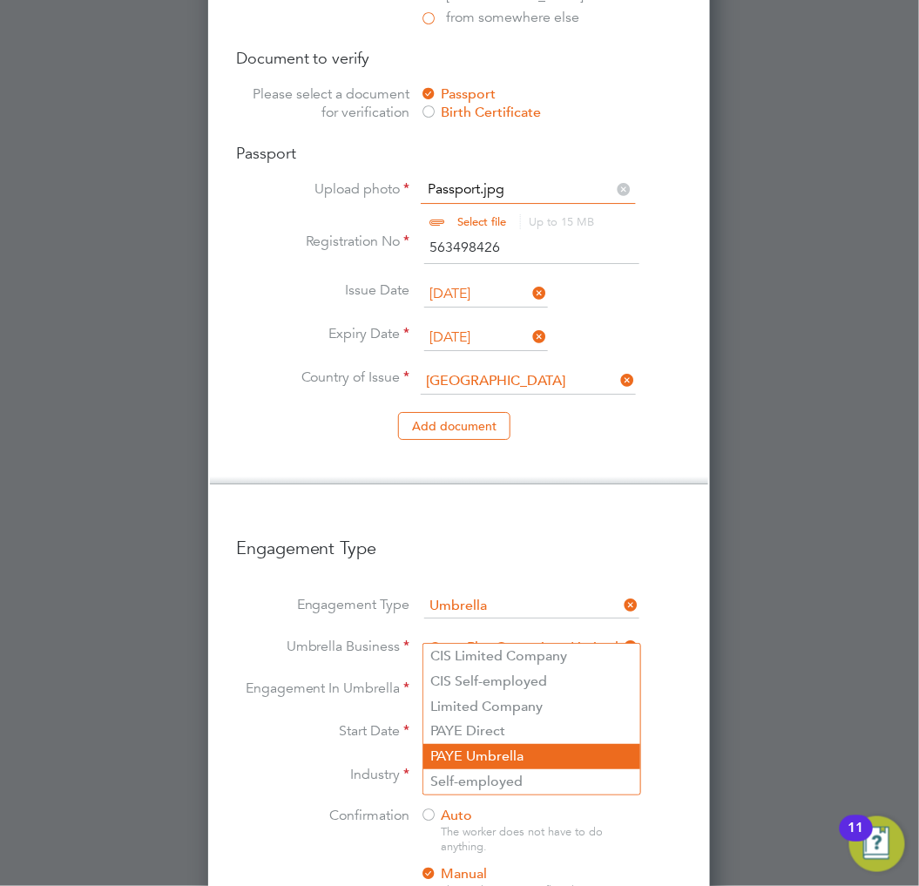
click at [488, 754] on li "PAYE Umbrella" at bounding box center [531, 756] width 217 height 25
type input "PAYE Umbrella"
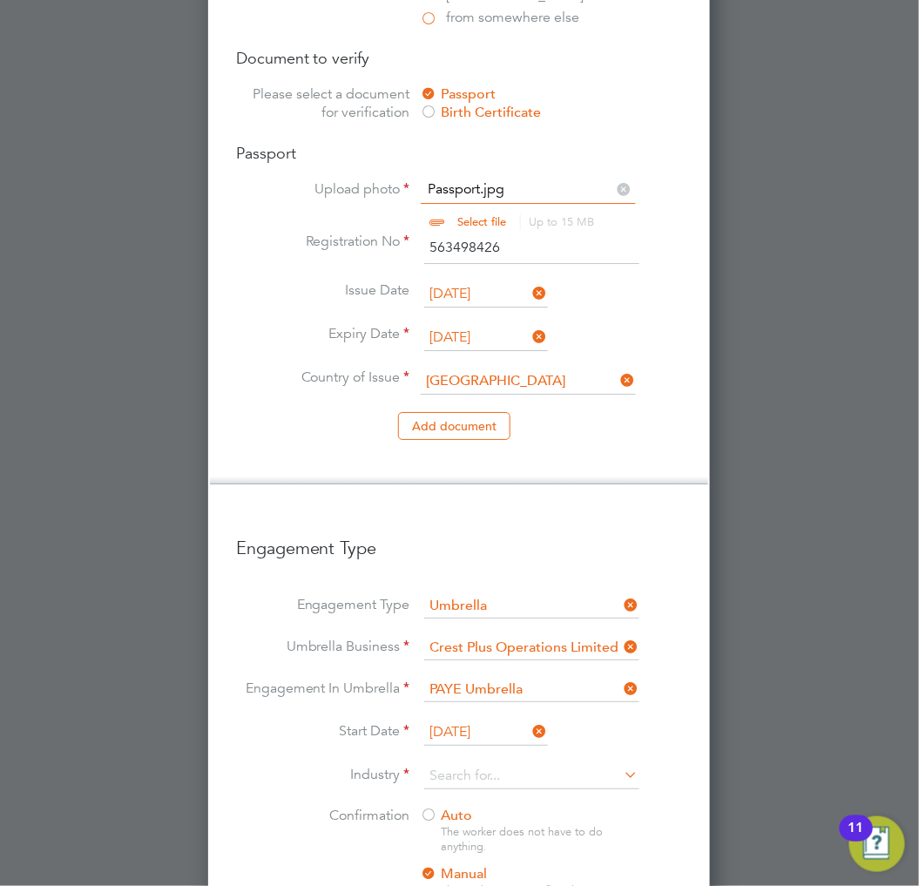
click at [531, 719] on icon at bounding box center [531, 731] width 0 height 24
click at [503, 720] on input at bounding box center [486, 733] width 124 height 26
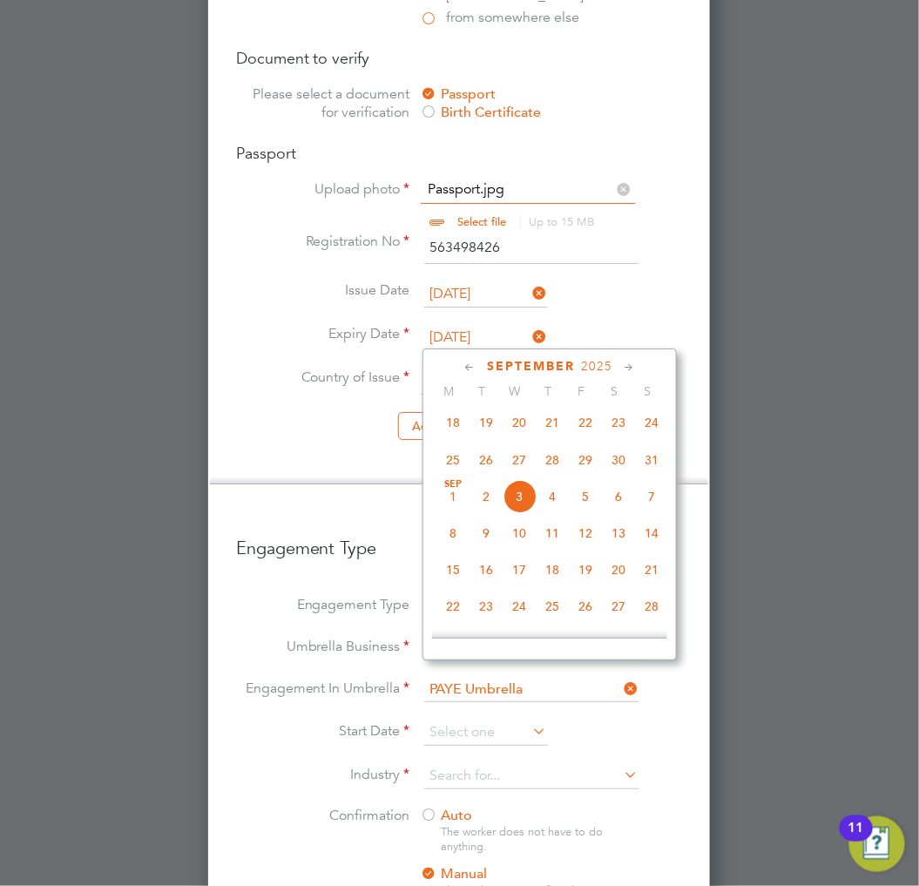
click at [444, 457] on span "25" at bounding box center [453, 460] width 33 height 33
type input "25 Aug 2025"
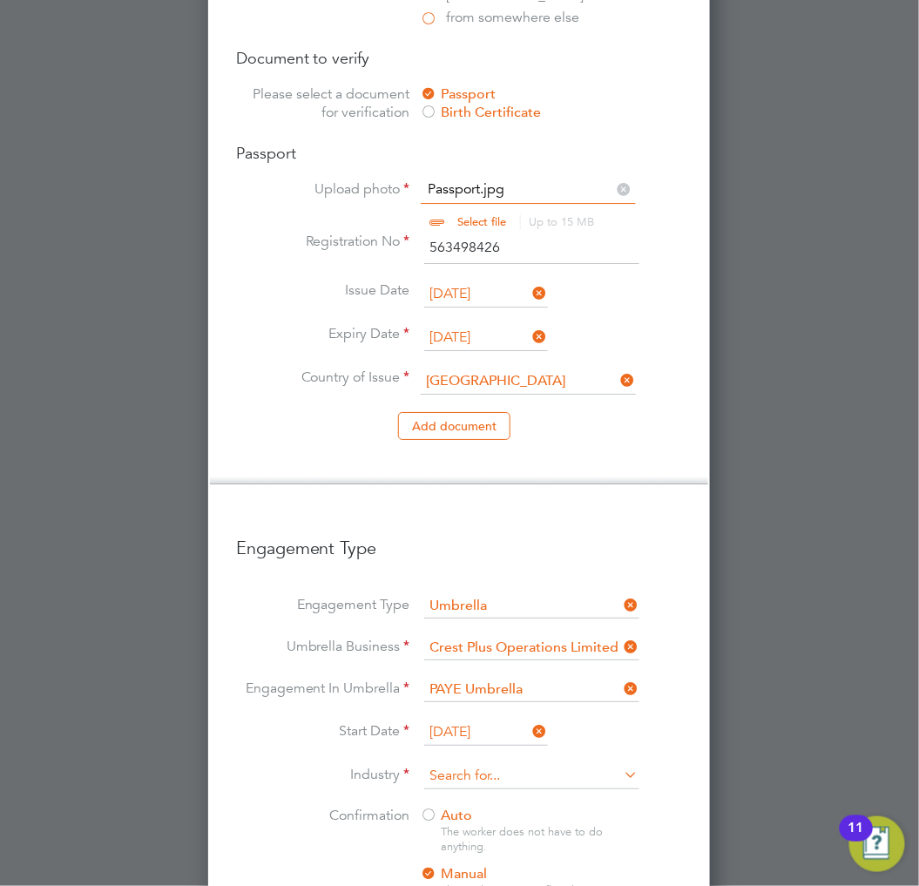
click at [459, 763] on input at bounding box center [531, 776] width 215 height 26
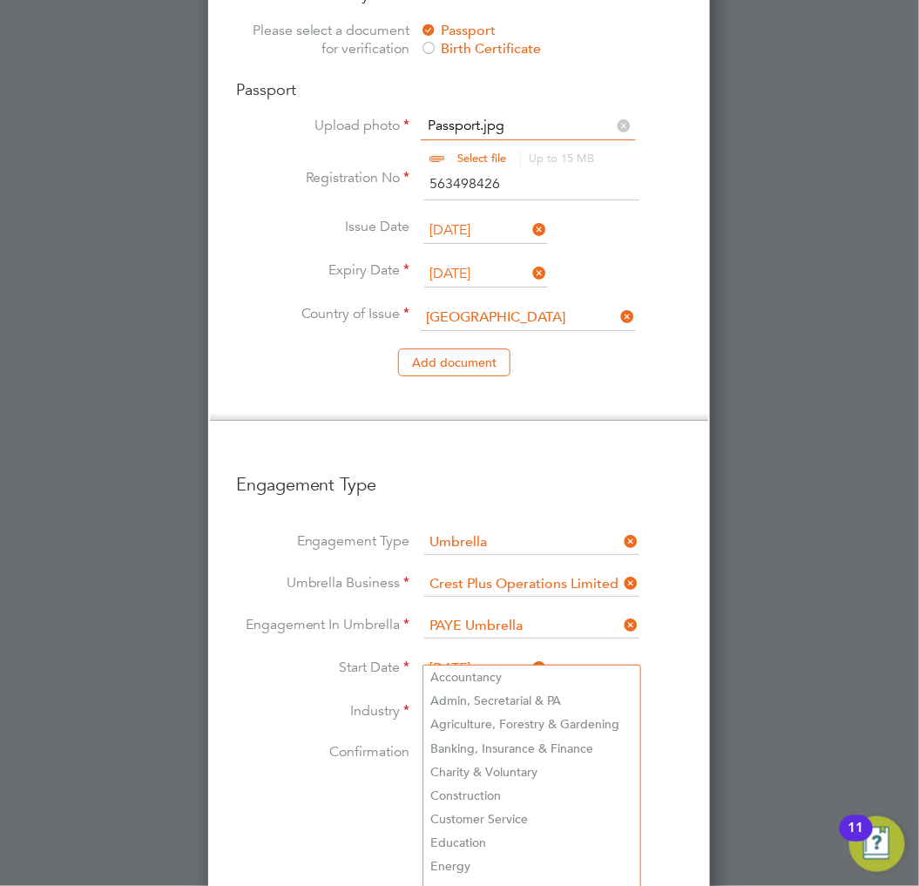
scroll to position [1531, 0]
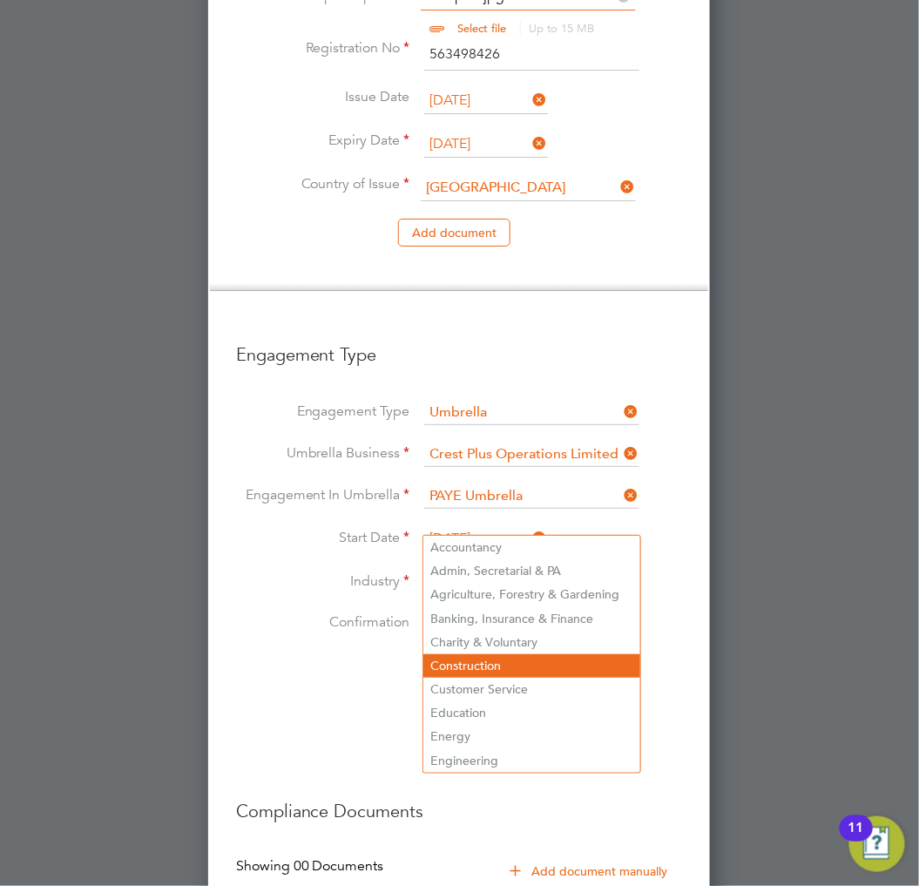
click at [475, 656] on li "Construction" at bounding box center [531, 666] width 217 height 24
type input "Construction"
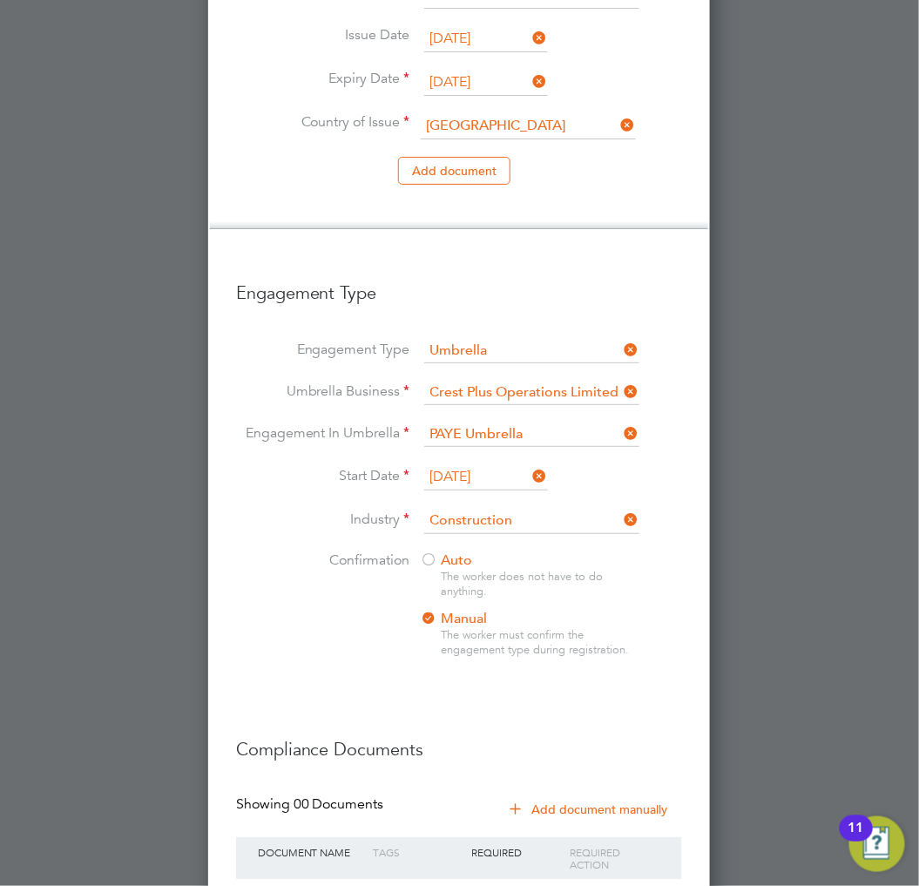
scroll to position [1658, 0]
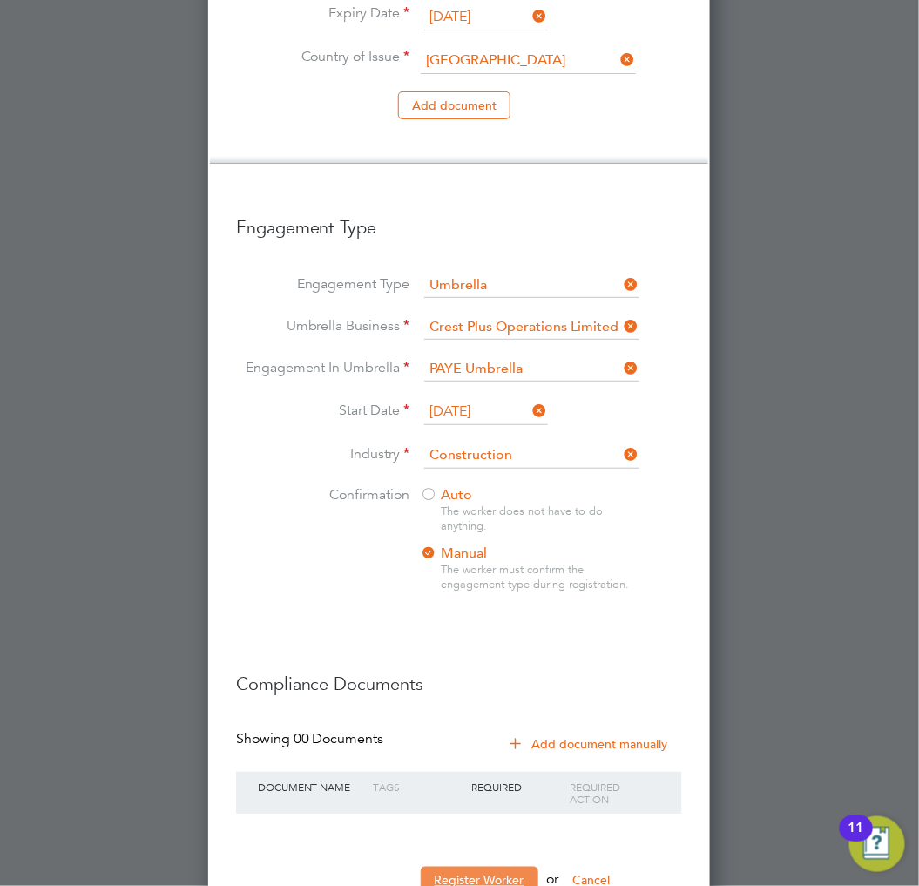
click at [494, 867] on button "Register Worker" at bounding box center [480, 881] width 118 height 28
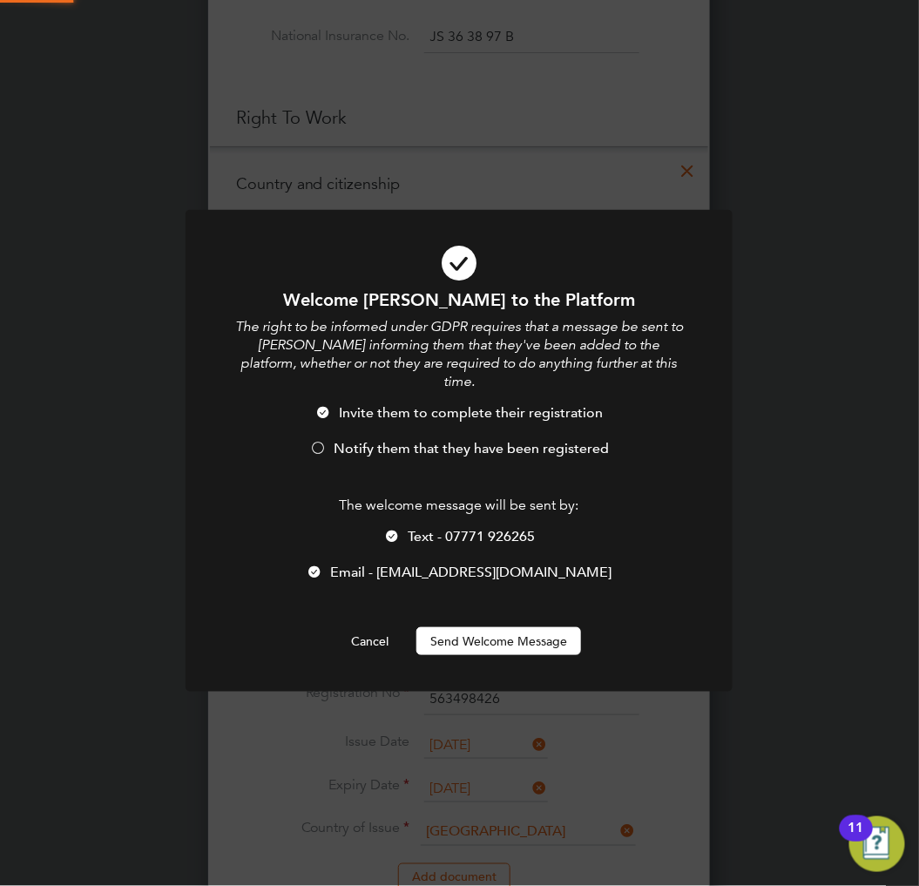
scroll to position [0, 0]
click at [379, 440] on span "Notify them that they have been registered" at bounding box center [471, 448] width 275 height 17
click at [484, 638] on div at bounding box center [459, 451] width 547 height 482
click at [482, 633] on button "Send Welcome Message" at bounding box center [499, 641] width 165 height 28
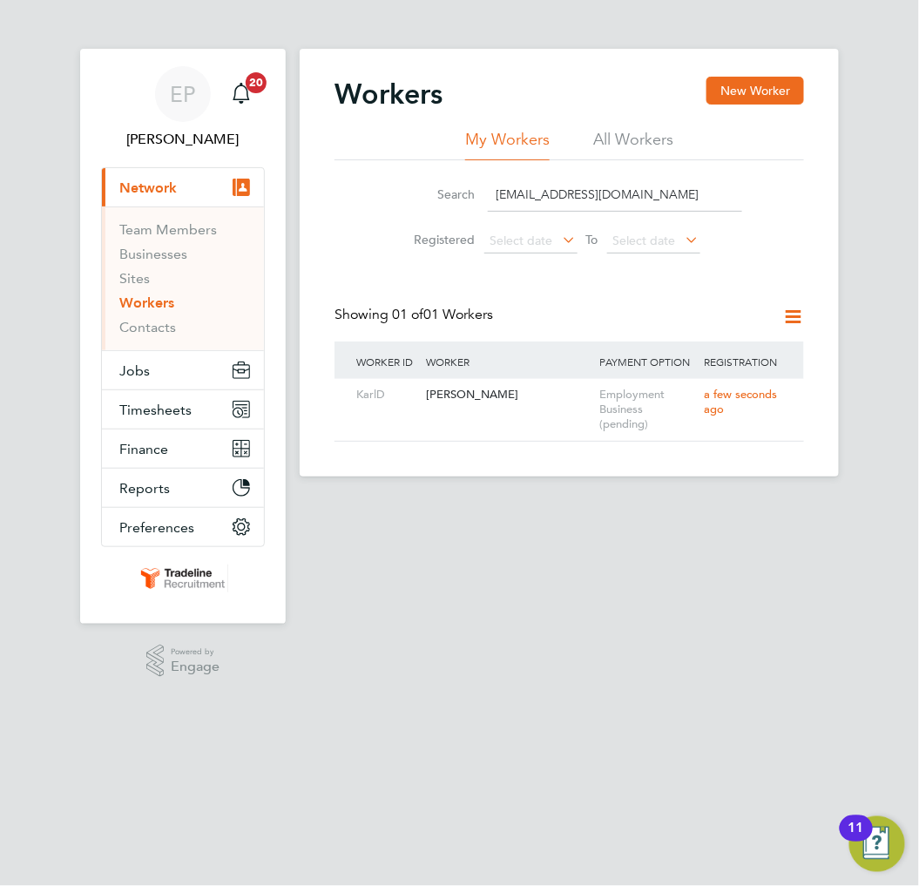
drag, startPoint x: 858, startPoint y: 154, endPoint x: 870, endPoint y: 0, distance: 154.6
click at [858, 154] on div "EP Ellie Page Notifications 20 Applications: Current page: Network Team Members…" at bounding box center [459, 349] width 919 height 699
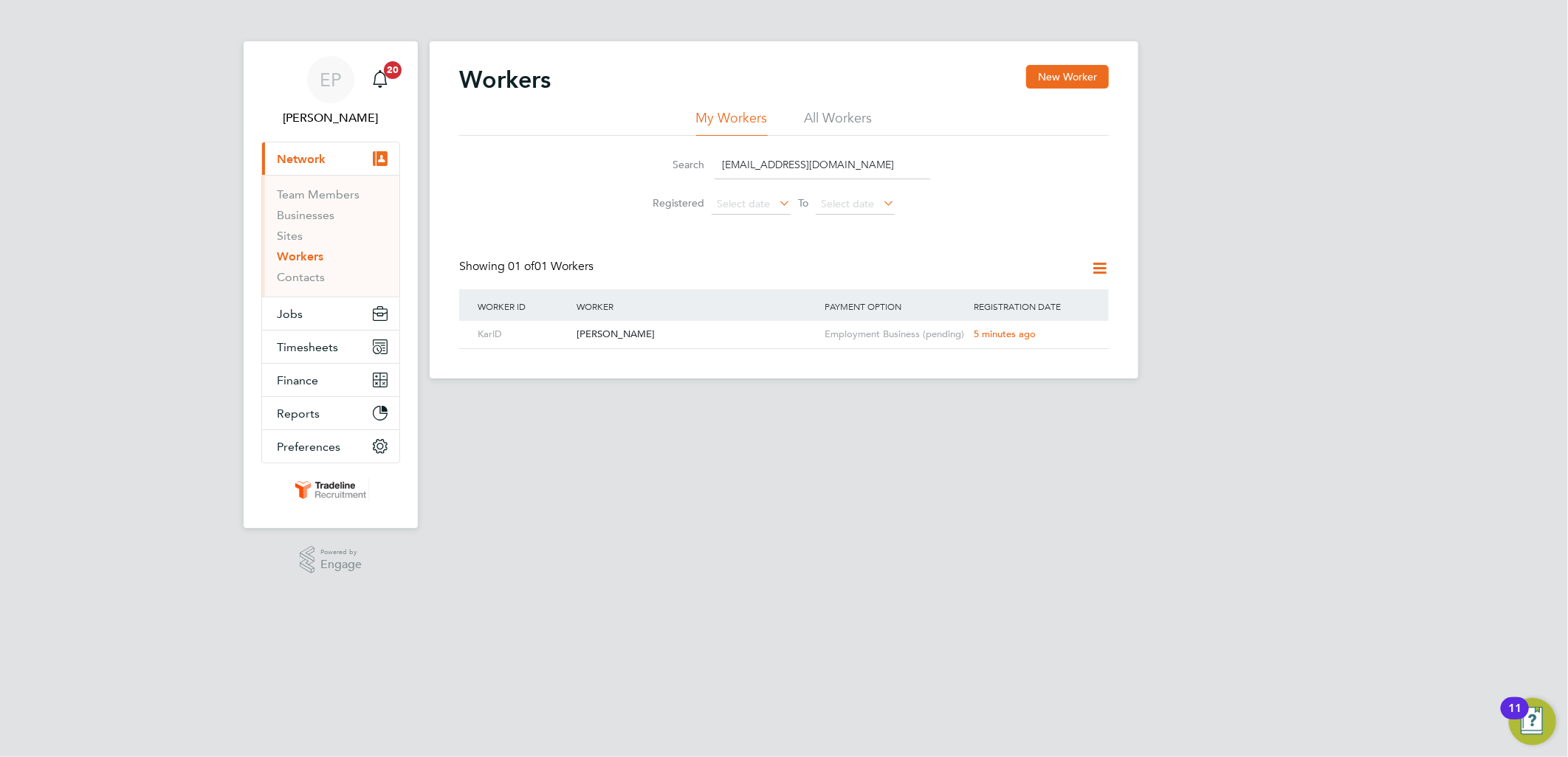
click at [319, 253] on link "Workers" at bounding box center [300, 257] width 47 height 14
drag, startPoint x: 823, startPoint y: 169, endPoint x: 624, endPoint y: 168, distance: 199.0
click at [624, 168] on li "Search k_dunkley@sky.com" at bounding box center [784, 164] width 330 height 43
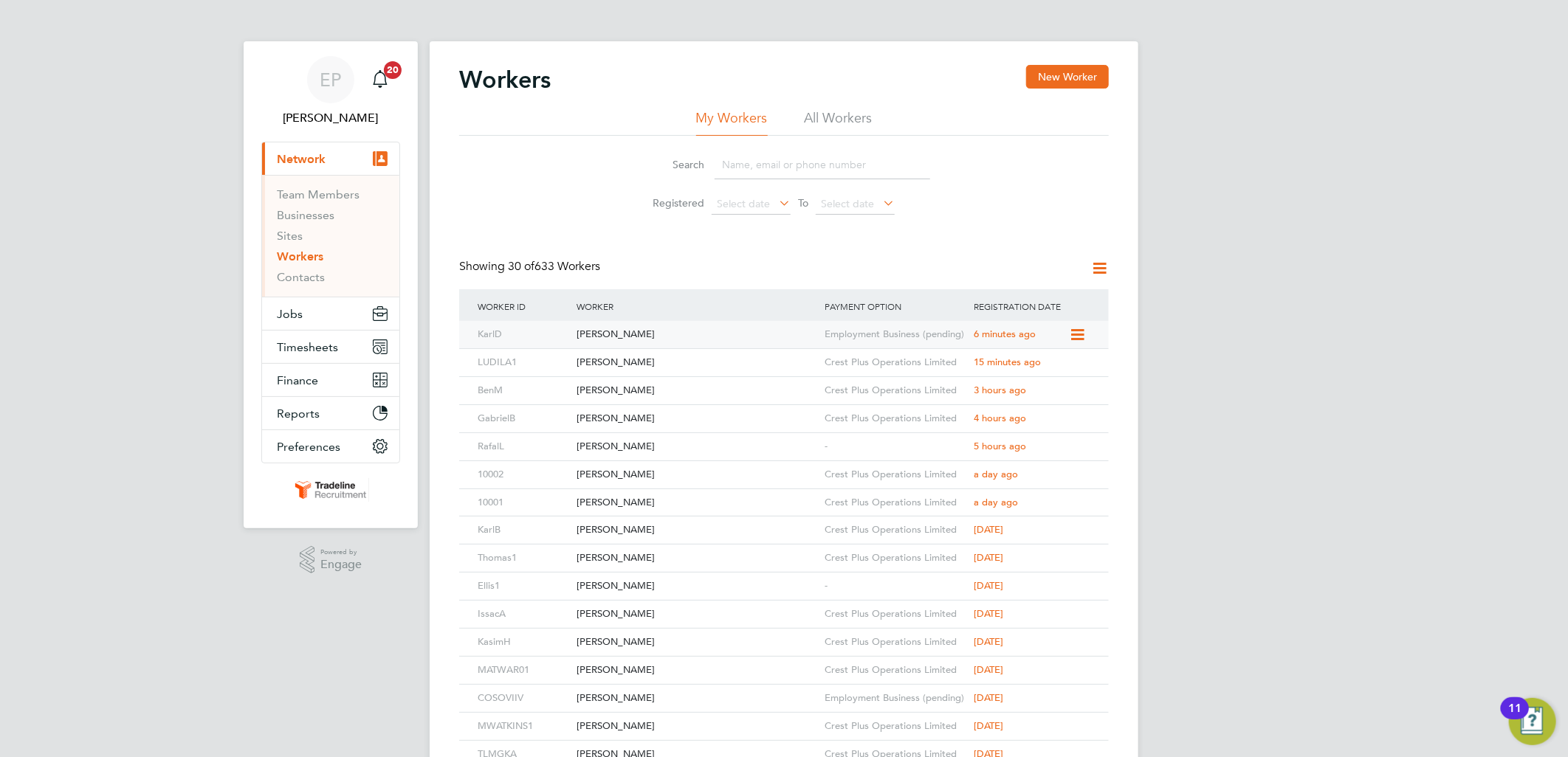
click at [809, 323] on div "Karl Dunkley" at bounding box center [696, 334] width 248 height 27
click at [775, 445] on div "[PERSON_NAME]" at bounding box center [696, 446] width 248 height 27
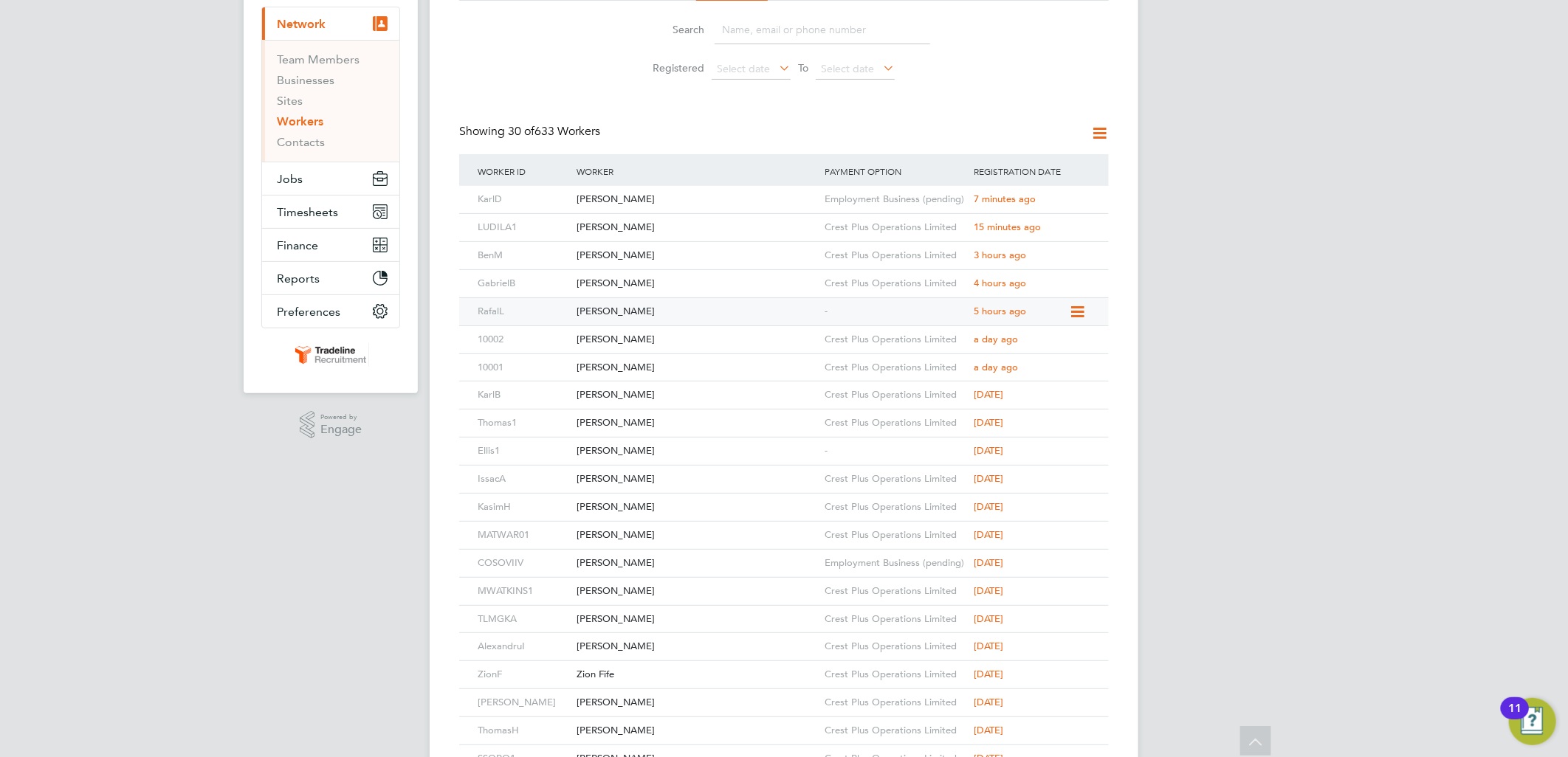
scroll to position [163, 0]
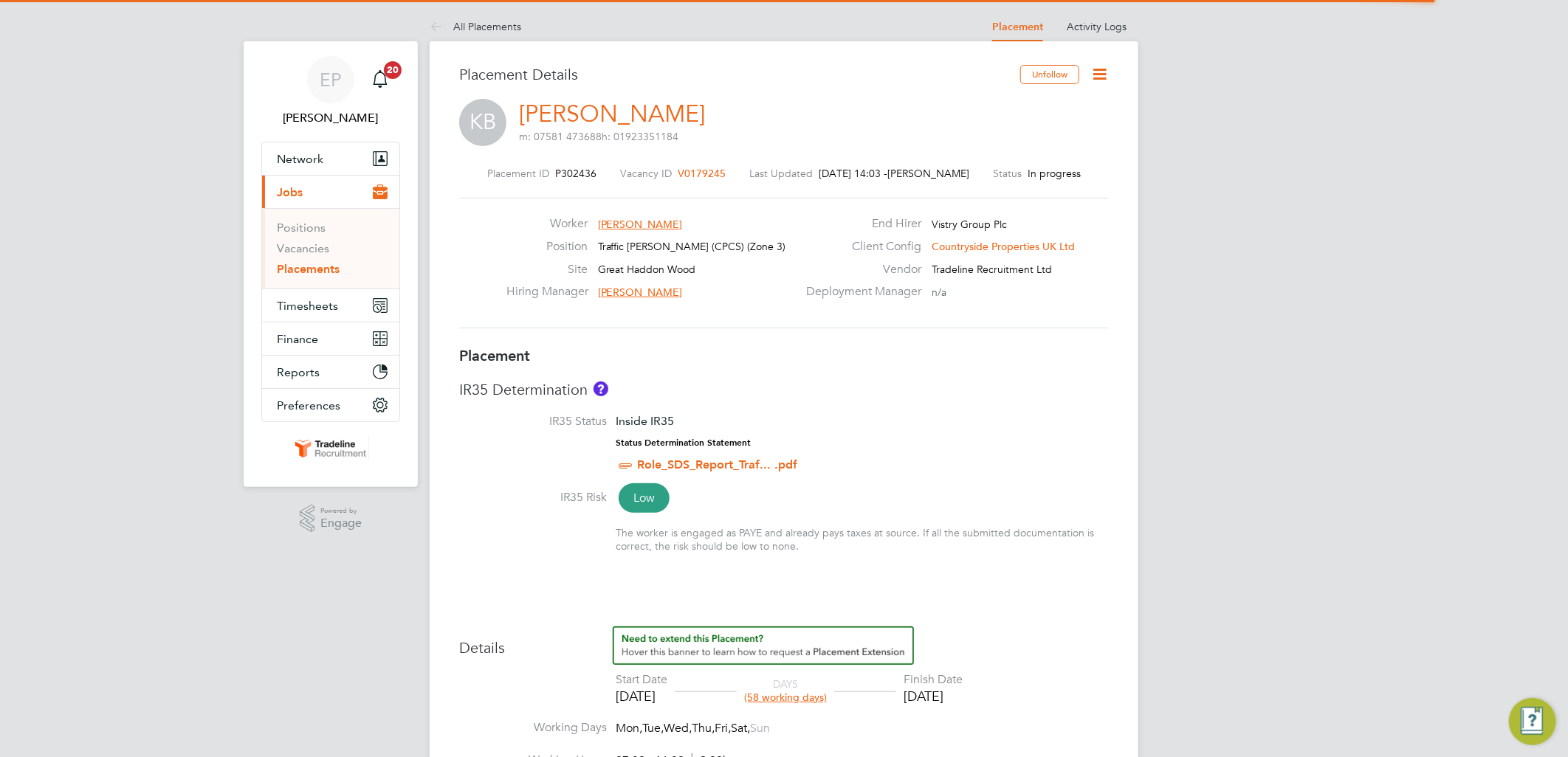
click at [624, 222] on span "[PERSON_NAME]" at bounding box center [640, 224] width 85 height 14
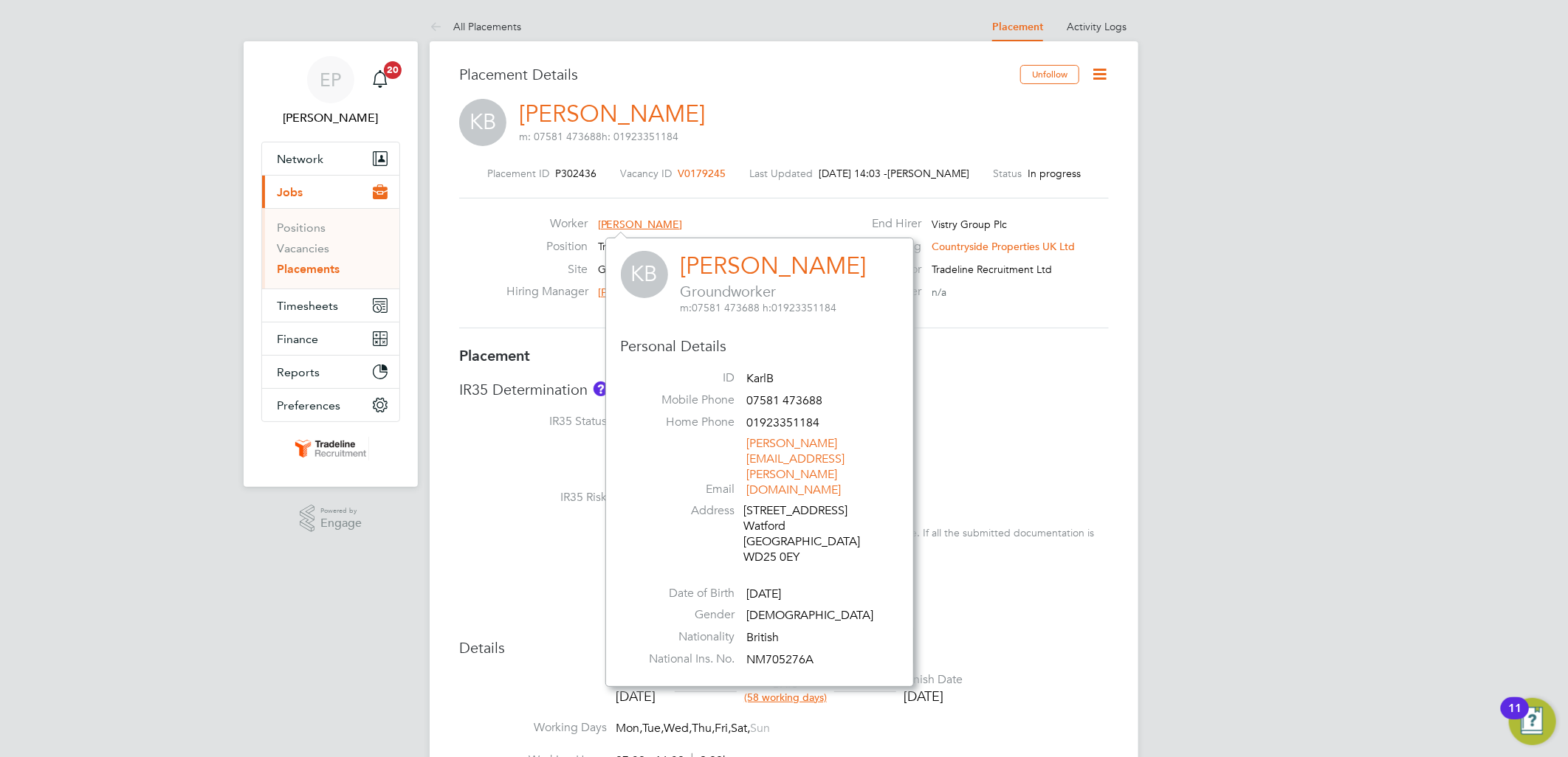
click at [749, 261] on link "[PERSON_NAME]" at bounding box center [773, 266] width 186 height 29
click at [746, 101] on div "KB [PERSON_NAME] m: 07581 473688 h: 01923351184" at bounding box center [784, 124] width 650 height 50
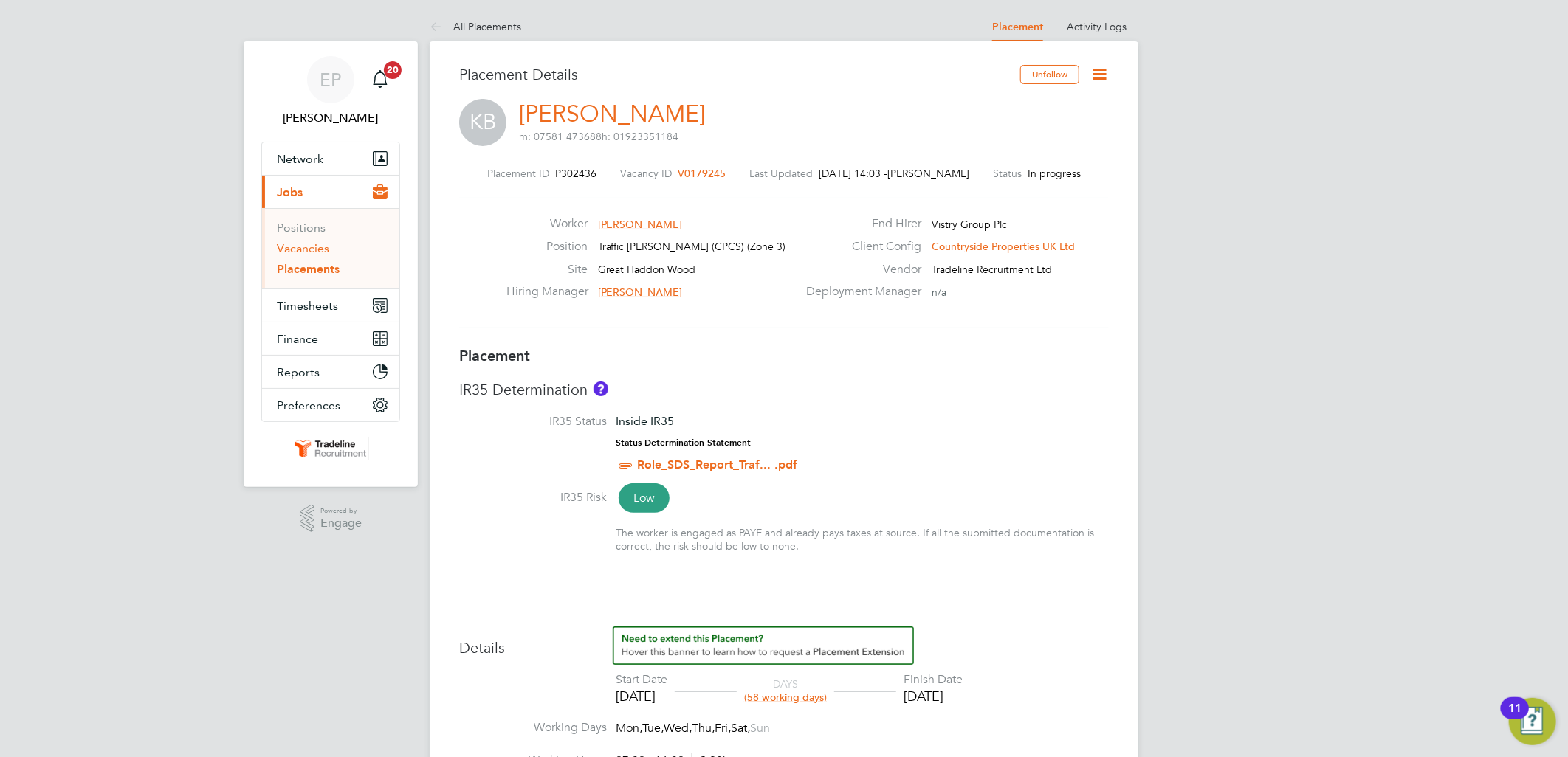
click at [313, 251] on link "Vacancies" at bounding box center [303, 248] width 53 height 14
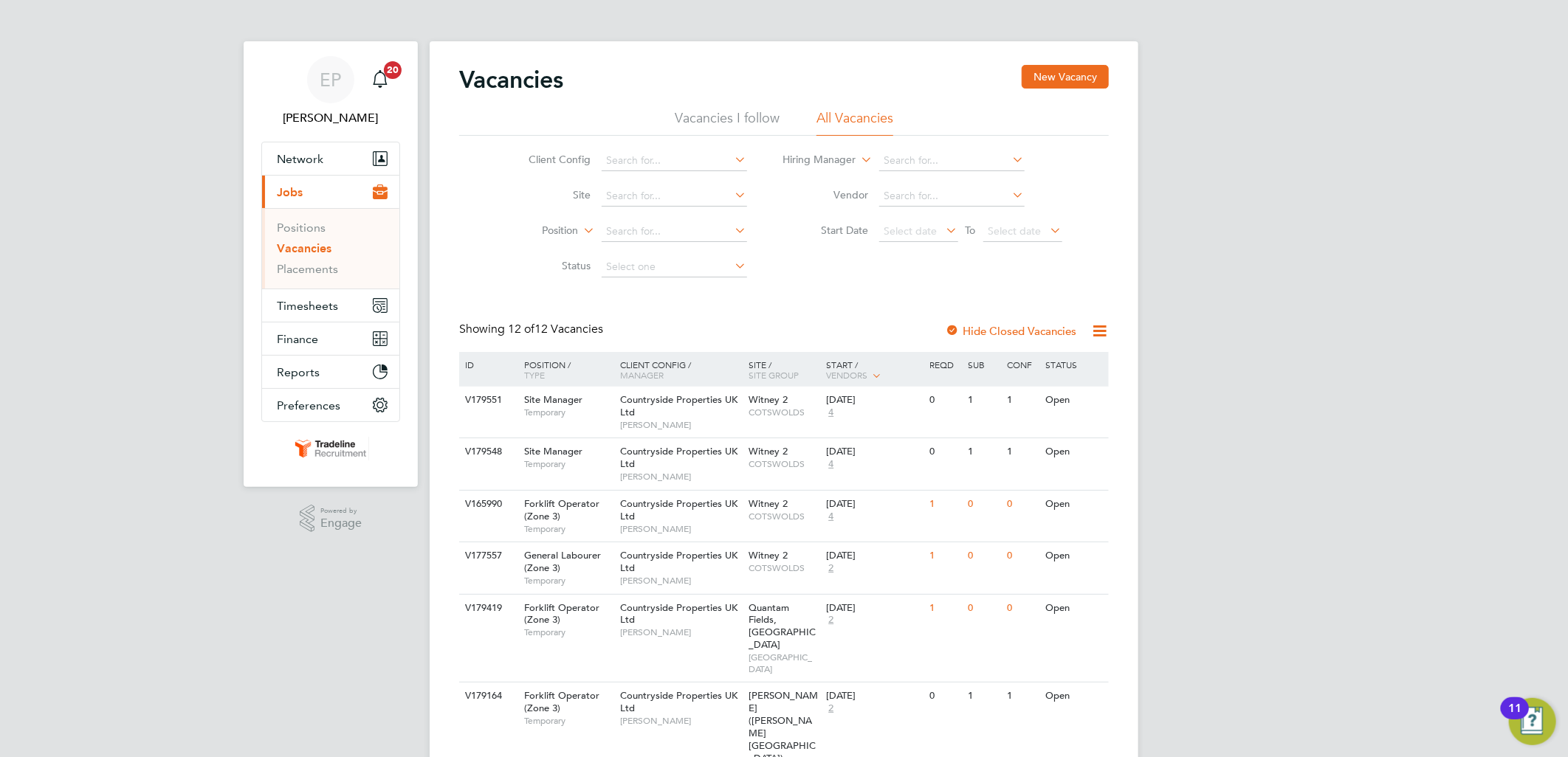
click at [623, 247] on li "Position" at bounding box center [627, 232] width 278 height 36
click at [635, 237] on input at bounding box center [674, 231] width 146 height 20
type input "great ha"
click at [732, 225] on icon at bounding box center [732, 230] width 0 height 20
click at [623, 200] on input at bounding box center [674, 196] width 146 height 20
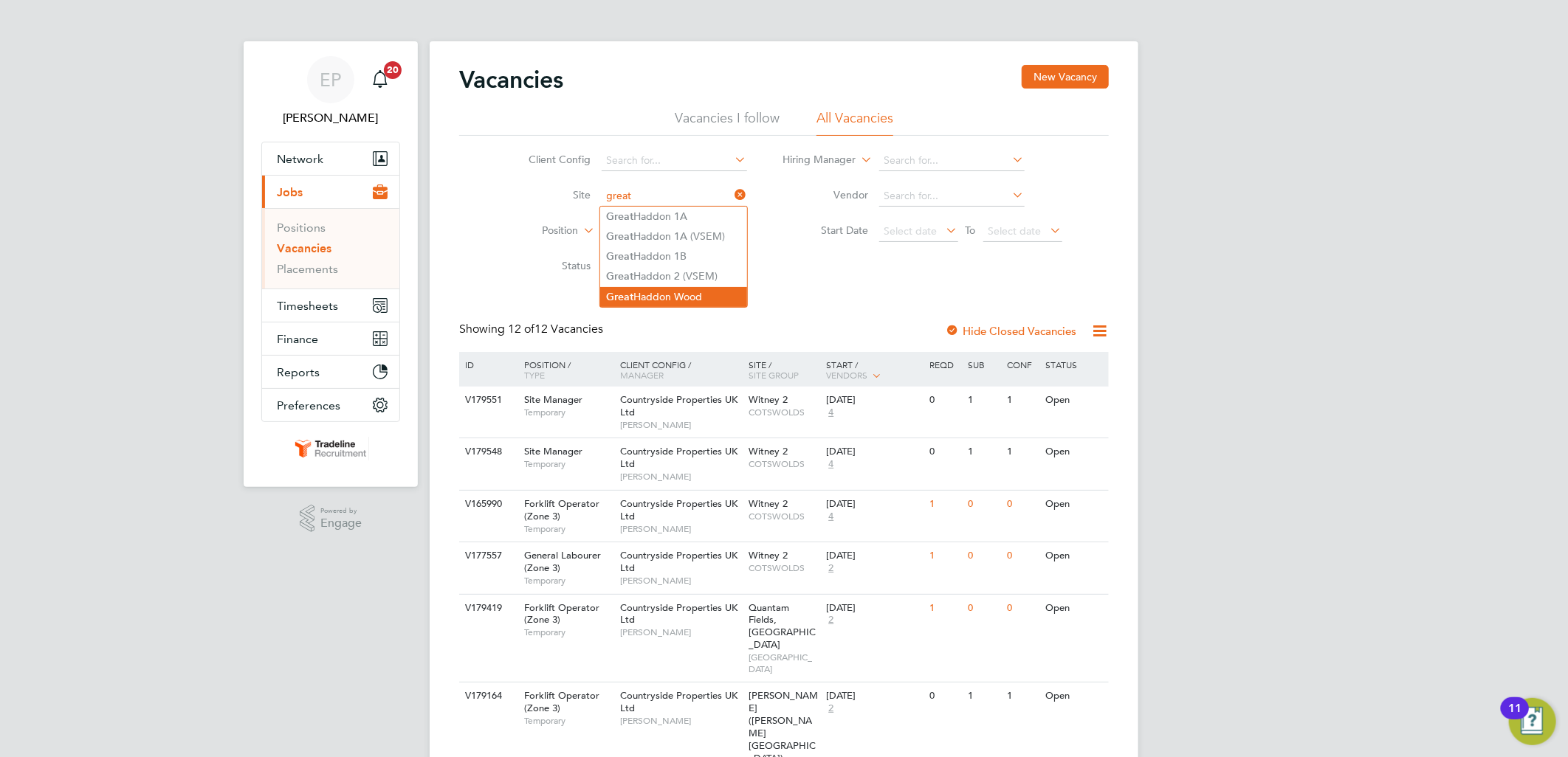
click at [690, 296] on li "Great Haddon Wood" at bounding box center [673, 297] width 147 height 20
type input "Great Haddon Wood"
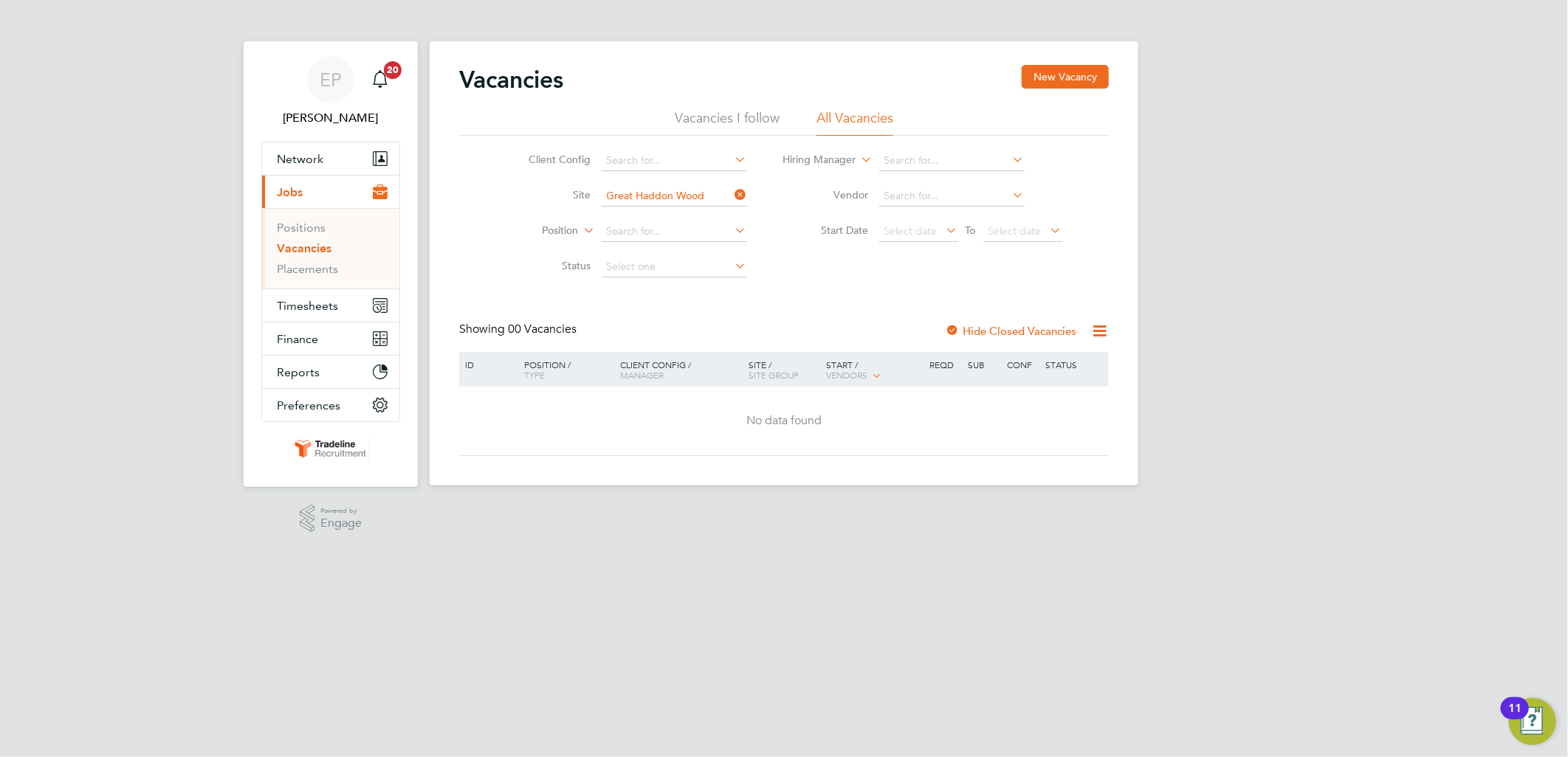
click at [950, 335] on div at bounding box center [951, 331] width 14 height 14
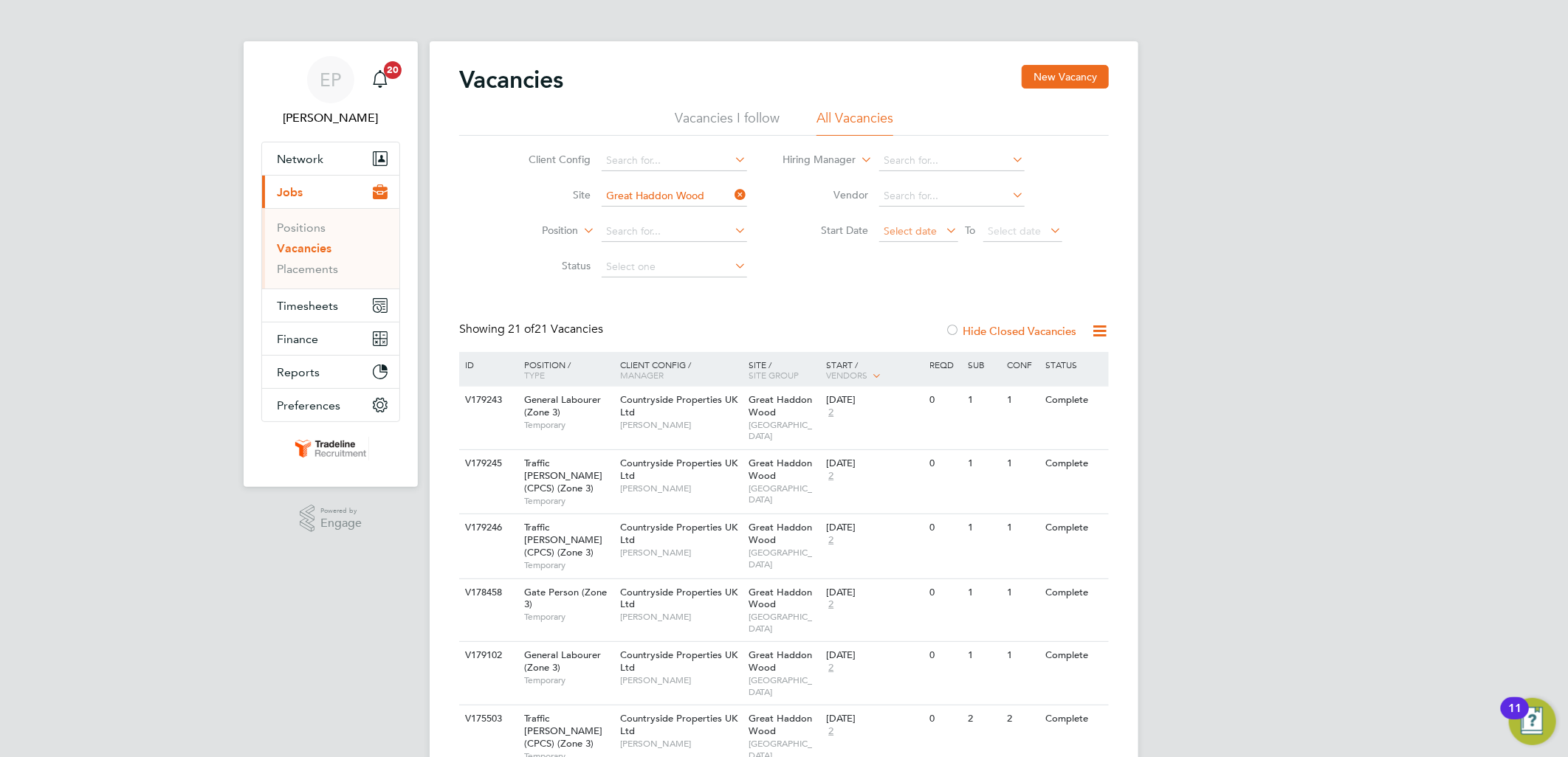
click at [904, 231] on span "Select date" at bounding box center [911, 231] width 53 height 14
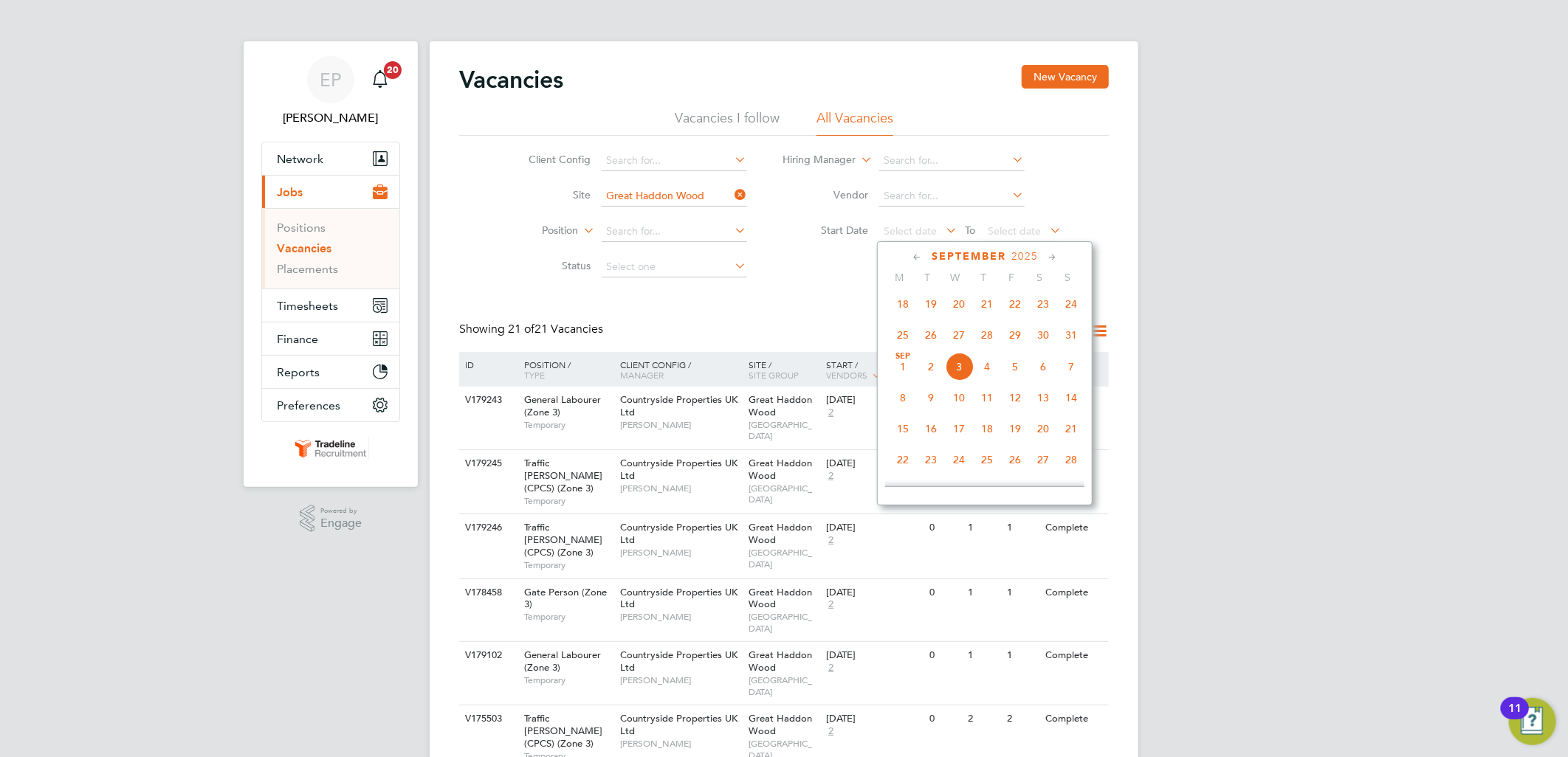
click at [934, 343] on span "26" at bounding box center [930, 334] width 28 height 28
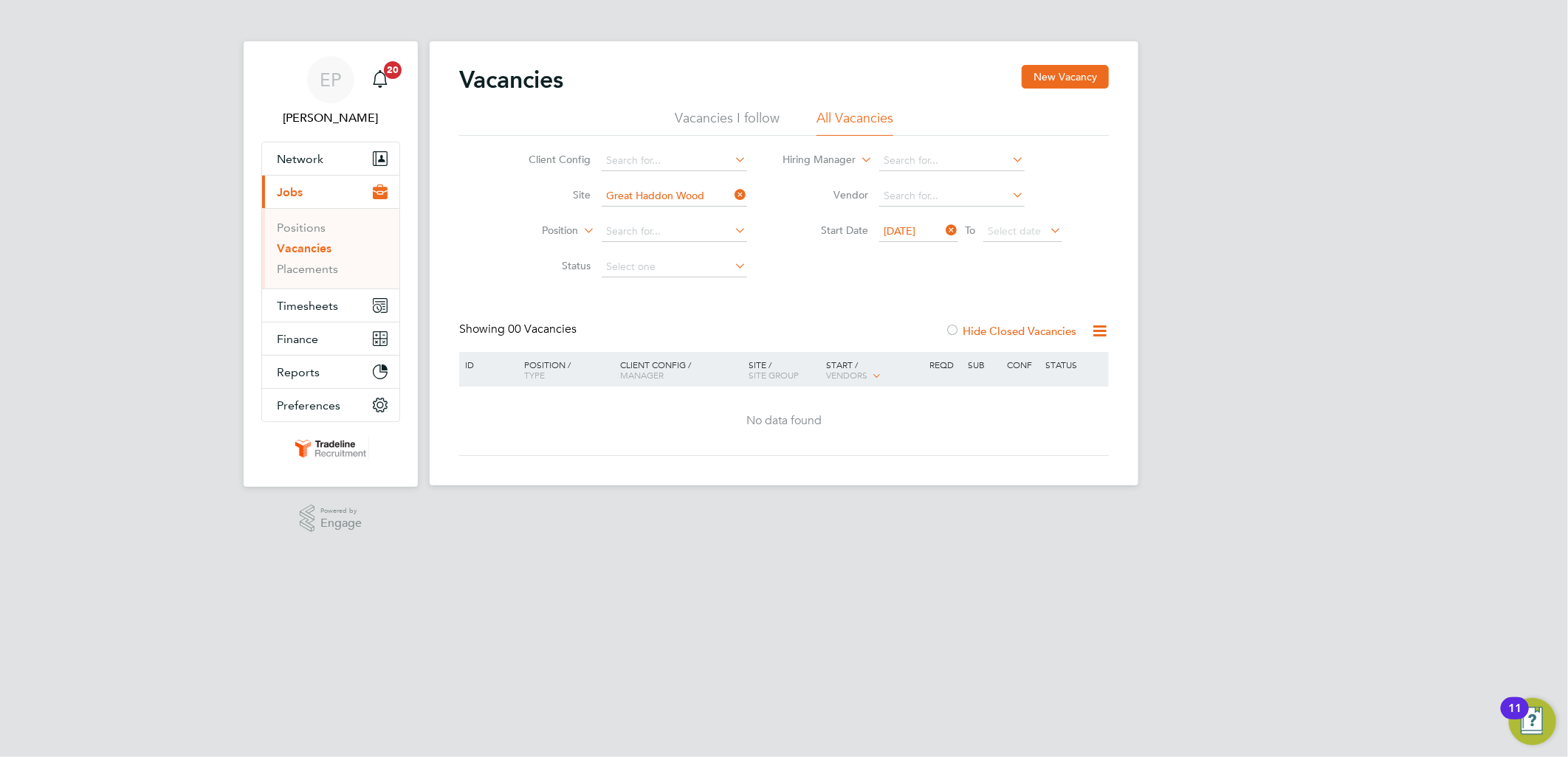
click at [944, 229] on icon at bounding box center [944, 230] width 0 height 20
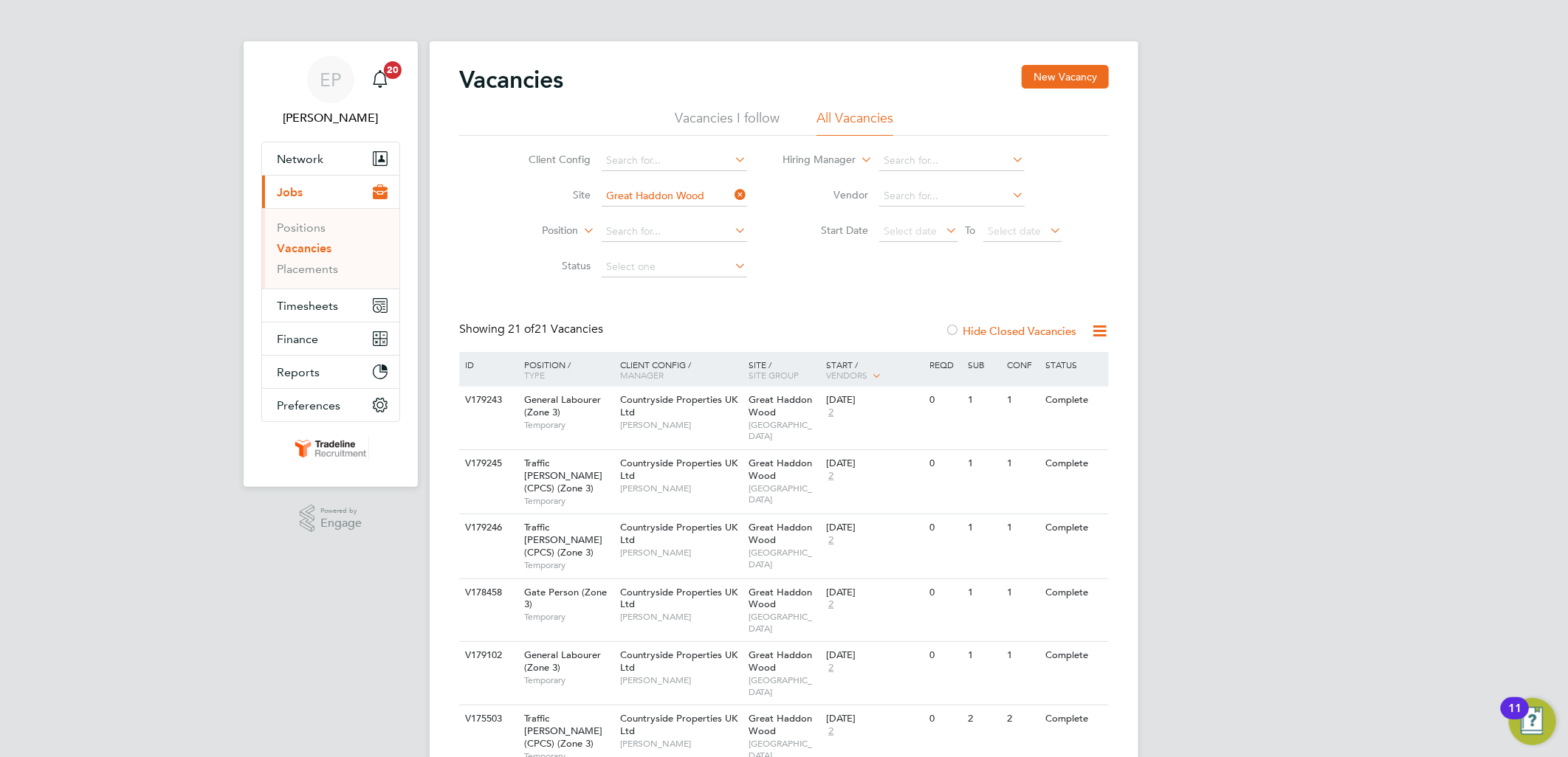
click at [732, 196] on icon at bounding box center [732, 195] width 0 height 20
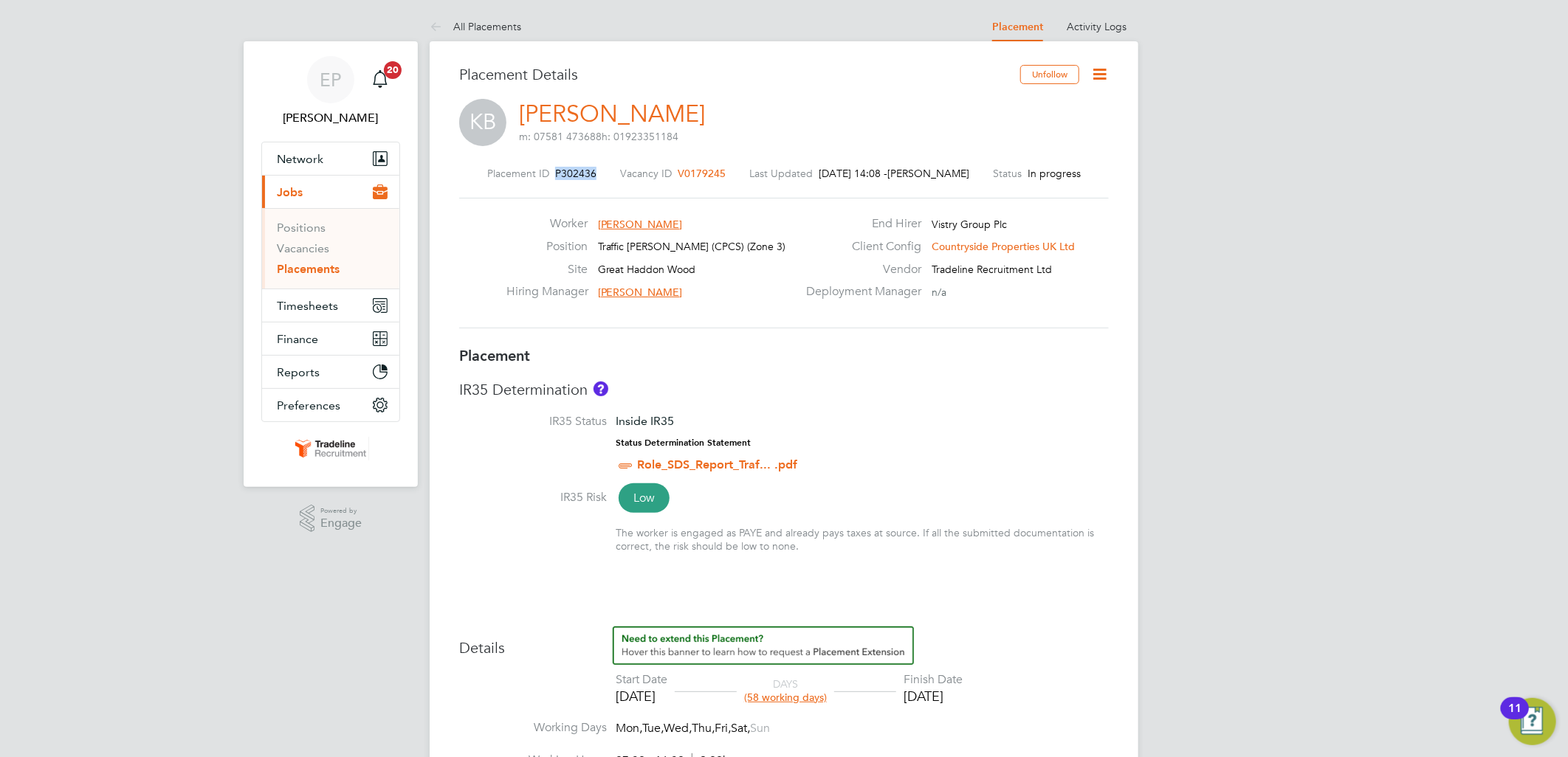
drag, startPoint x: 563, startPoint y: 169, endPoint x: 612, endPoint y: 174, distance: 49.3
click at [613, 174] on div "Placement ID P302436 Vacancy ID V0179245 Last Updated [DATE] 14:08 - [PERSON_NA…" at bounding box center [784, 174] width 650 height 14
drag, startPoint x: 612, startPoint y: 174, endPoint x: 589, endPoint y: 168, distance: 23.8
drag, startPoint x: 689, startPoint y: 209, endPoint x: 718, endPoint y: 197, distance: 31.4
click at [689, 209] on div "Worker [PERSON_NAME] Position Traffic [PERSON_NAME] (CPCS) (Zone 3) Site [GEOGR…" at bounding box center [784, 263] width 650 height 130
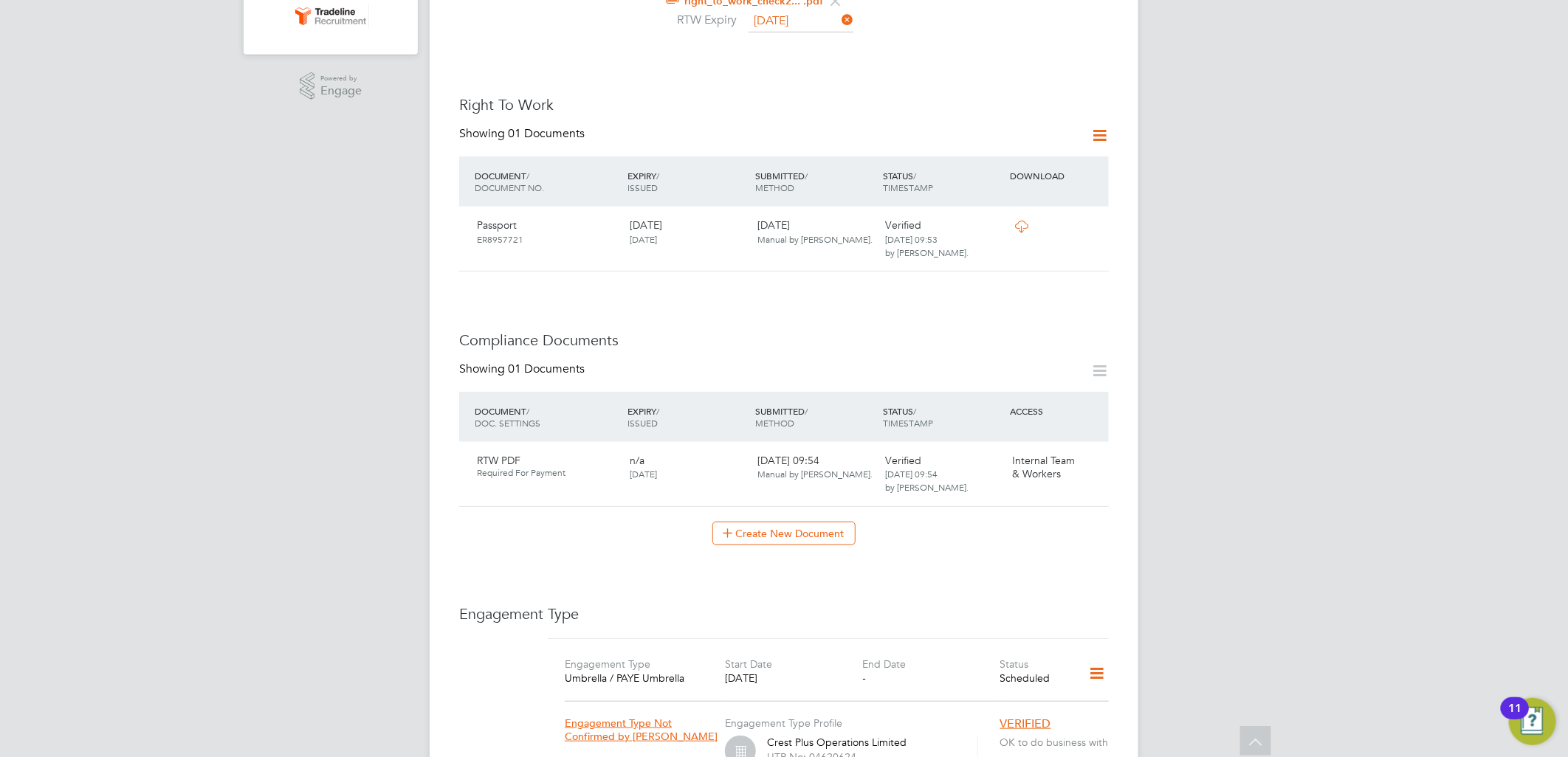
scroll to position [491, 0]
